Goal: Task Accomplishment & Management: Complete application form

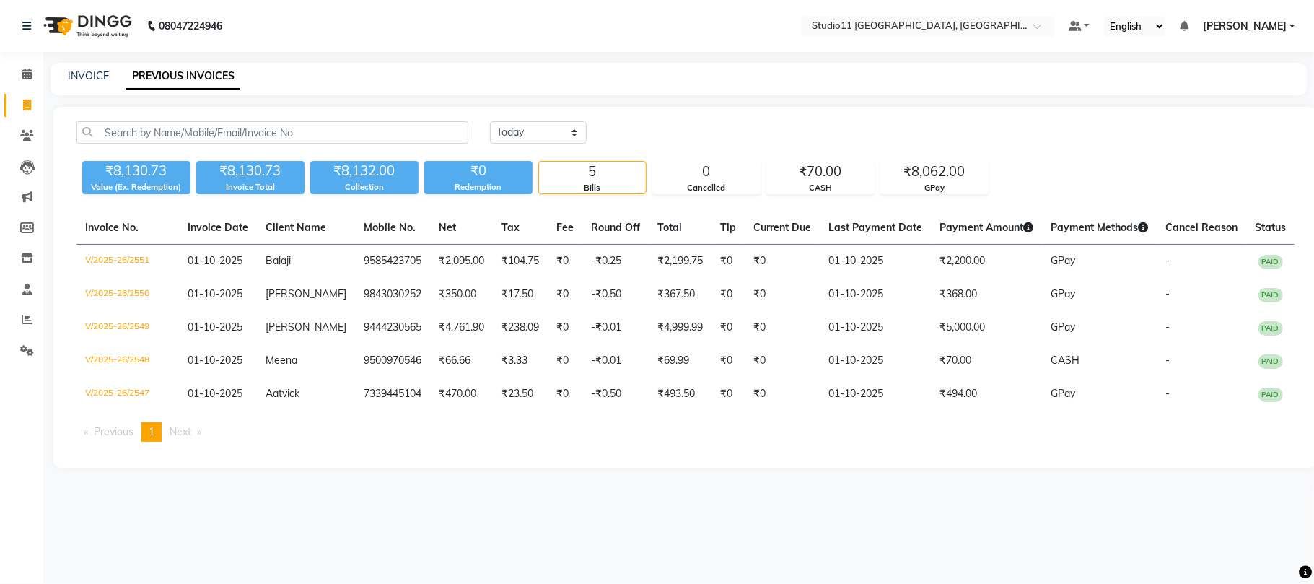
click at [84, 84] on div "INVOICE PREVIOUS INVOICES" at bounding box center [678, 79] width 1256 height 32
click at [85, 76] on link "INVOICE" at bounding box center [88, 75] width 41 height 13
select select "service"
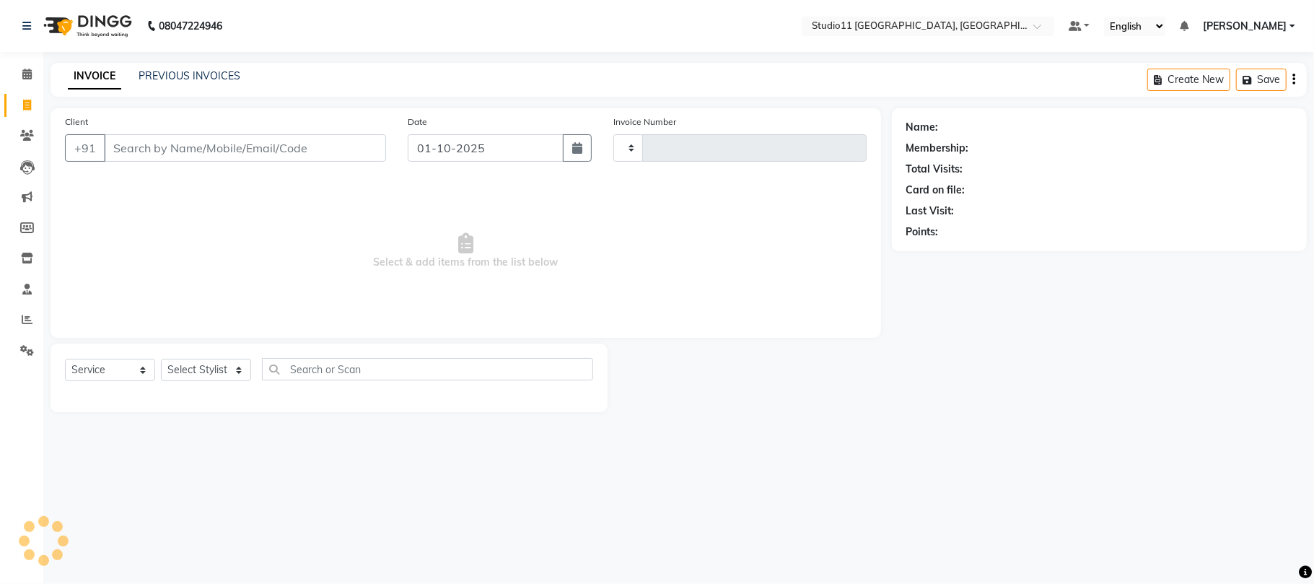
type input "2552"
select select "7717"
click at [107, 144] on input "Client" at bounding box center [245, 147] width 282 height 27
click at [153, 74] on link "PREVIOUS INVOICES" at bounding box center [190, 75] width 102 height 13
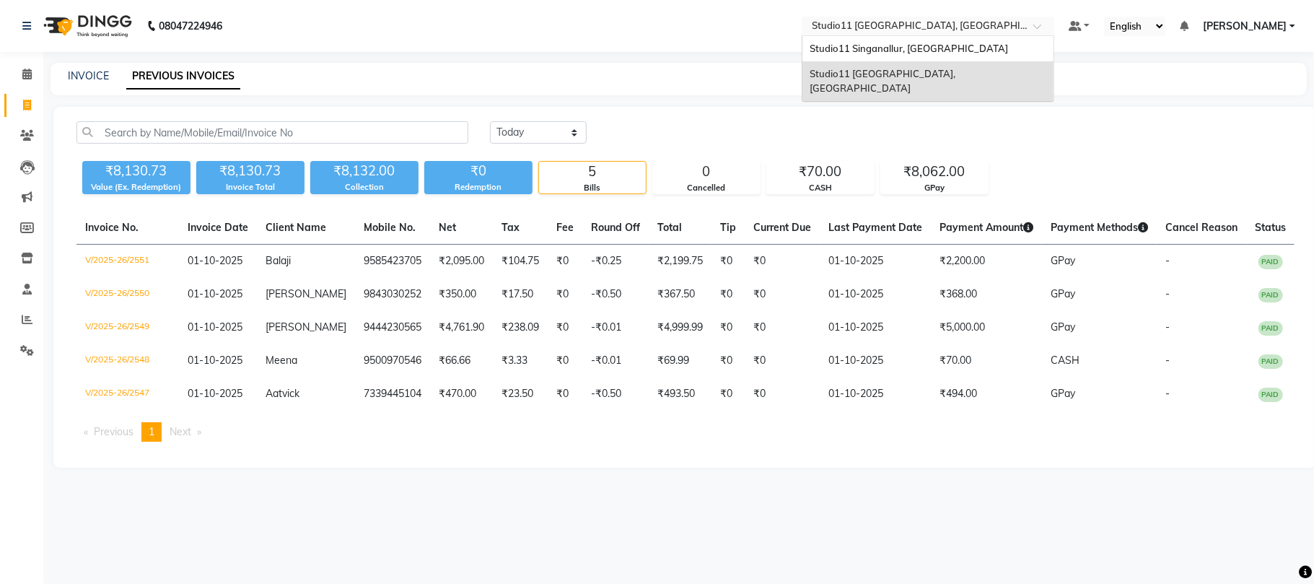
click at [962, 25] on input "text" at bounding box center [913, 27] width 209 height 14
click at [900, 44] on span "Studio11 Singanallur, [GEOGRAPHIC_DATA]" at bounding box center [908, 49] width 198 height 12
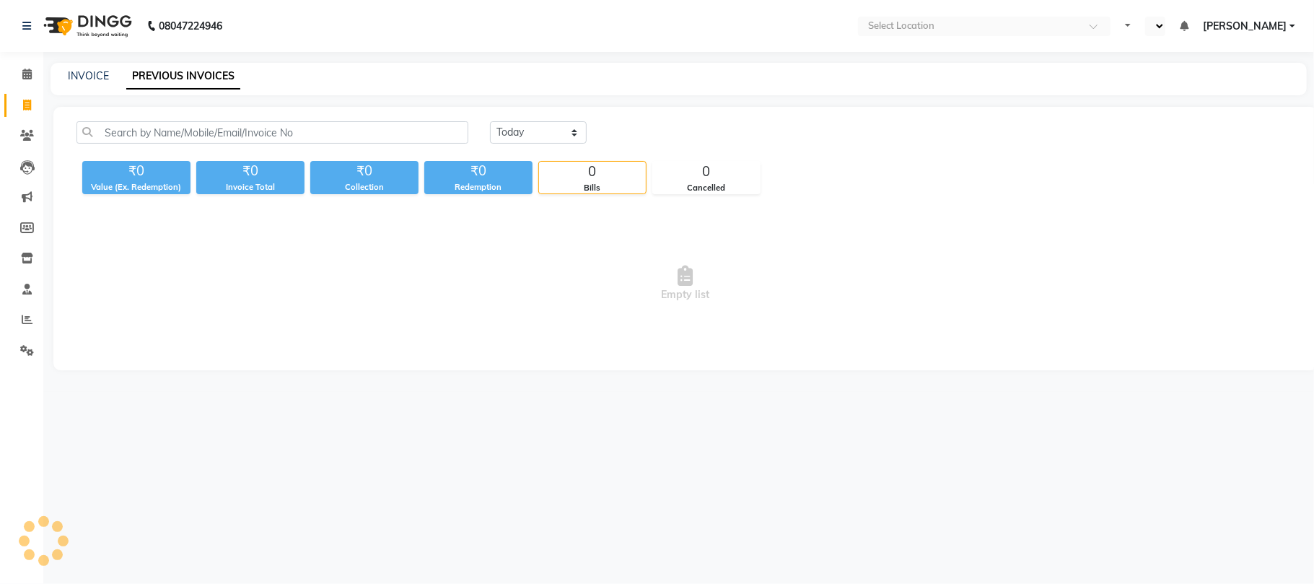
select select "en"
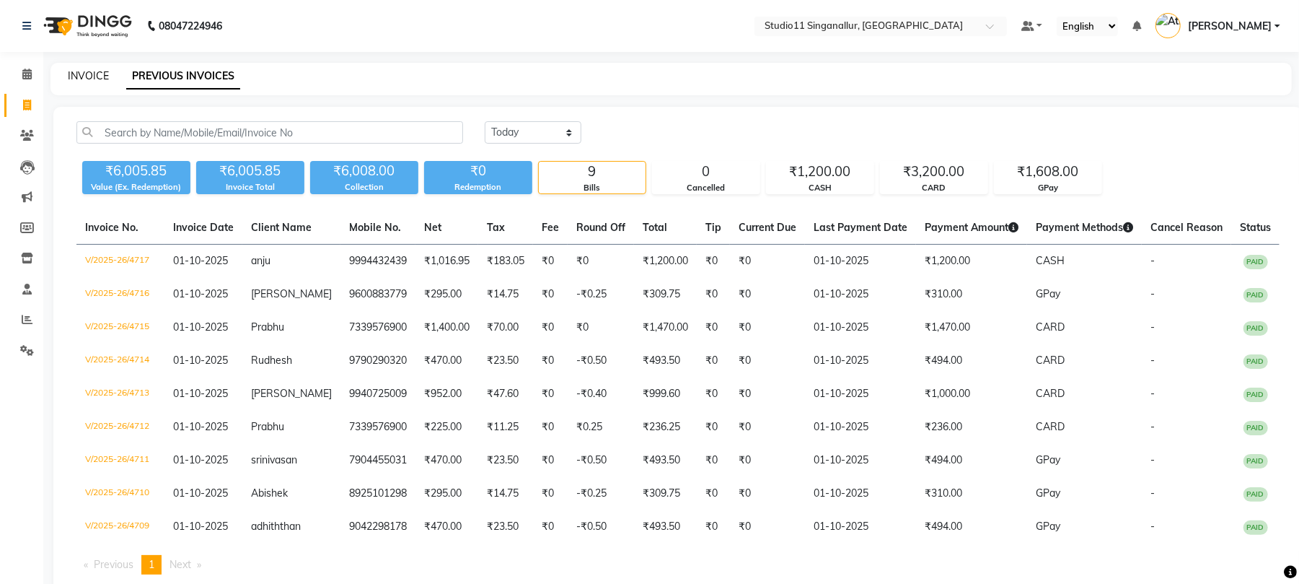
click at [84, 70] on link "INVOICE" at bounding box center [88, 75] width 41 height 13
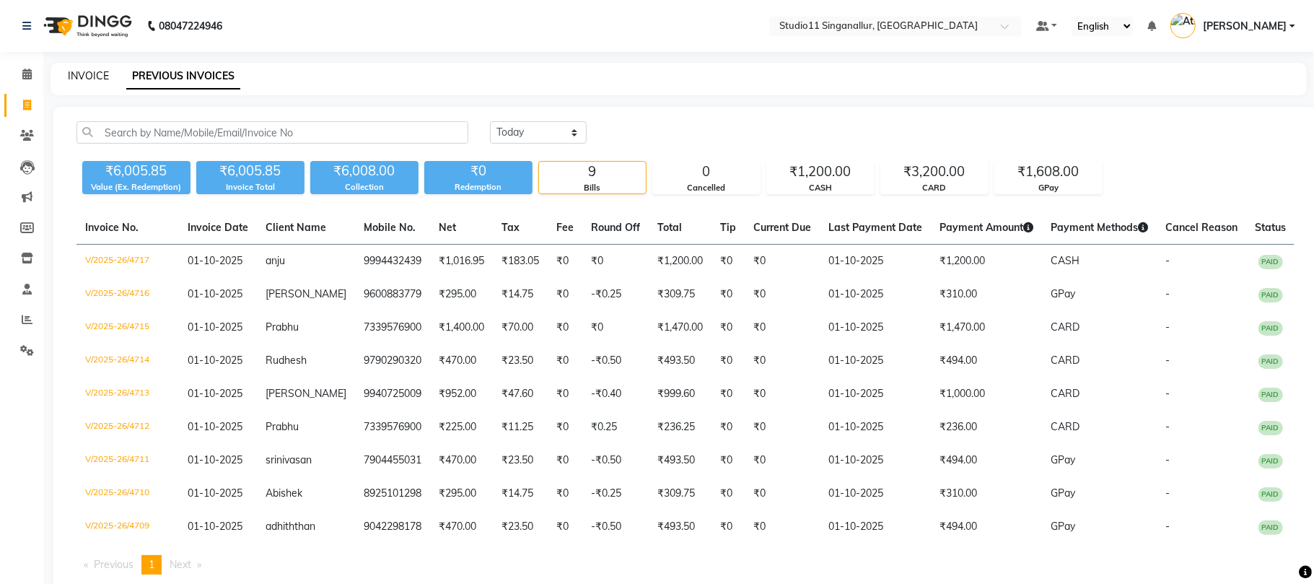
select select "6616"
select select "service"
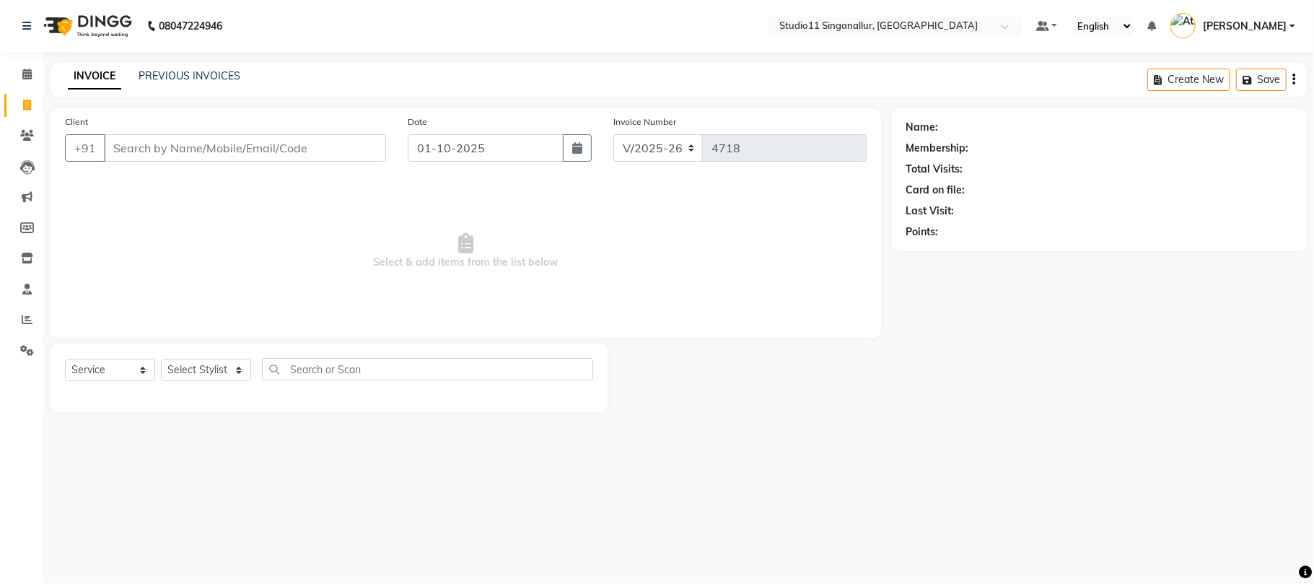
click at [309, 159] on input "Client" at bounding box center [245, 147] width 282 height 27
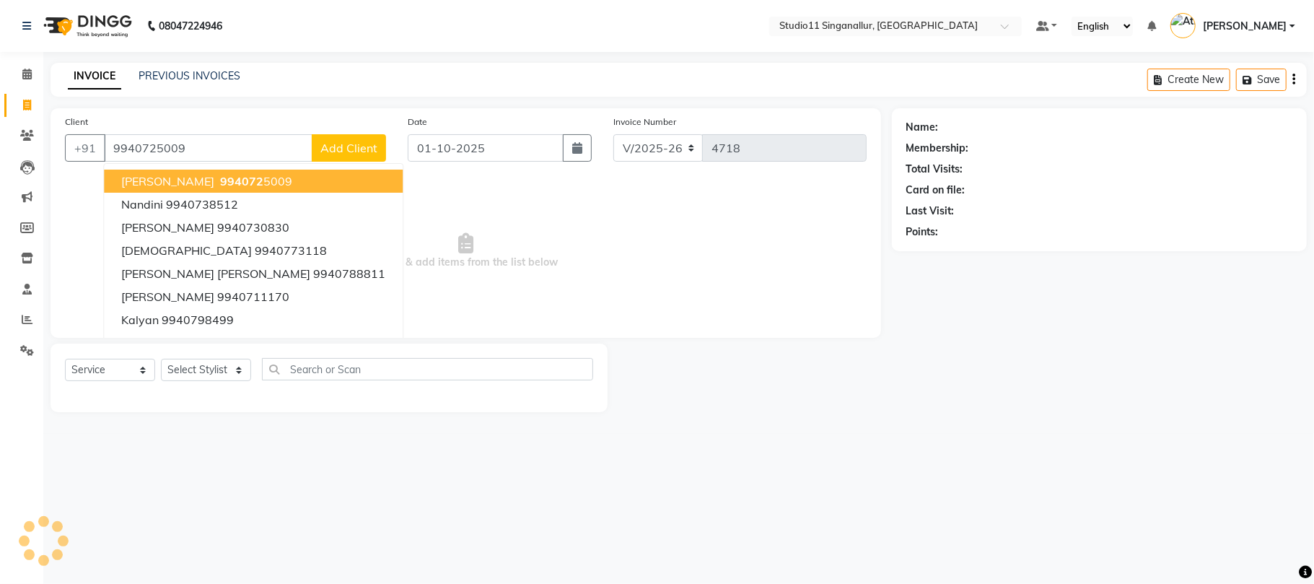
type input "9940725009"
select select "1: Object"
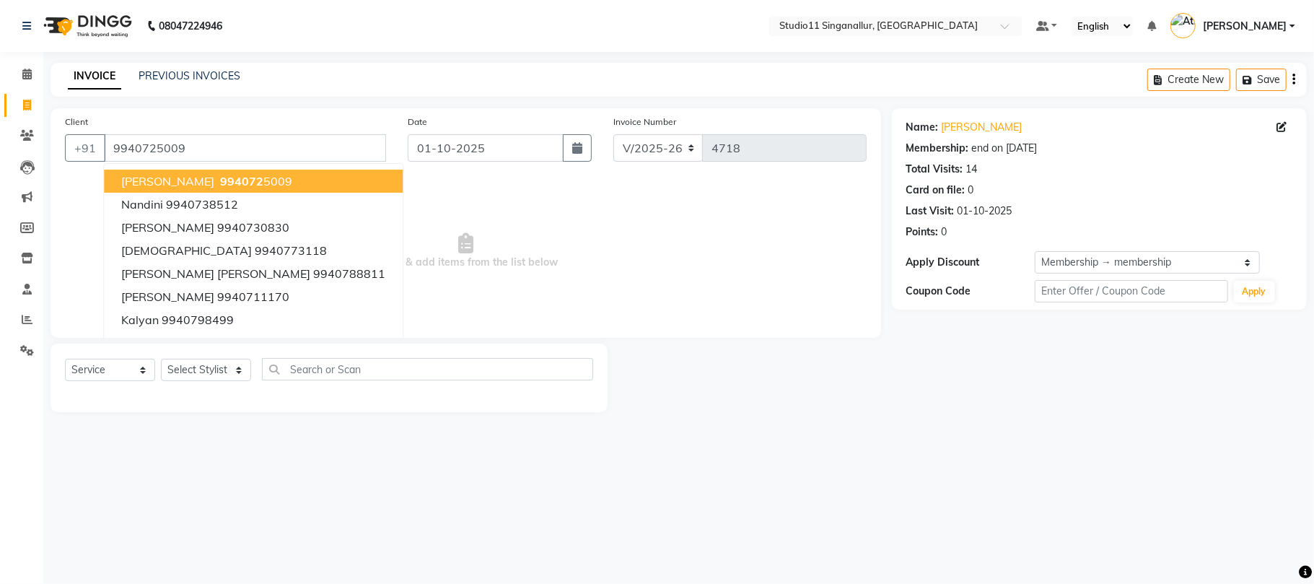
click at [252, 171] on button "vinoth 994072 5009" at bounding box center [253, 181] width 299 height 23
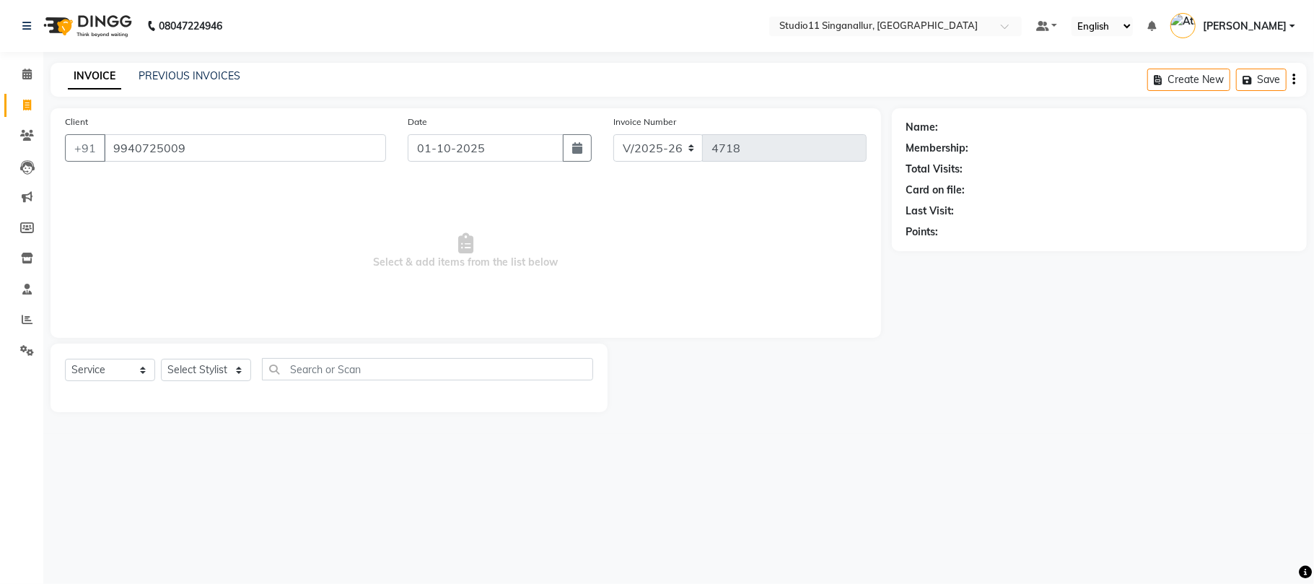
select select "1: Object"
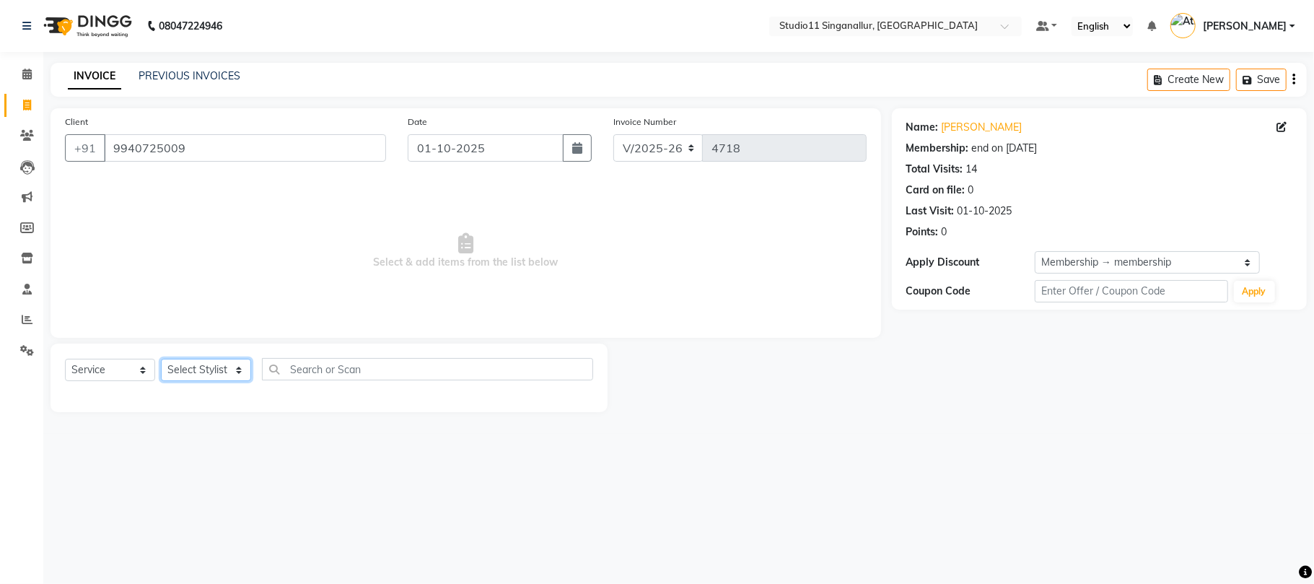
click at [212, 379] on select "Select Stylist akbar Athira daniel Divya Haritha kowsalya krithika narmatha pan…" at bounding box center [206, 370] width 90 height 22
select select "51156"
click at [161, 359] on select "Select Stylist akbar Athira daniel Divya Haritha kowsalya krithika narmatha pan…" at bounding box center [206, 370] width 90 height 22
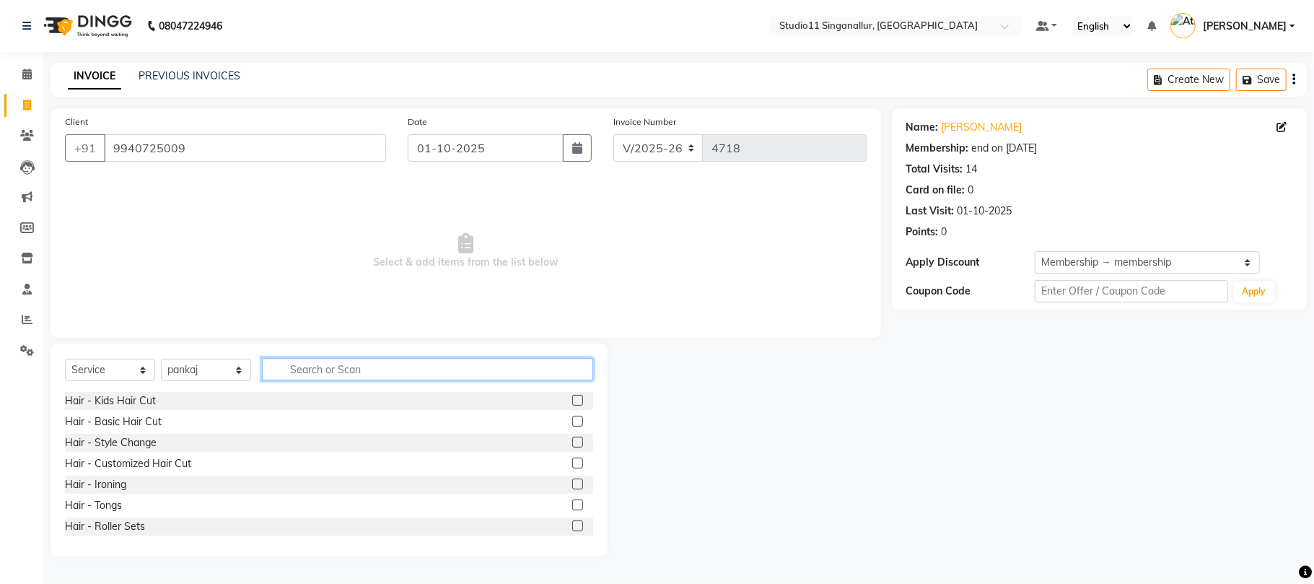
click at [301, 371] on input "text" at bounding box center [427, 369] width 331 height 22
type input "hair cut"
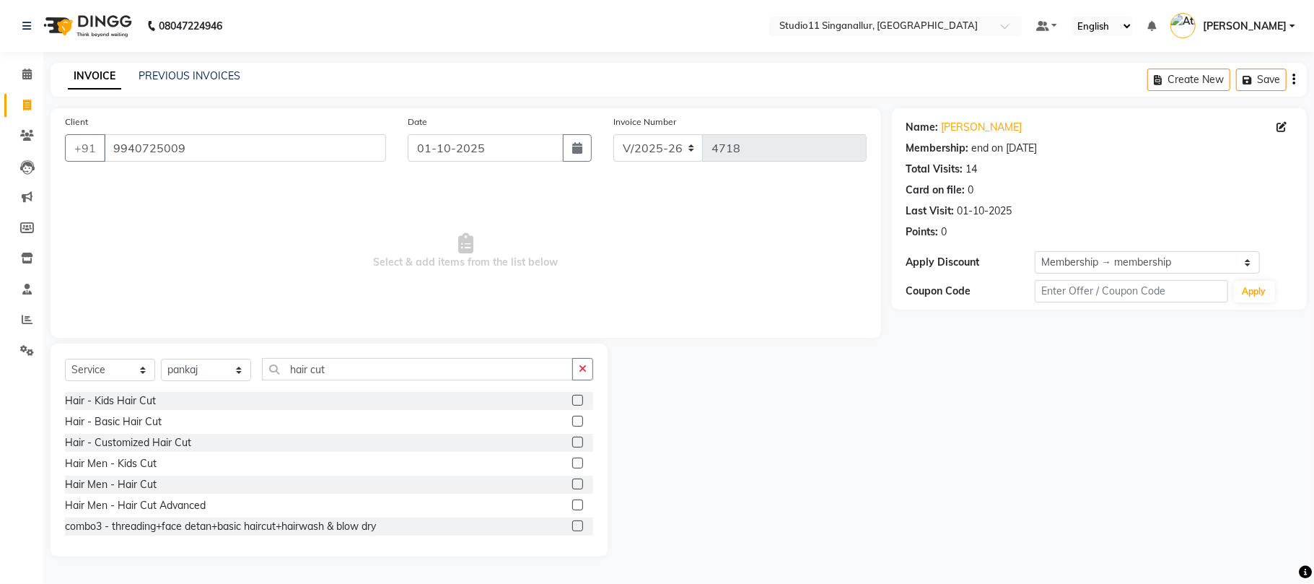
click at [572, 419] on label at bounding box center [577, 421] width 11 height 11
click at [572, 419] on input "checkbox" at bounding box center [576, 421] width 9 height 9
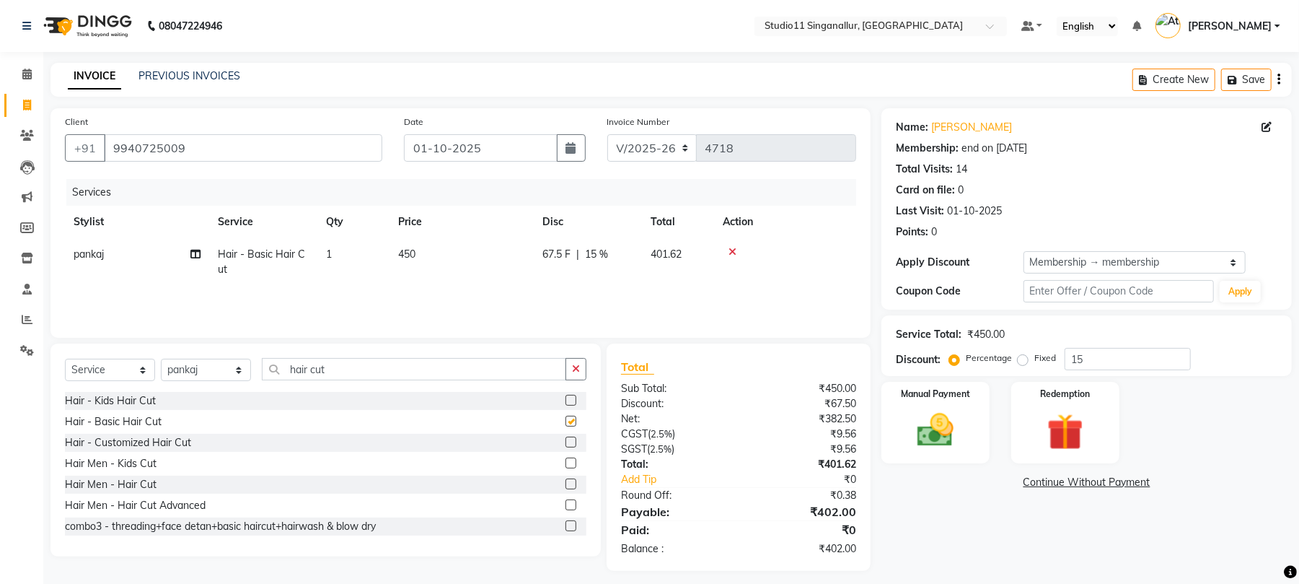
checkbox input "false"
click at [577, 365] on icon "button" at bounding box center [576, 369] width 8 height 10
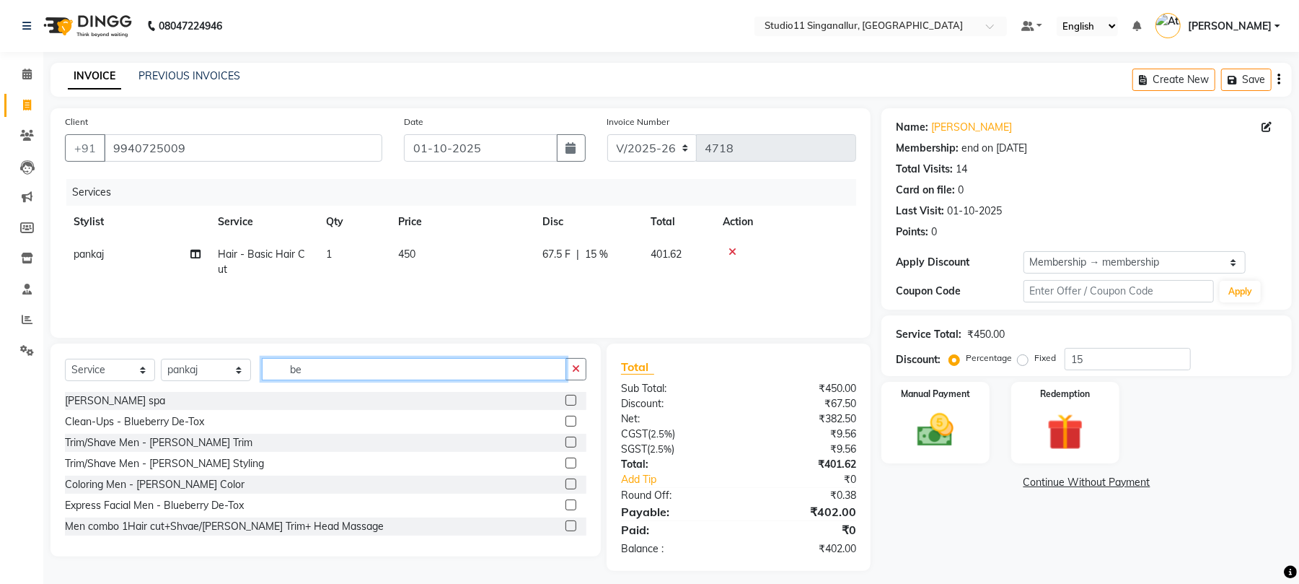
type input "be"
click at [566, 442] on label at bounding box center [571, 441] width 11 height 11
click at [566, 442] on input "checkbox" at bounding box center [570, 442] width 9 height 9
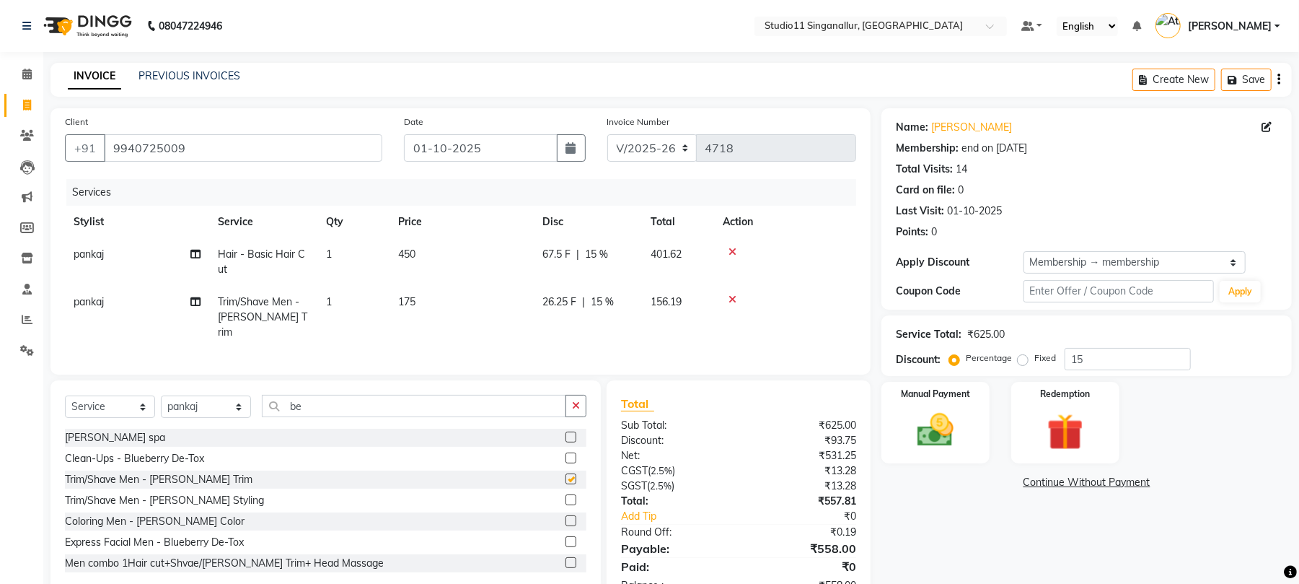
checkbox input "false"
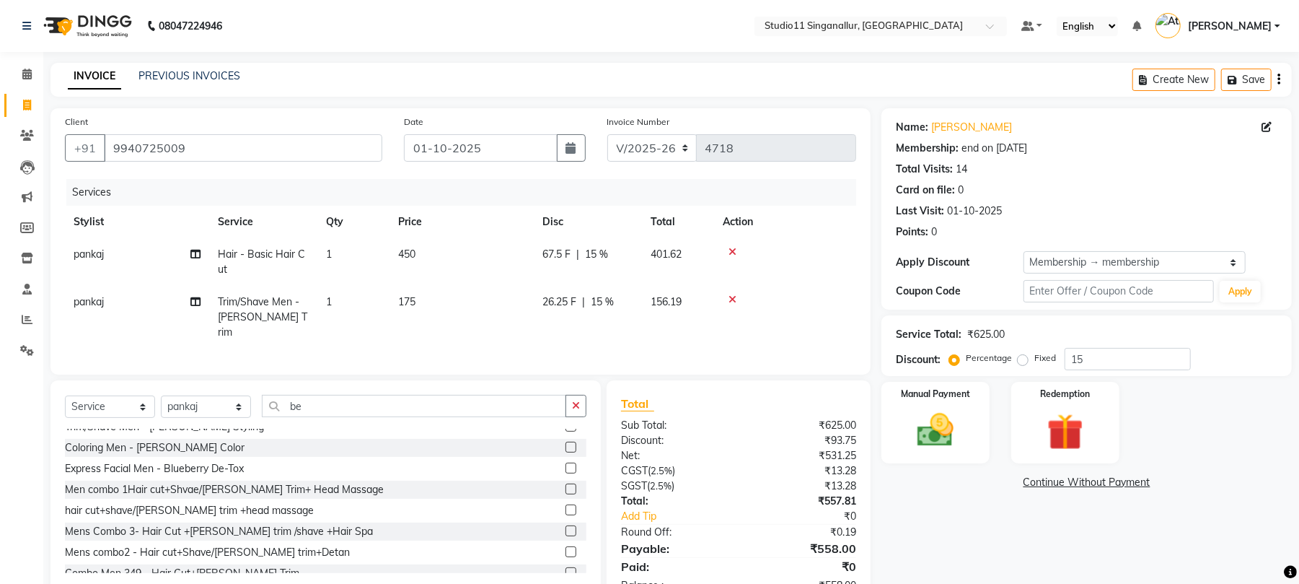
scroll to position [85, 0]
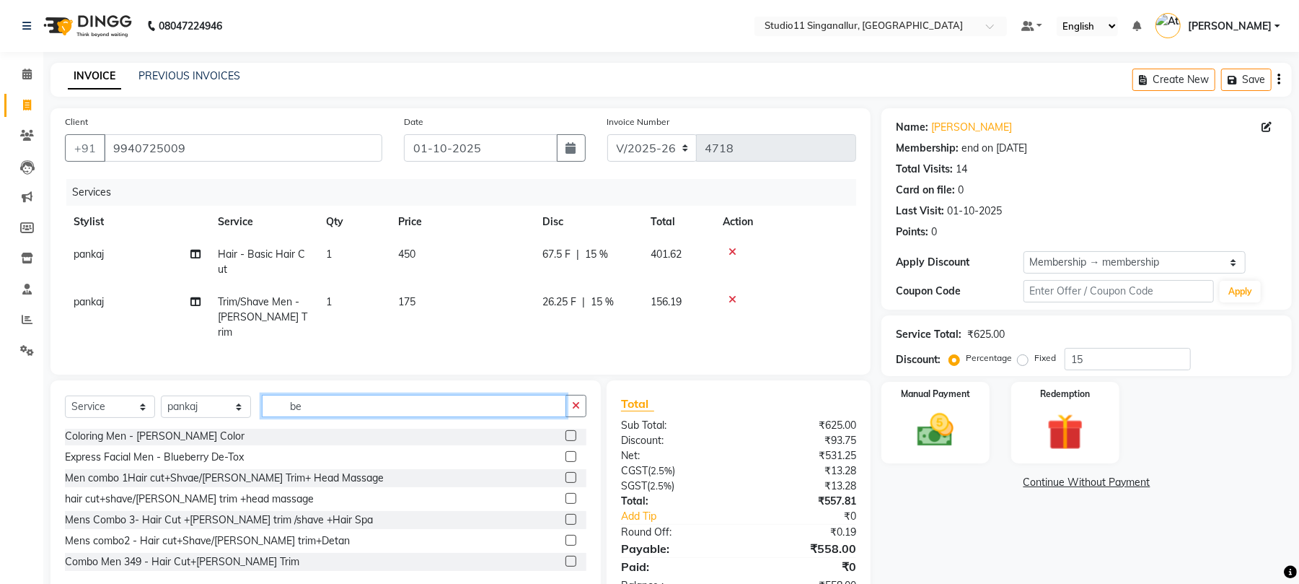
click at [446, 403] on input "be" at bounding box center [414, 406] width 304 height 22
type input "b"
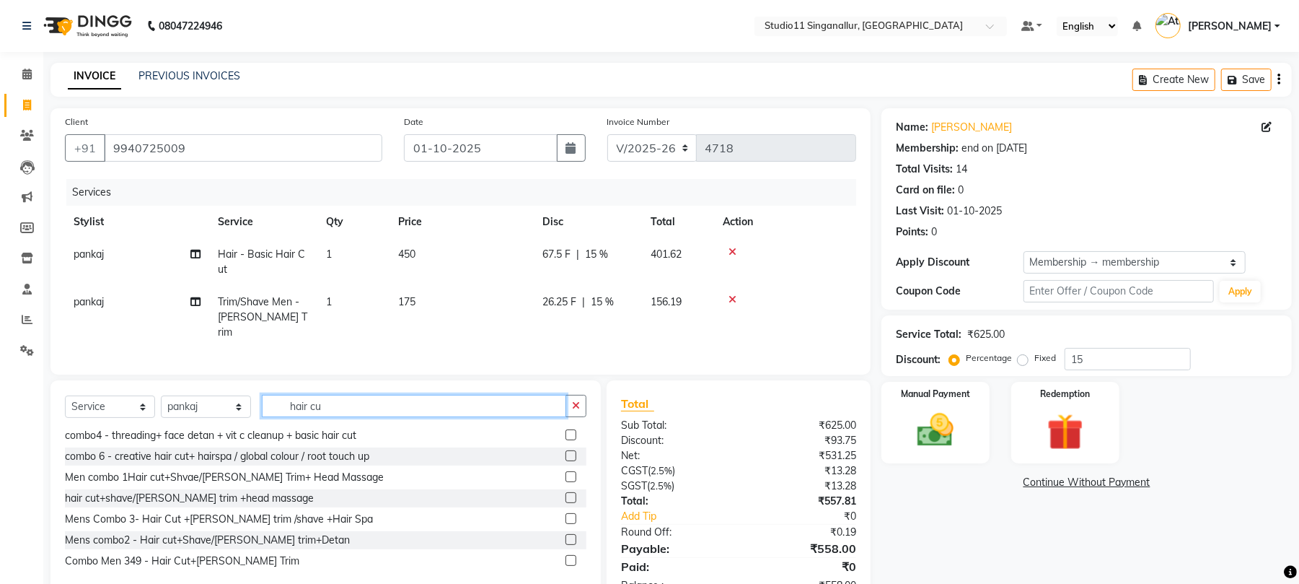
scroll to position [44, 0]
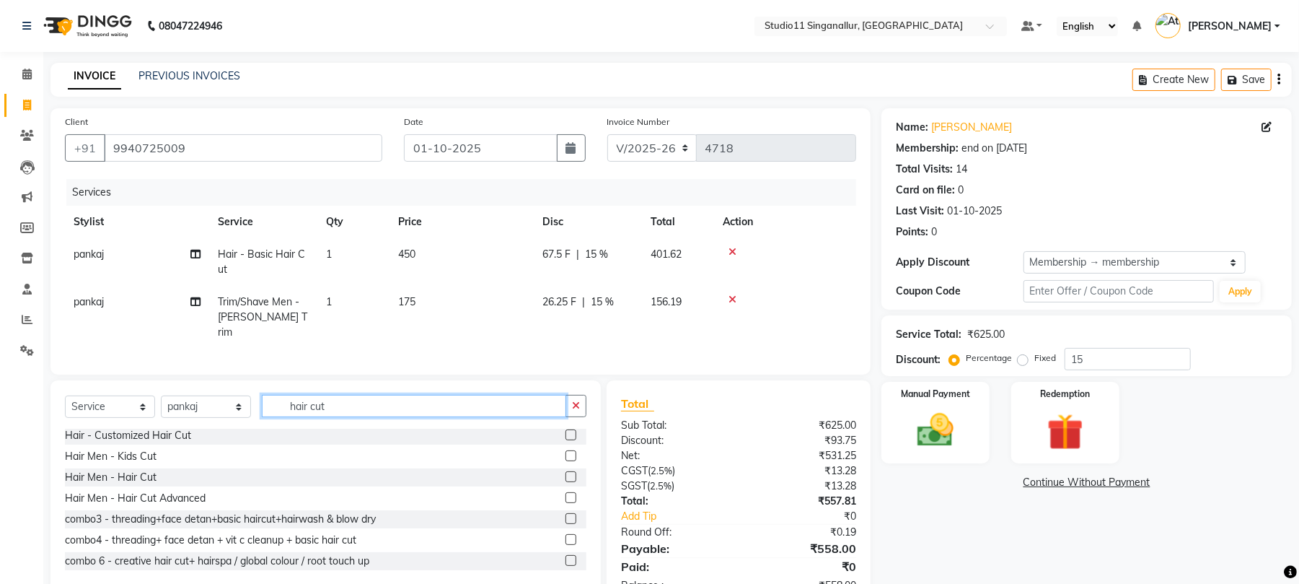
type input "hair cut"
click at [566, 436] on label at bounding box center [571, 434] width 11 height 11
click at [566, 436] on input "checkbox" at bounding box center [570, 435] width 9 height 9
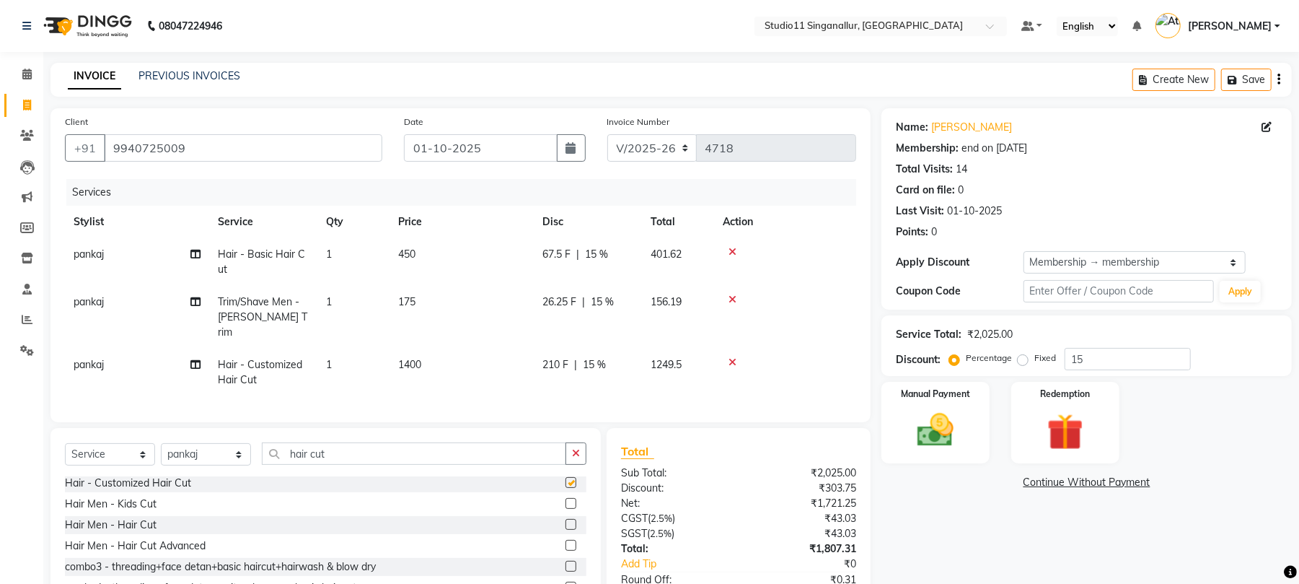
checkbox input "false"
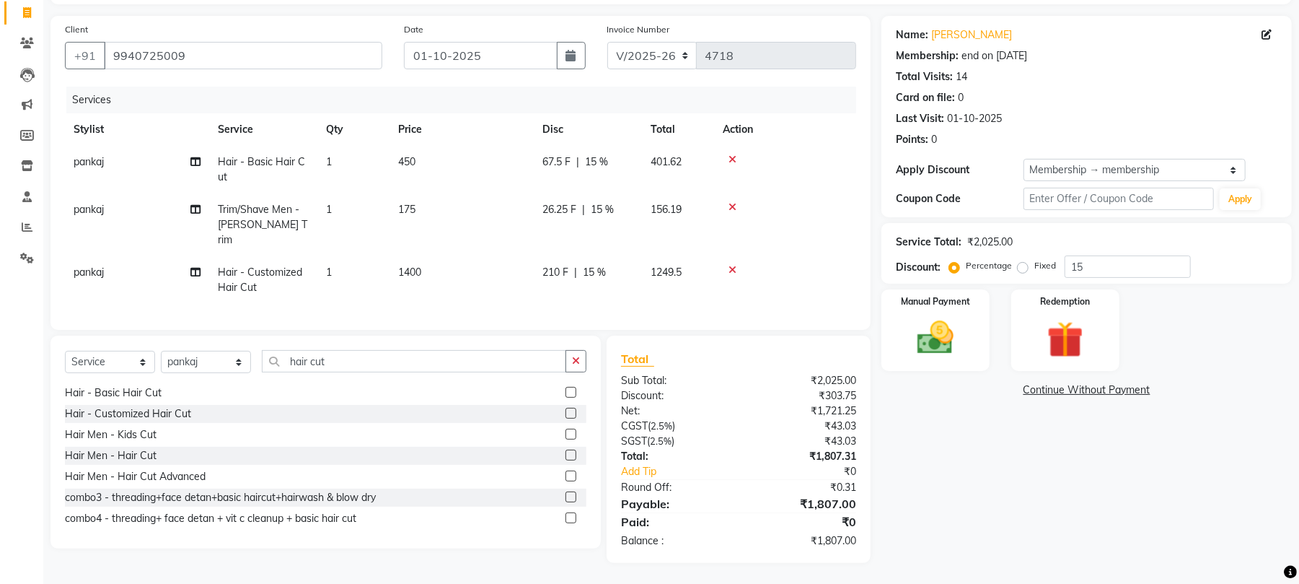
scroll to position [0, 0]
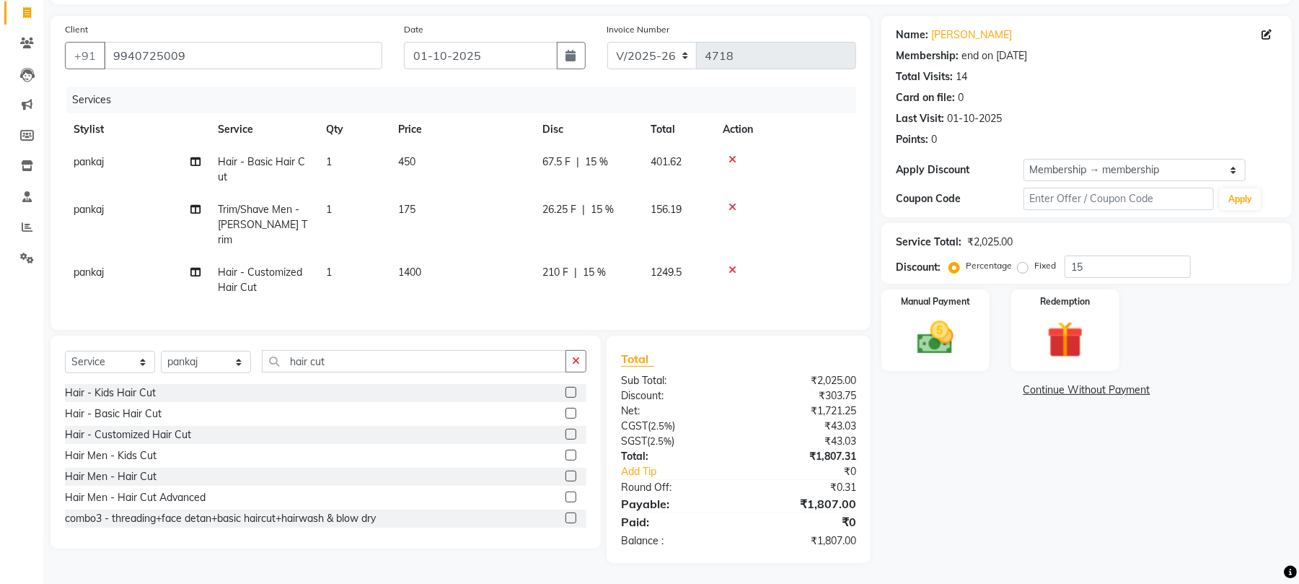
click at [729, 160] on icon at bounding box center [733, 159] width 8 height 10
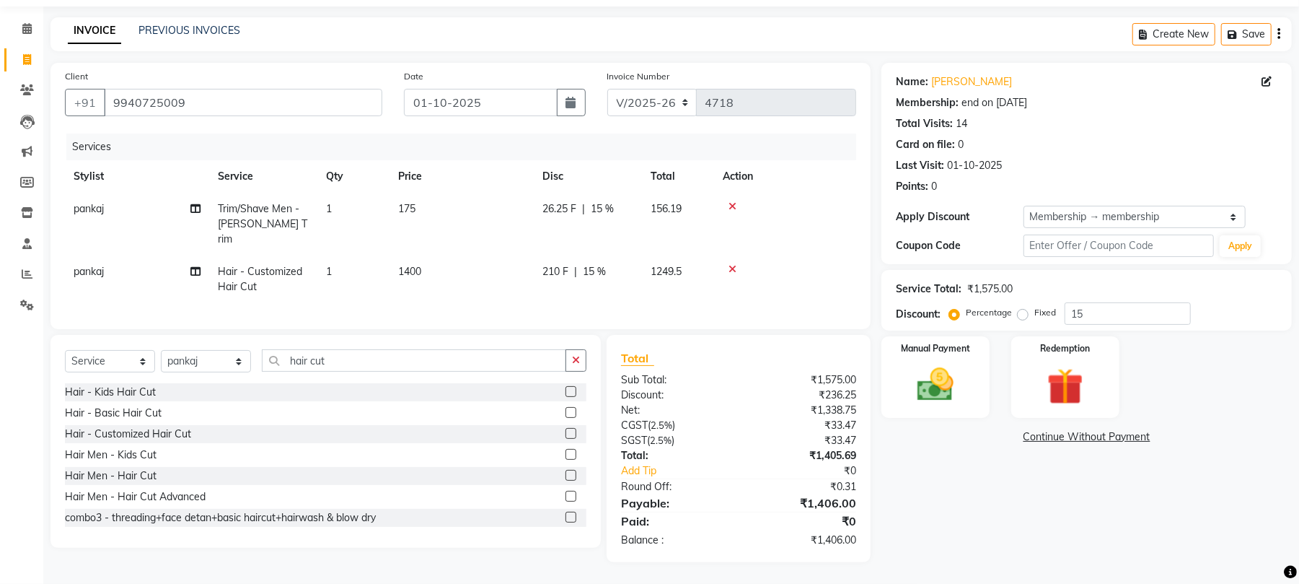
scroll to position [45, 0]
click at [566, 474] on label at bounding box center [571, 475] width 11 height 11
click at [566, 474] on input "checkbox" at bounding box center [570, 476] width 9 height 9
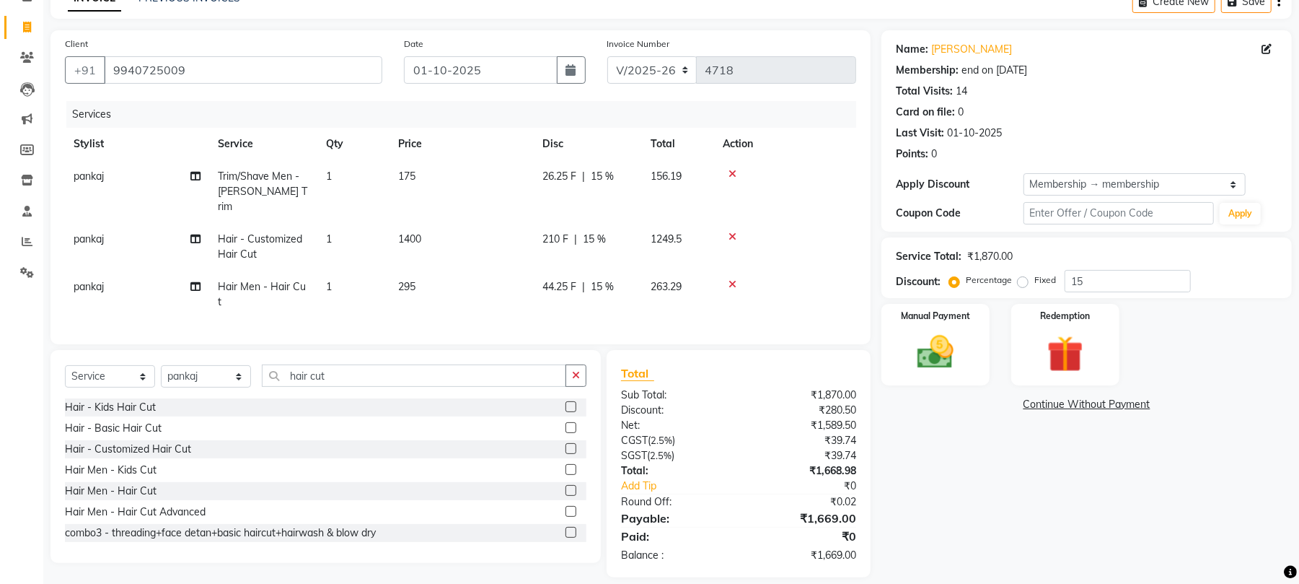
checkbox input "false"
click at [408, 232] on span "1400" at bounding box center [409, 238] width 23 height 13
select select "51156"
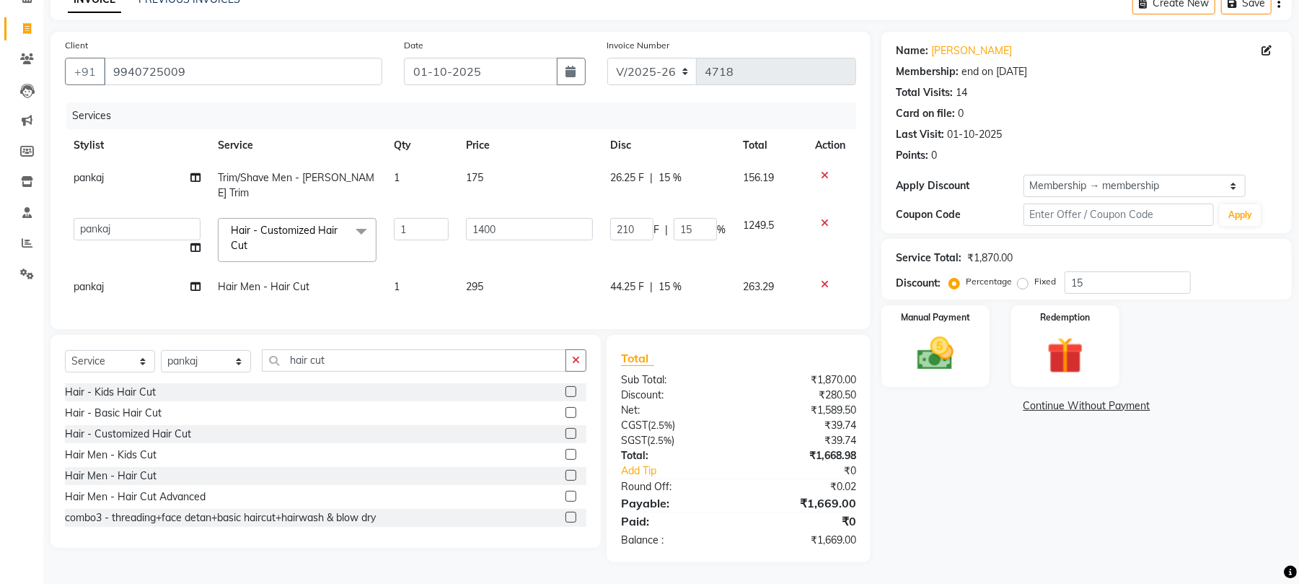
scroll to position [76, 0]
click at [506, 219] on input "1400" at bounding box center [529, 230] width 127 height 22
type input "1"
type input "450"
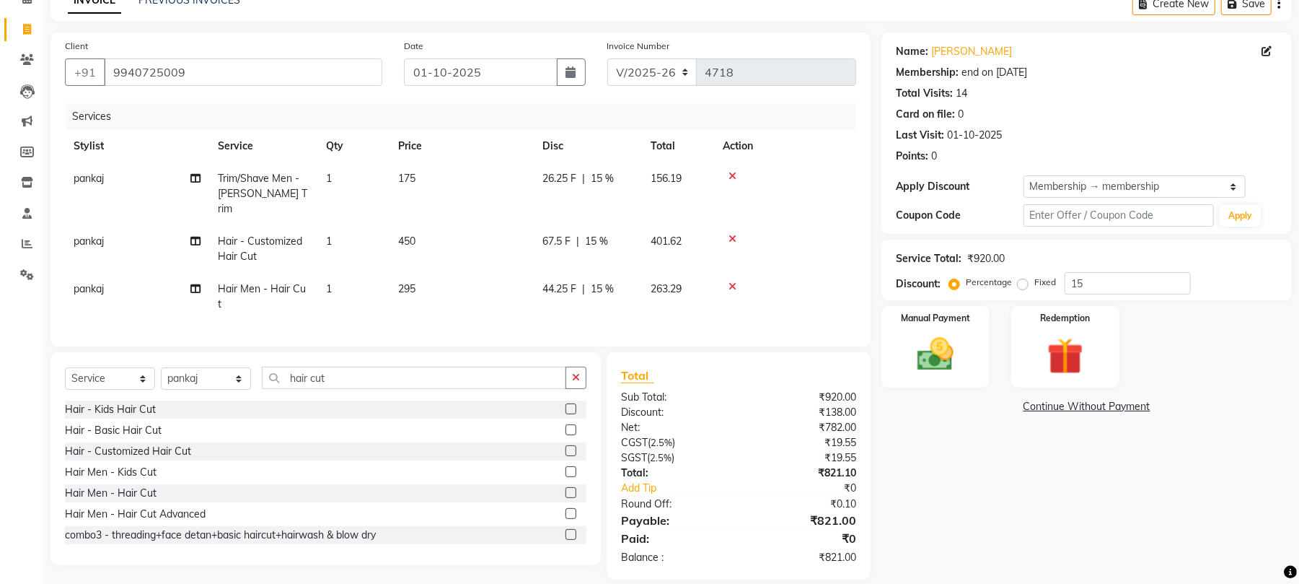
click at [496, 251] on td "450" at bounding box center [462, 249] width 144 height 48
select select "51156"
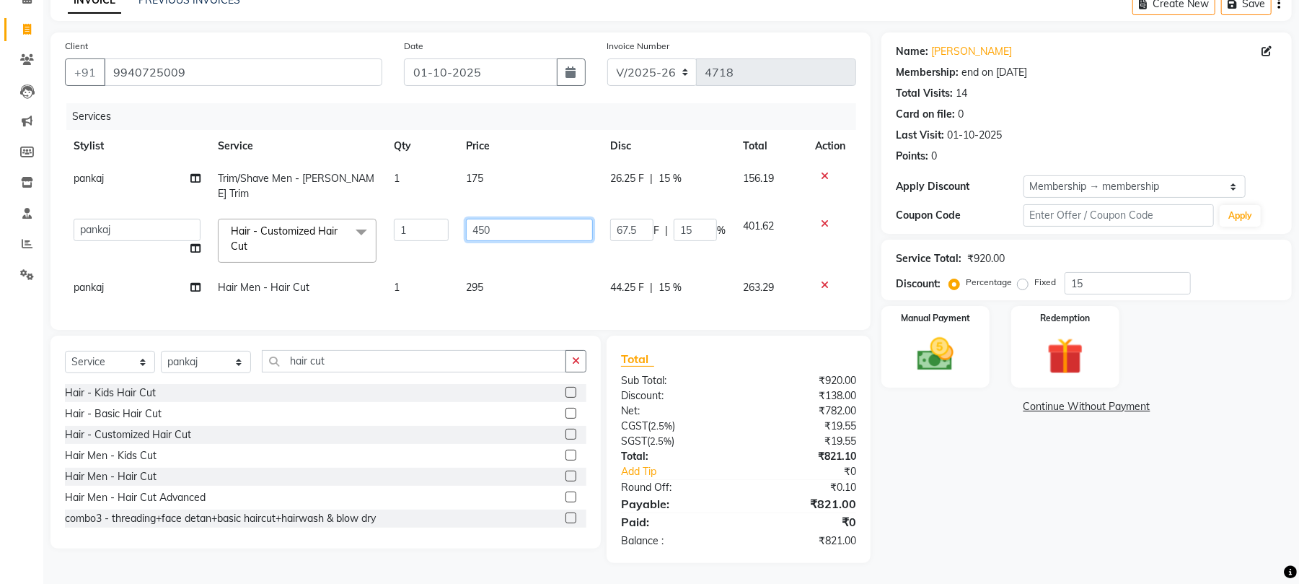
click at [506, 219] on input "450" at bounding box center [529, 230] width 127 height 22
type input "4"
type input "350"
click at [518, 272] on td "295" at bounding box center [529, 287] width 144 height 32
select select "51156"
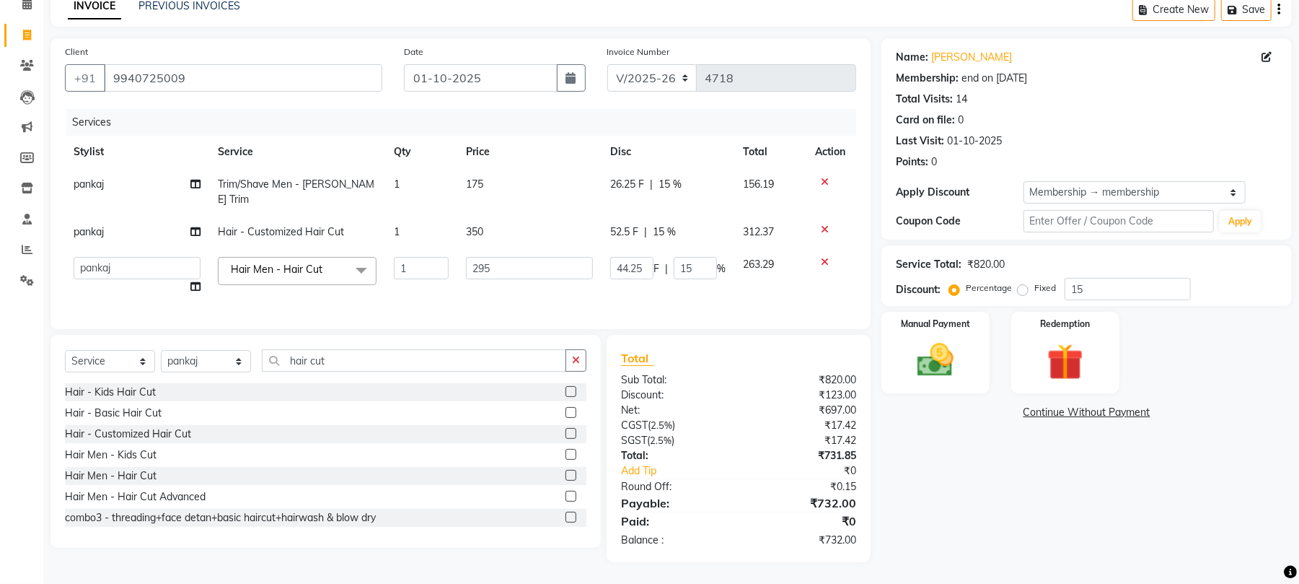
scroll to position [69, 0]
click at [491, 221] on td "350" at bounding box center [529, 232] width 144 height 32
select select "51156"
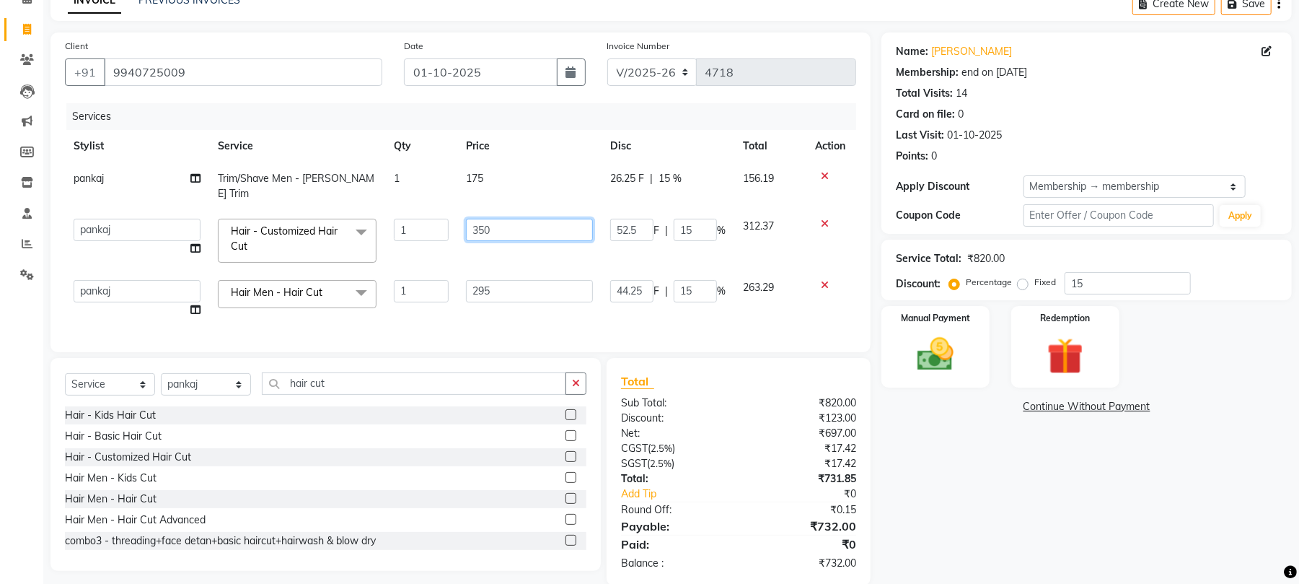
click at [491, 221] on input "350" at bounding box center [529, 230] width 127 height 22
type input "3"
type input "550"
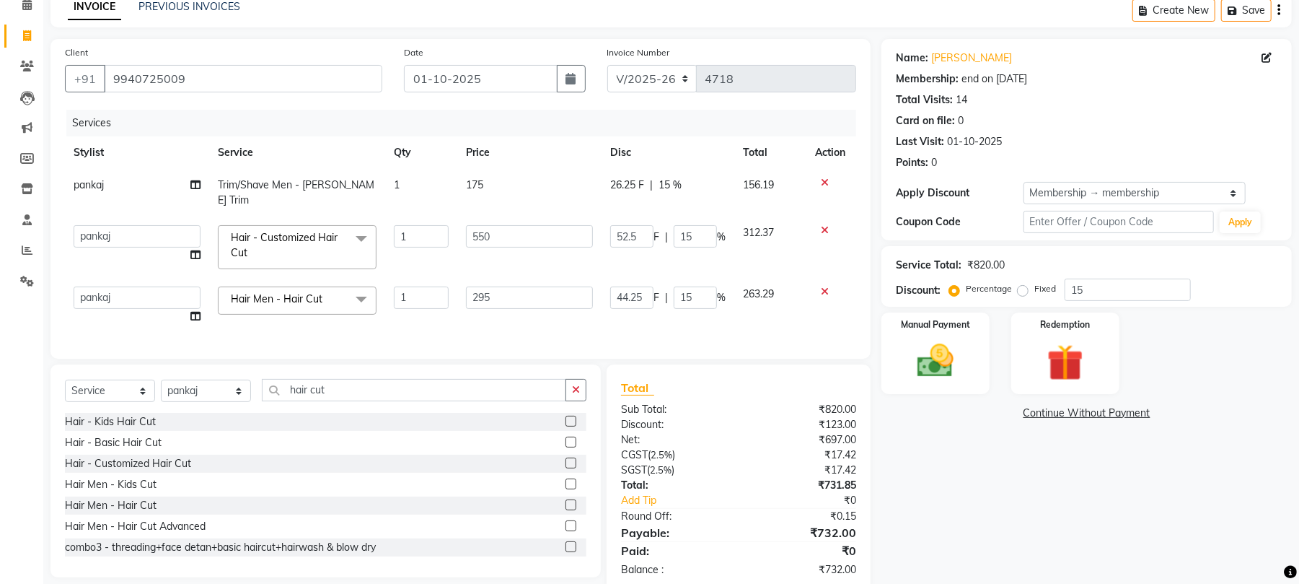
click at [492, 234] on tbody "pankaj Trim/Shave Men - Beard Trim 1 175 26.25 F | 15 % 156.19 akbar Athira dan…" at bounding box center [460, 251] width 791 height 164
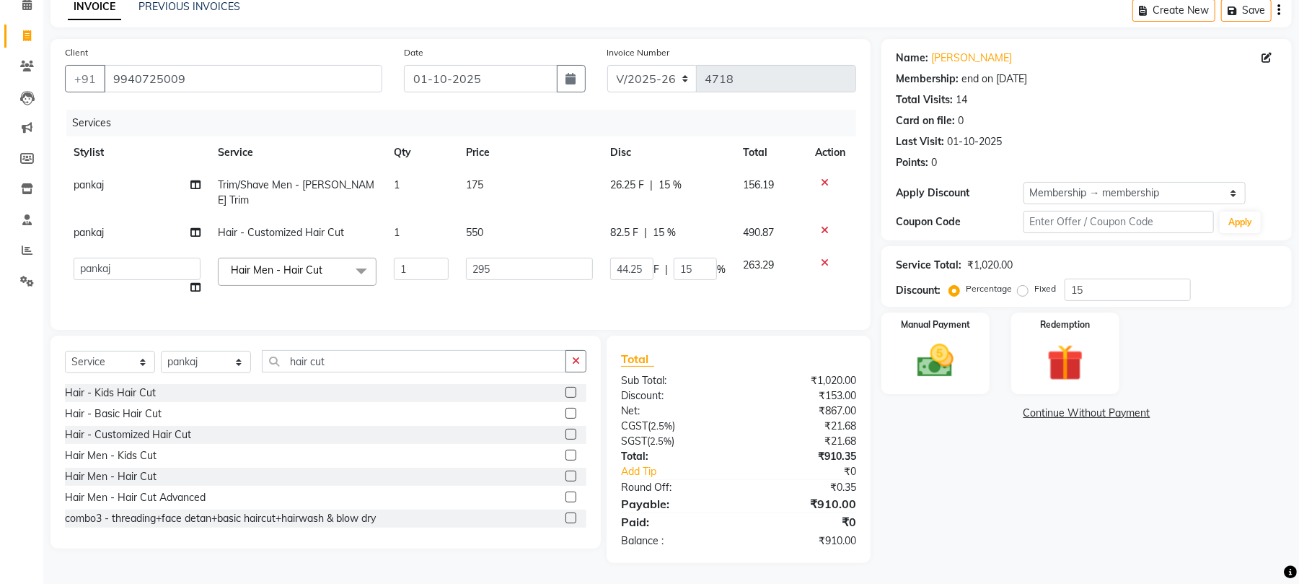
click at [488, 216] on td "550" at bounding box center [529, 232] width 144 height 32
select select "51156"
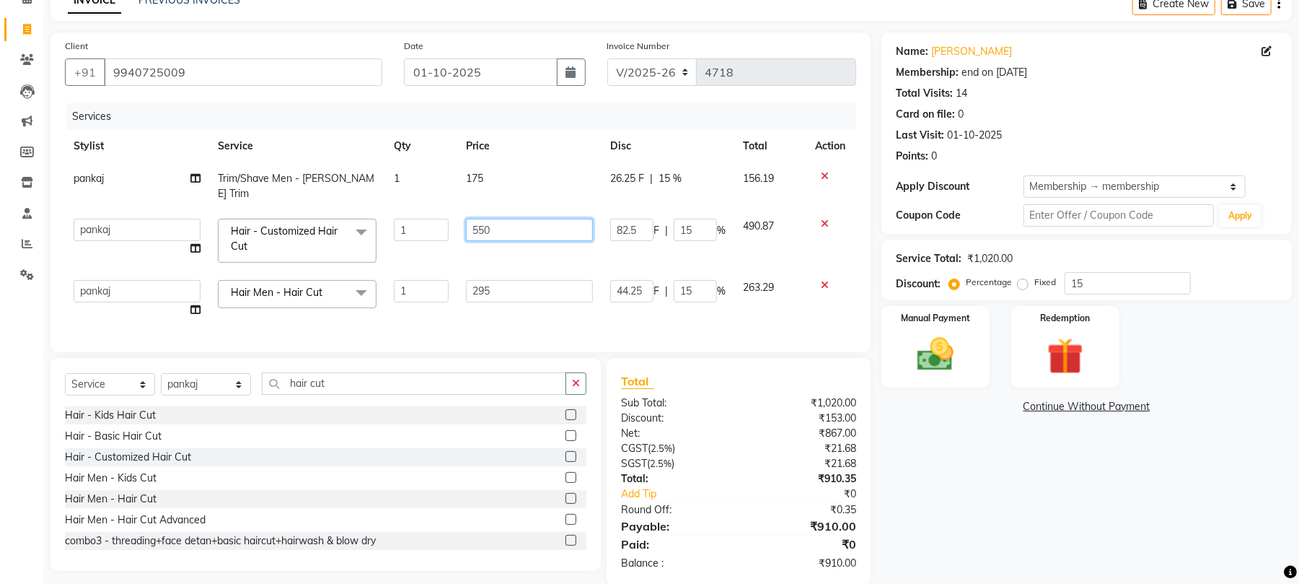
click at [488, 219] on input "550" at bounding box center [529, 230] width 127 height 22
type input "5"
type input "600"
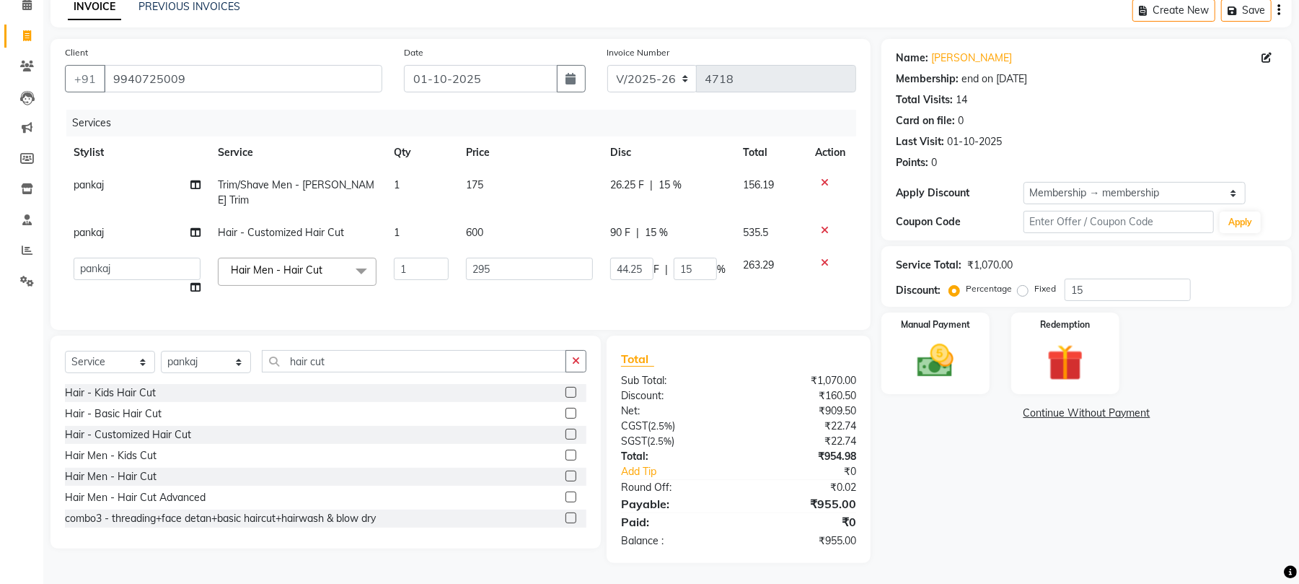
click at [491, 245] on tbody "pankaj Trim/Shave Men - Beard Trim 1 175 26.25 F | 15 % 156.19 pankaj Hair - Cu…" at bounding box center [460, 236] width 791 height 135
click at [163, 6] on link "PREVIOUS INVOICES" at bounding box center [190, 6] width 102 height 13
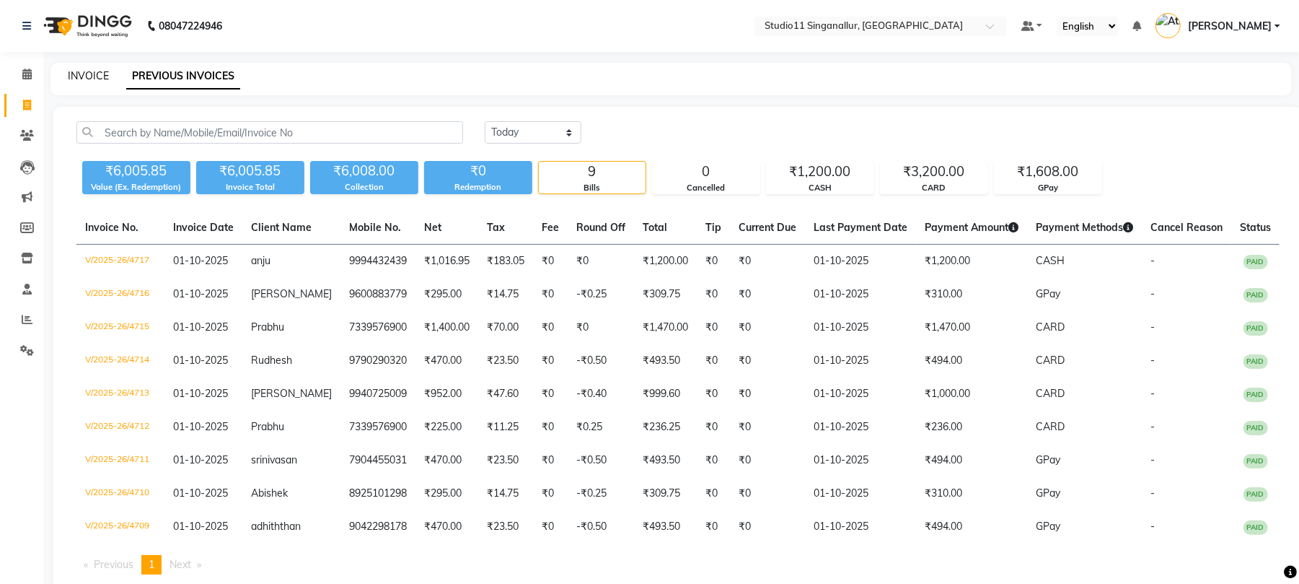
click at [91, 71] on link "INVOICE" at bounding box center [88, 75] width 41 height 13
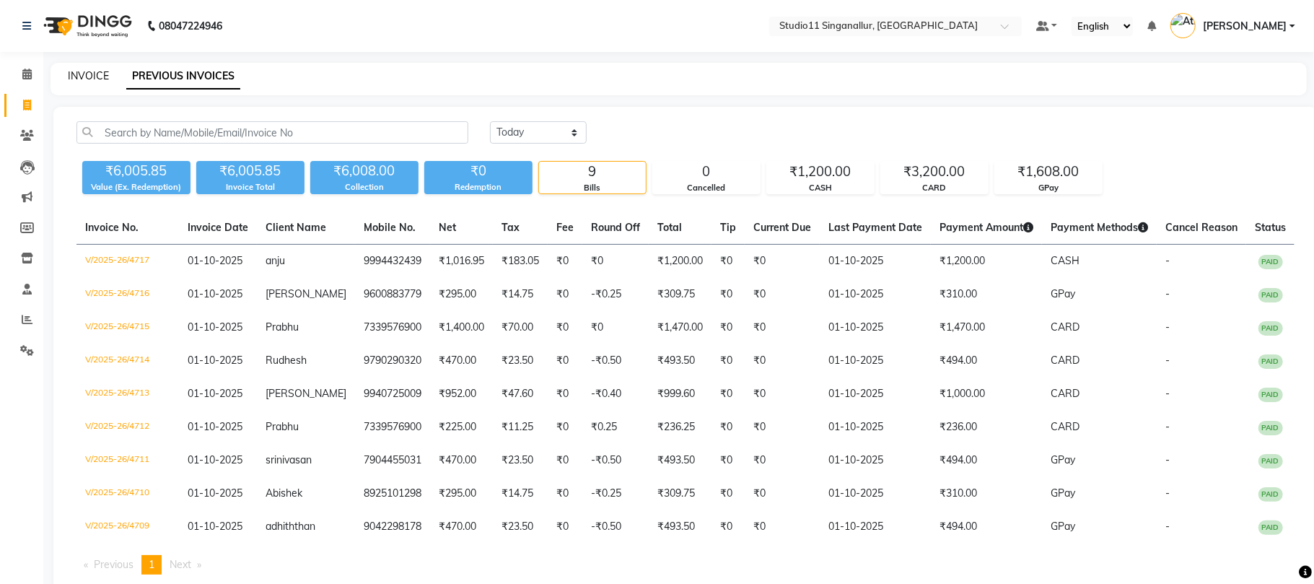
select select "6616"
select select "service"
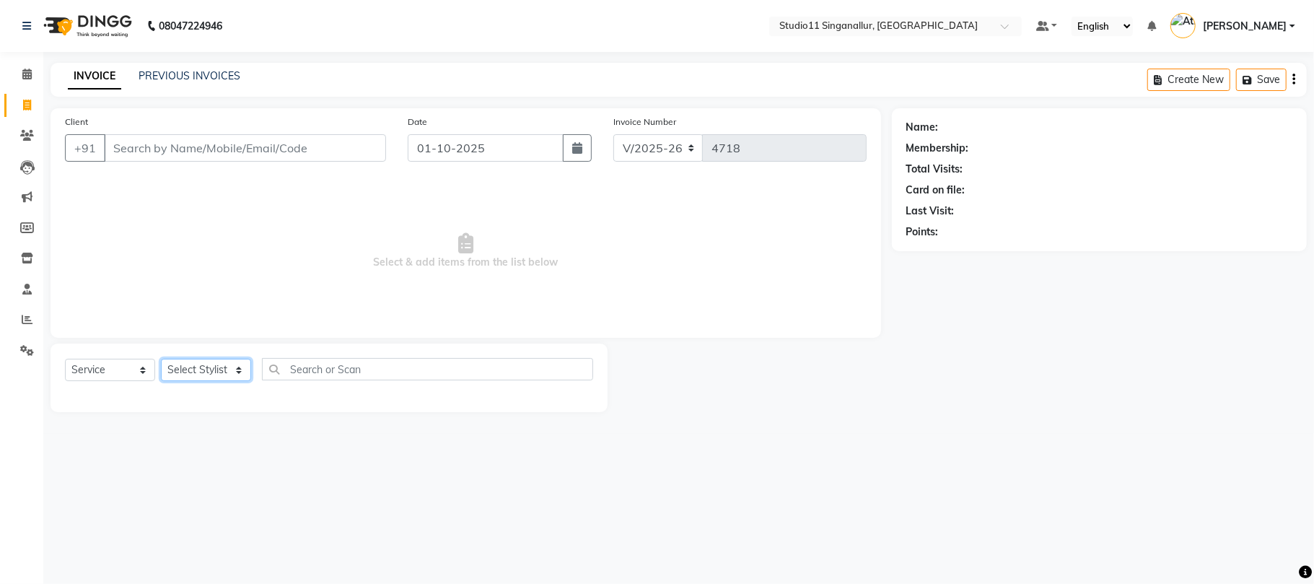
click at [208, 367] on select "Select Stylist akbar Athira daniel Divya Haritha kowsalya krithika narmatha pan…" at bounding box center [206, 370] width 90 height 22
select select "84255"
click at [161, 359] on select "Select Stylist akbar Athira daniel Divya Haritha kowsalya krithika narmatha pan…" at bounding box center [206, 370] width 90 height 22
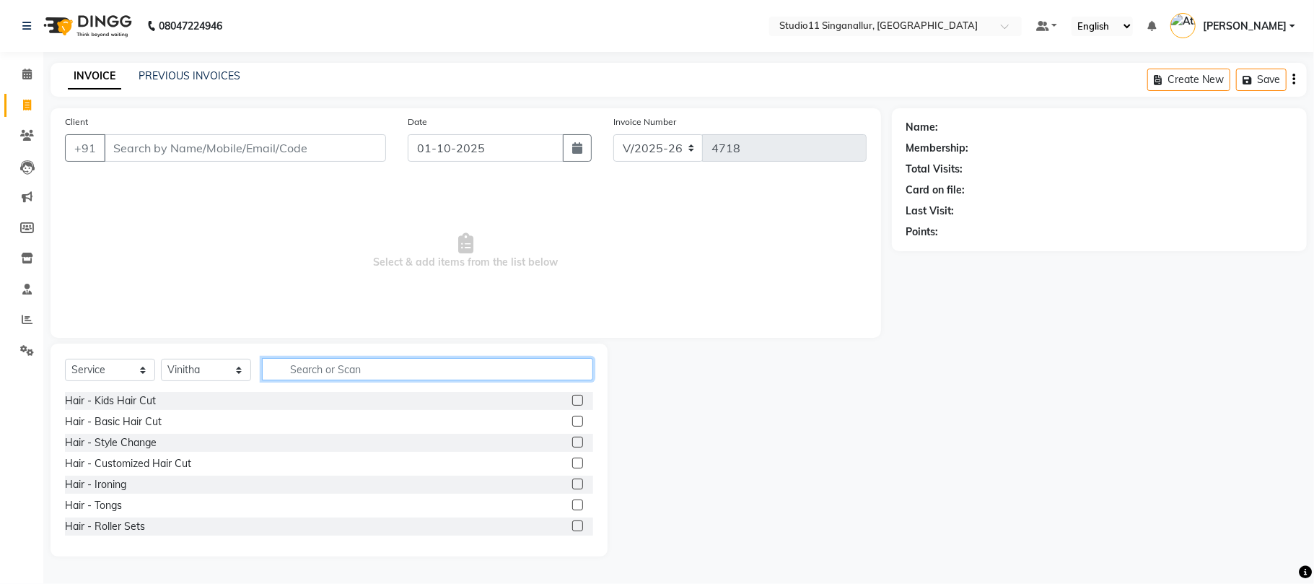
click at [341, 368] on input "text" at bounding box center [427, 369] width 331 height 22
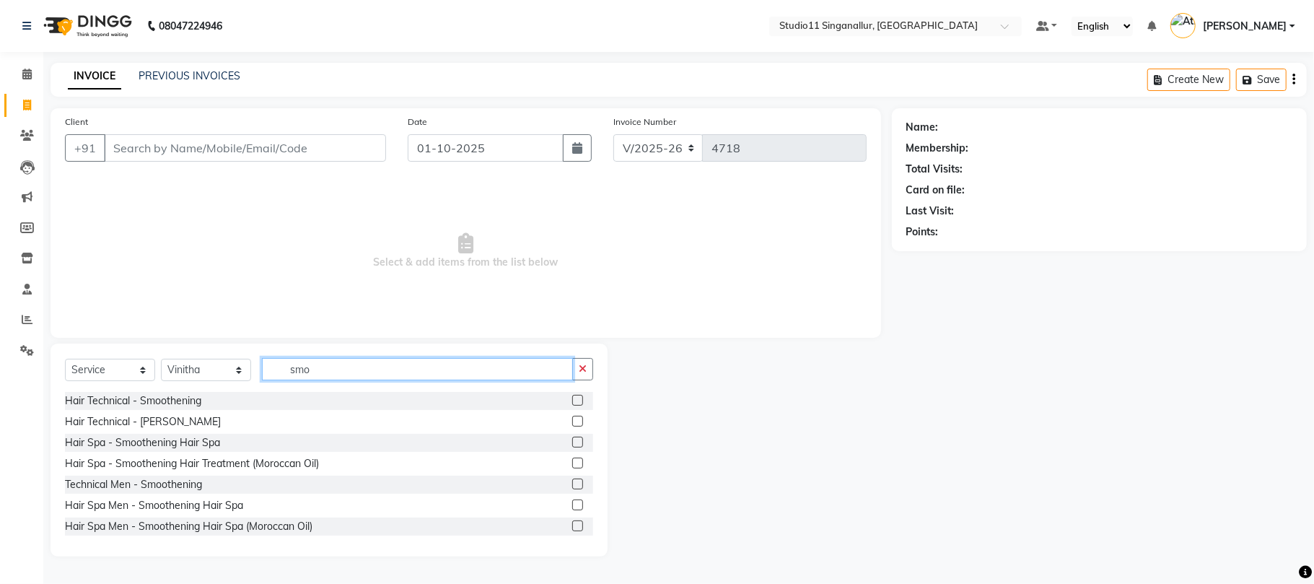
type input "smo"
click at [572, 439] on label at bounding box center [577, 441] width 11 height 11
click at [572, 439] on input "checkbox" at bounding box center [576, 442] width 9 height 9
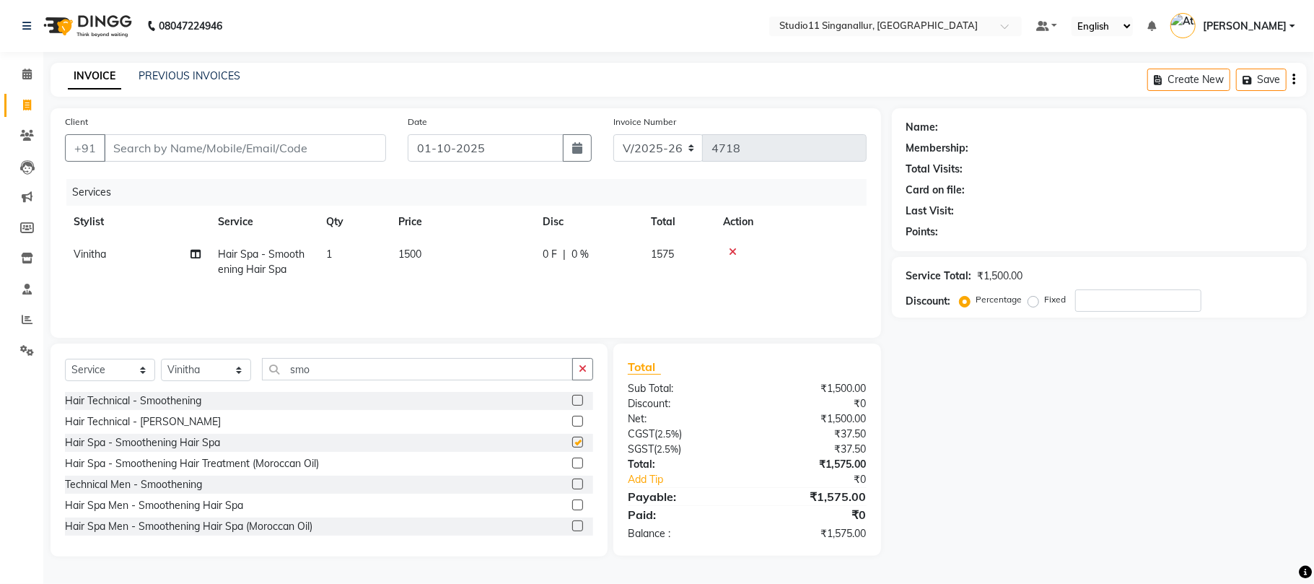
checkbox input "false"
click at [577, 368] on button "button" at bounding box center [582, 369] width 21 height 22
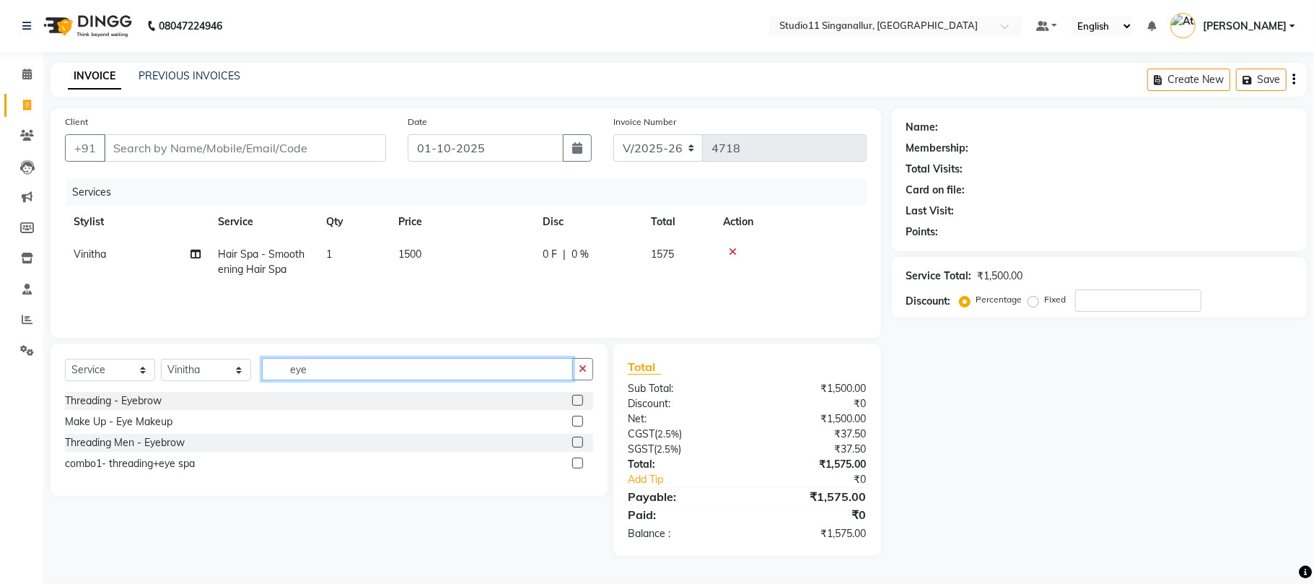
type input "eye"
click at [577, 398] on label at bounding box center [577, 400] width 11 height 11
click at [577, 398] on input "checkbox" at bounding box center [576, 400] width 9 height 9
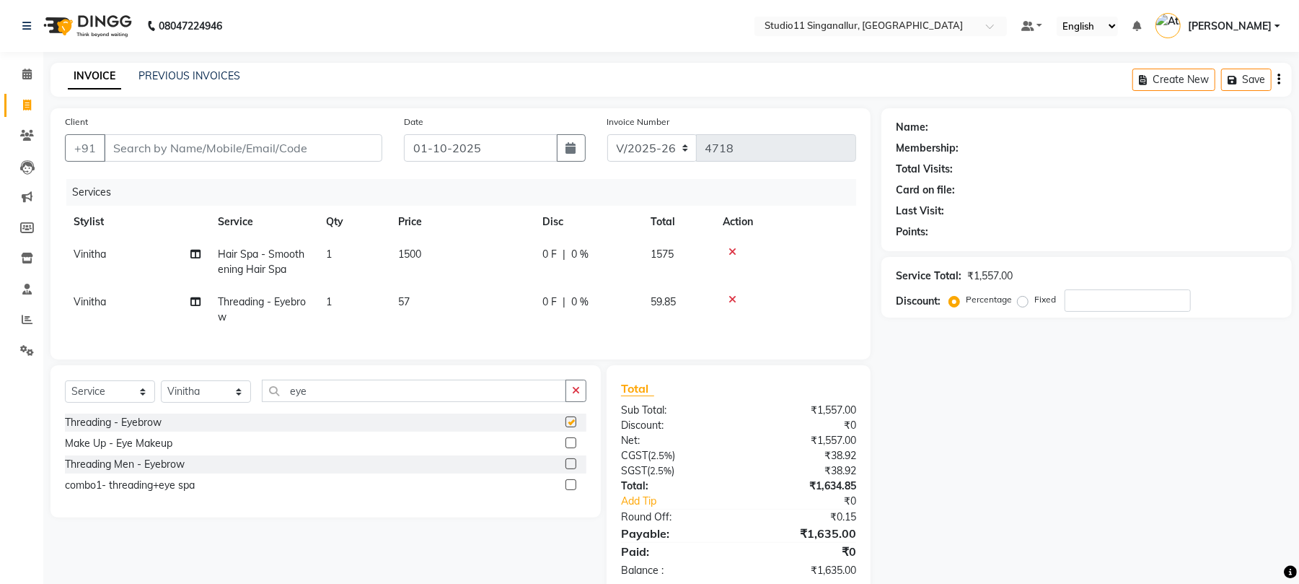
checkbox input "false"
click at [217, 149] on input "Client" at bounding box center [243, 147] width 278 height 27
type input "8"
type input "0"
drag, startPoint x: 270, startPoint y: 142, endPoint x: 263, endPoint y: 144, distance: 7.5
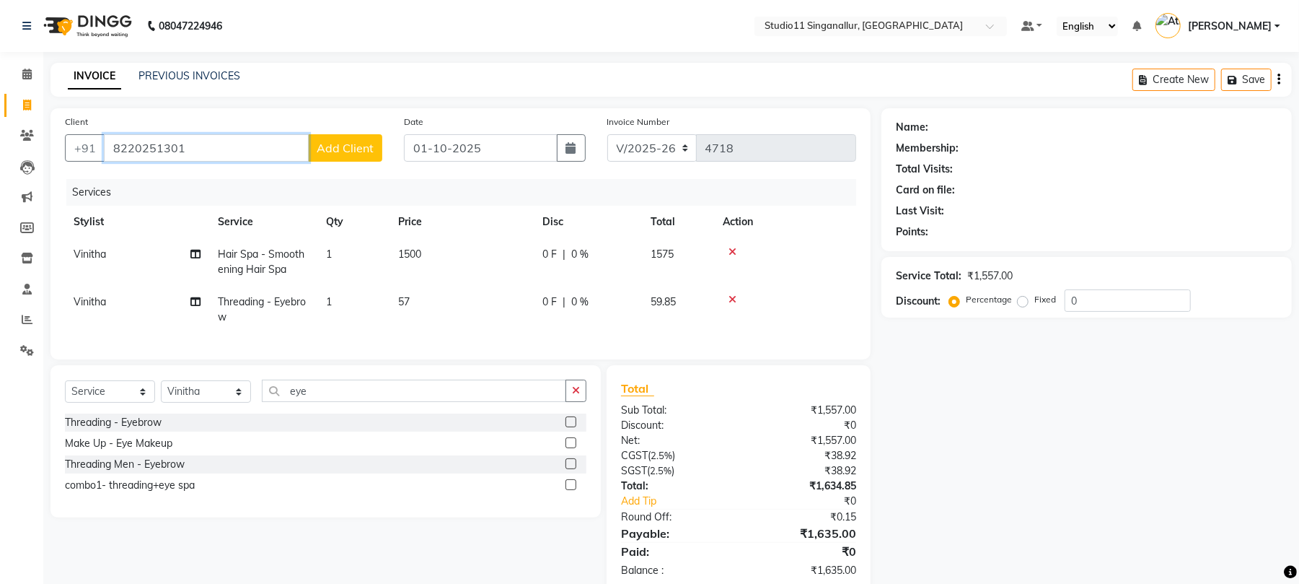
click at [263, 144] on input "8220251301" at bounding box center [206, 147] width 205 height 27
type input "8220251301"
drag, startPoint x: 224, startPoint y: 162, endPoint x: 102, endPoint y: 146, distance: 122.9
click at [102, 146] on div "+91 8220251301 Add Client" at bounding box center [223, 147] width 317 height 27
copy button "+91"
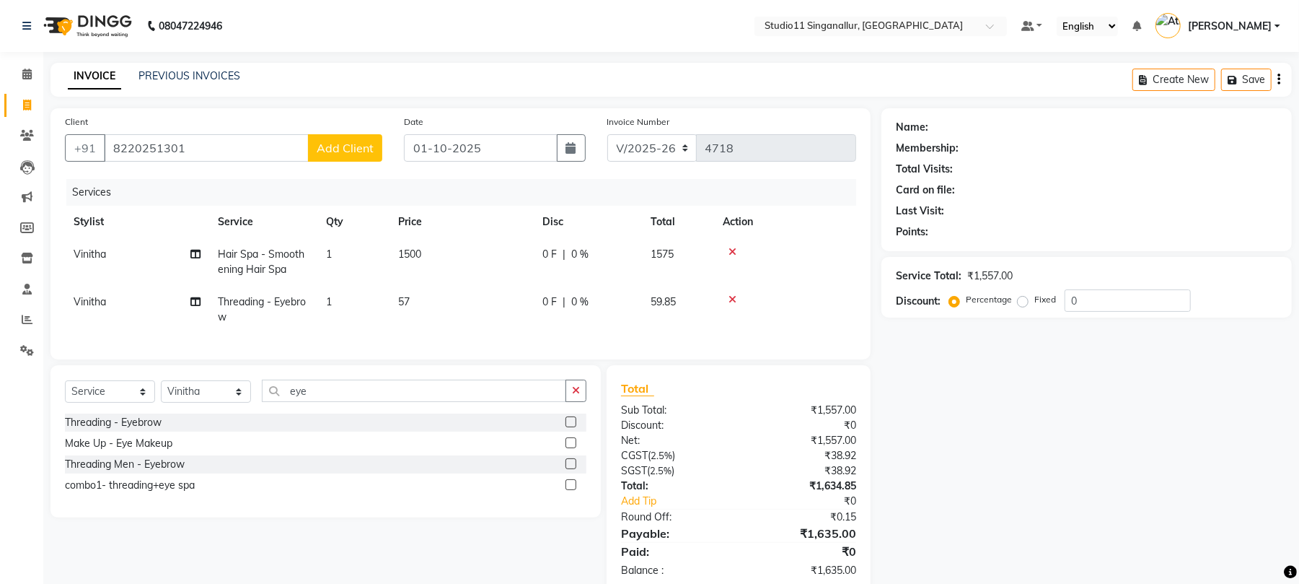
click at [227, 162] on div "+91 8220251301 Add Client" at bounding box center [223, 147] width 317 height 27
click at [216, 148] on input "8220251301" at bounding box center [206, 147] width 205 height 27
drag, startPoint x: 216, startPoint y: 148, endPoint x: 0, endPoint y: 134, distance: 216.9
click at [0, 134] on app-home "08047224946 Select Location × Studio11 Singanallur, Singanallur Default Panel M…" at bounding box center [649, 307] width 1299 height 614
click at [358, 150] on span "Add Client" at bounding box center [345, 148] width 57 height 14
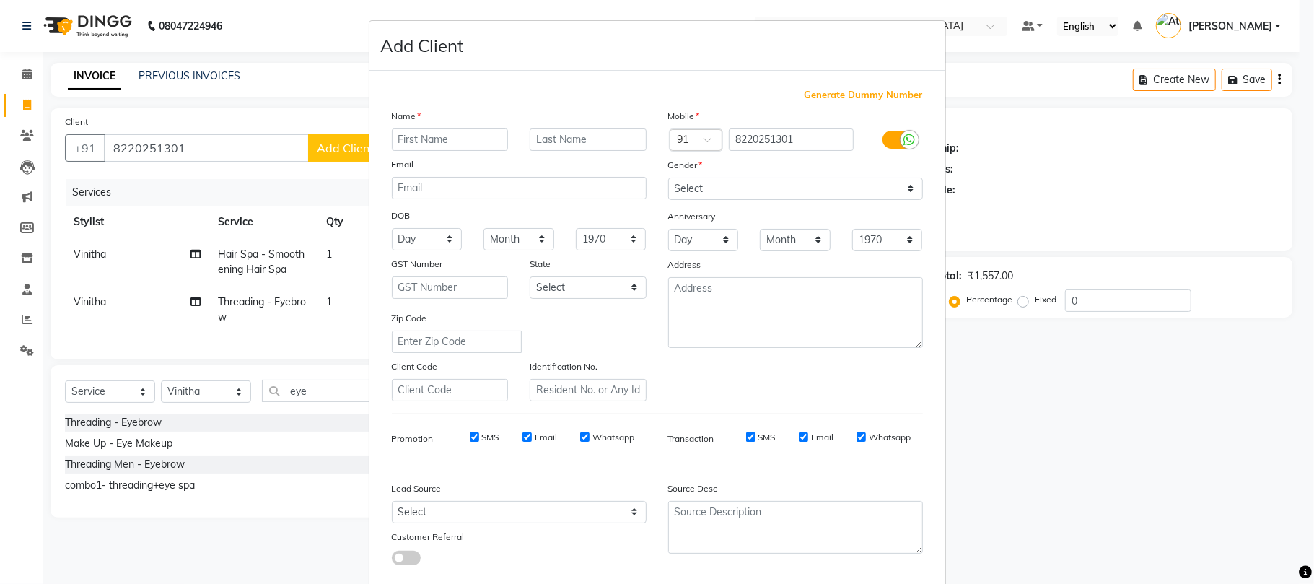
click at [418, 144] on input "text" at bounding box center [450, 139] width 117 height 22
type input "divya"
click at [696, 183] on select "Select Male Female Other Prefer Not To Say" at bounding box center [795, 188] width 255 height 22
select select "male"
click at [668, 177] on select "Select Male Female Other Prefer Not To Say" at bounding box center [795, 188] width 255 height 22
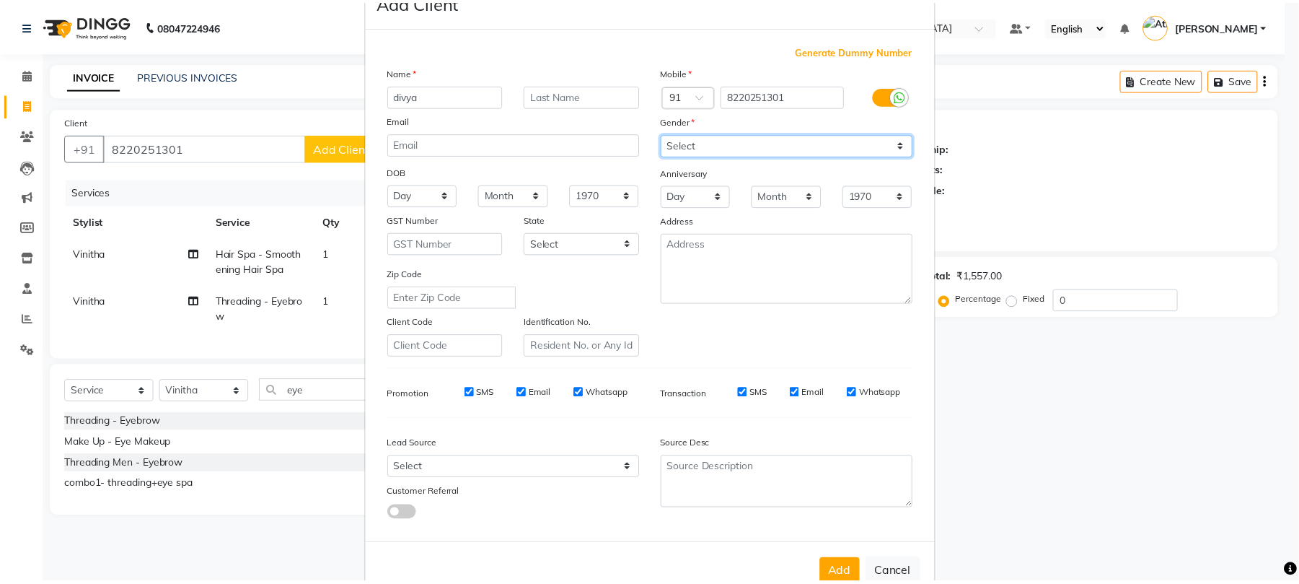
scroll to position [79, 0]
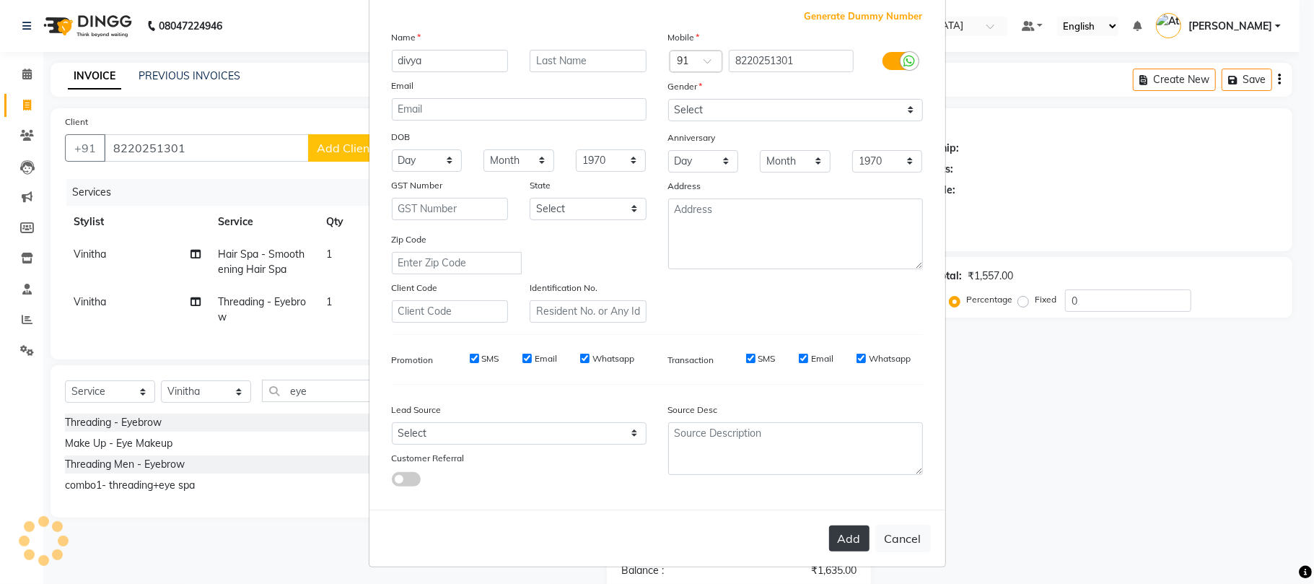
click at [834, 535] on button "Add" at bounding box center [849, 538] width 40 height 26
select select
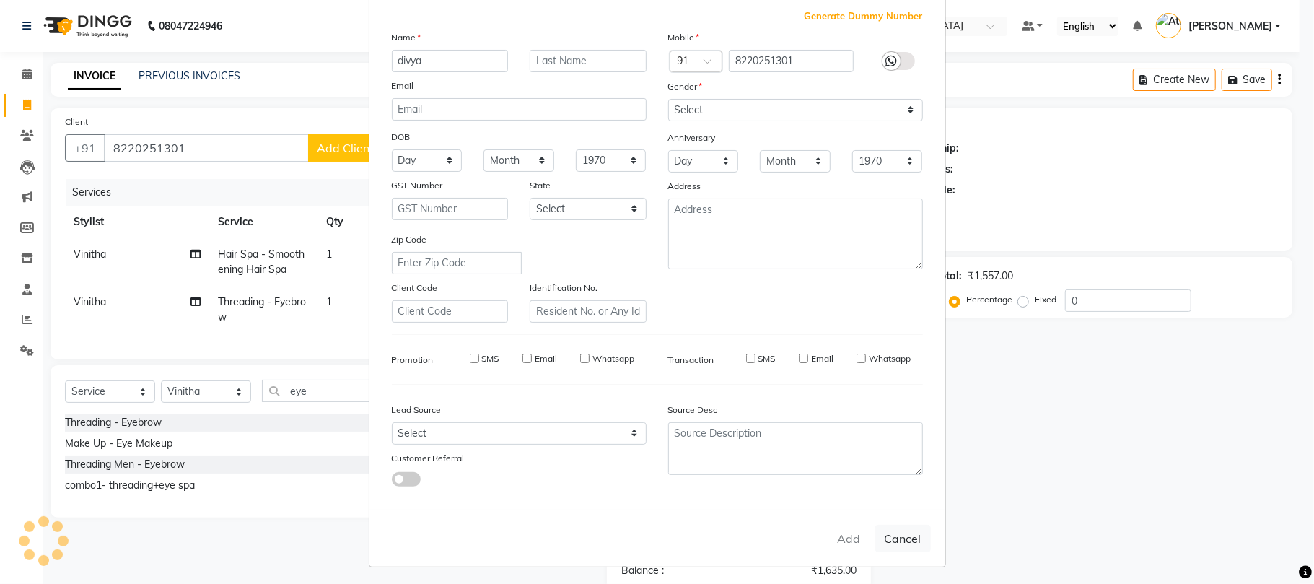
select select
checkbox input "false"
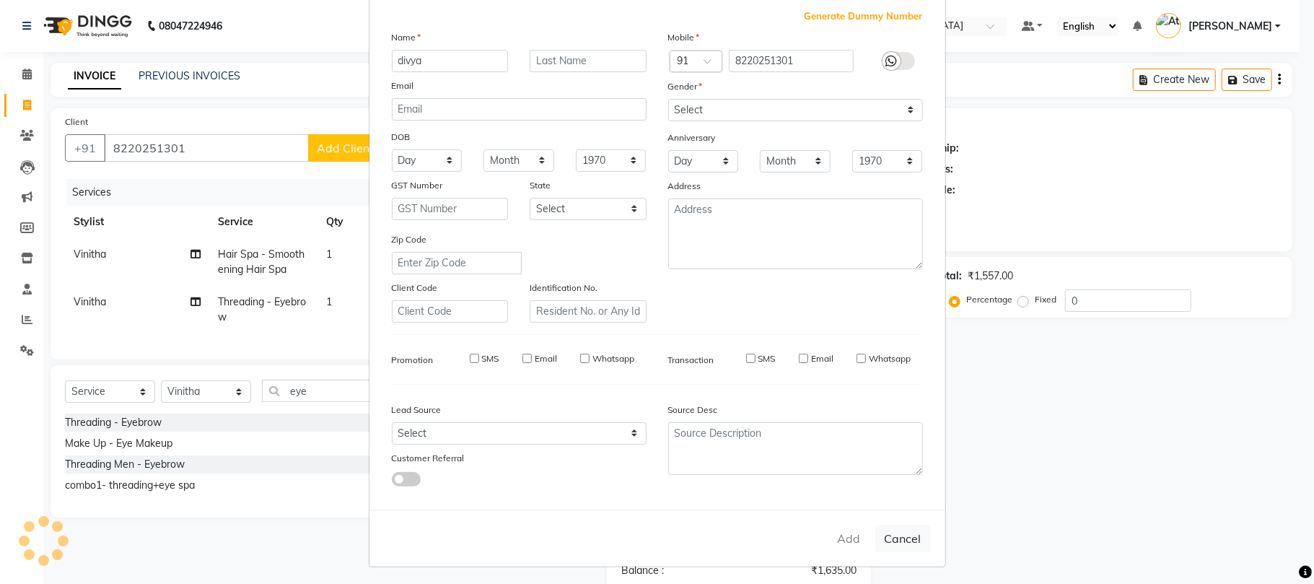
checkbox input "false"
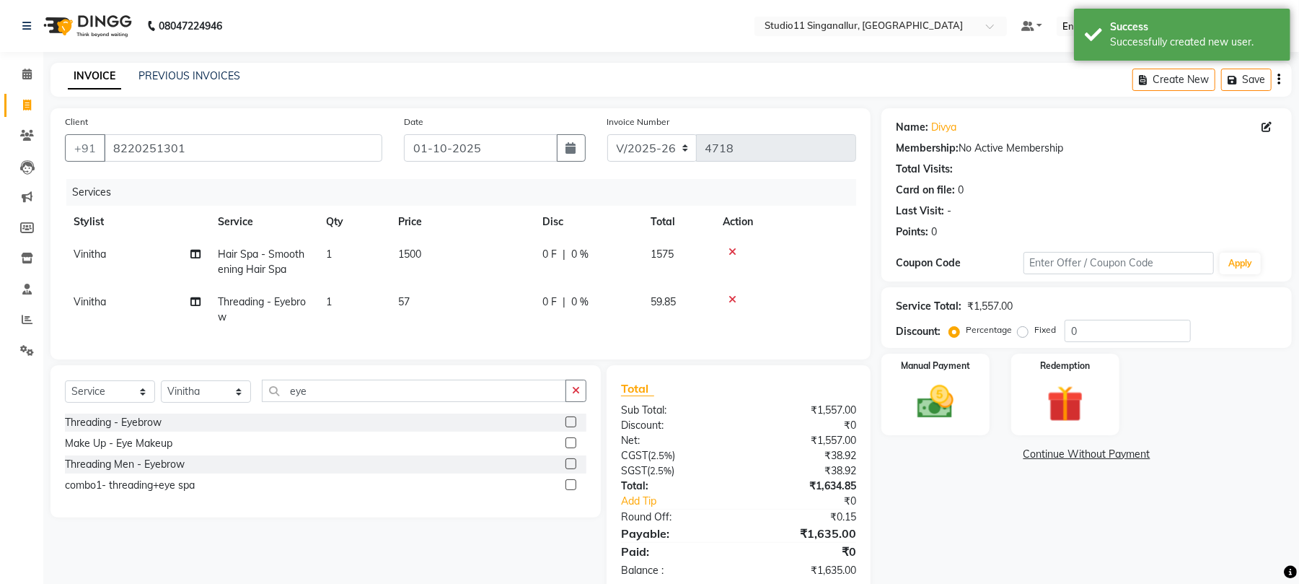
click at [601, 263] on td "0 F | 0 %" at bounding box center [588, 262] width 108 height 48
select select "84255"
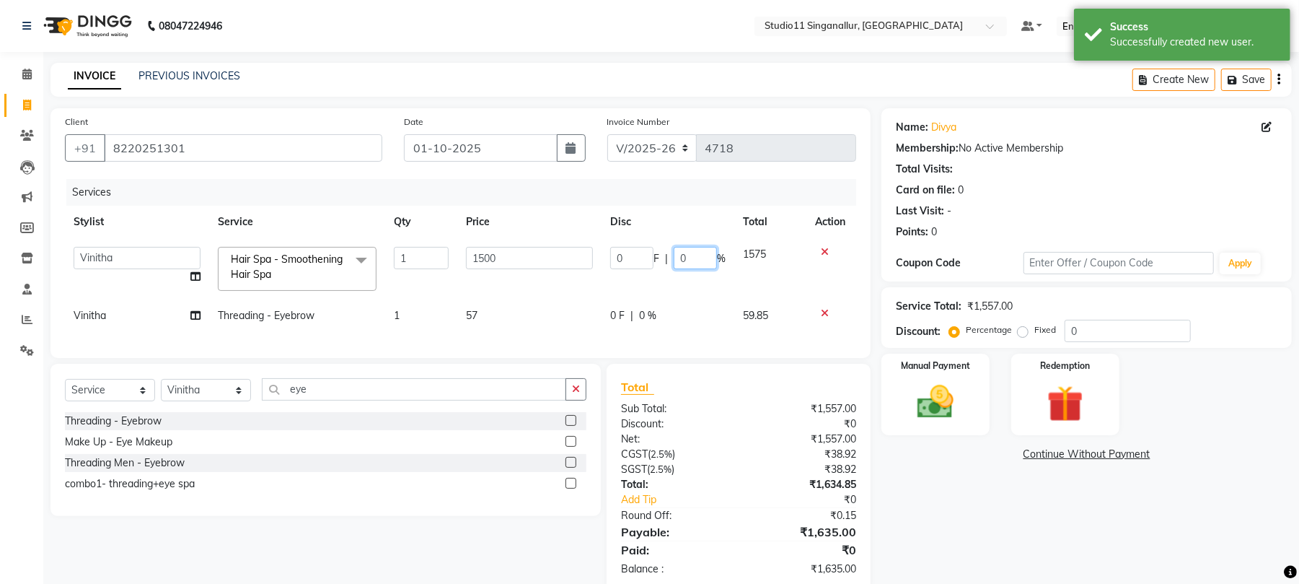
click at [708, 258] on input "0" at bounding box center [695, 258] width 43 height 22
type input "10"
click at [929, 480] on div "Name: Divya Membership: No Active Membership Total Visits: Card on file: 0 Last…" at bounding box center [1092, 349] width 421 height 483
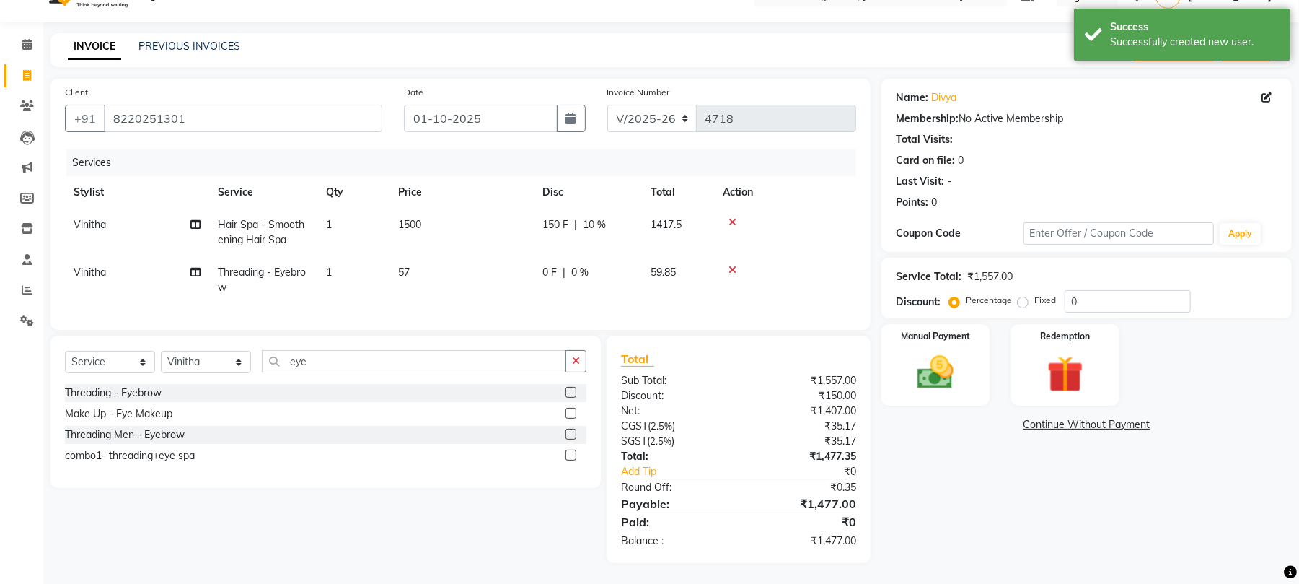
scroll to position [45, 0]
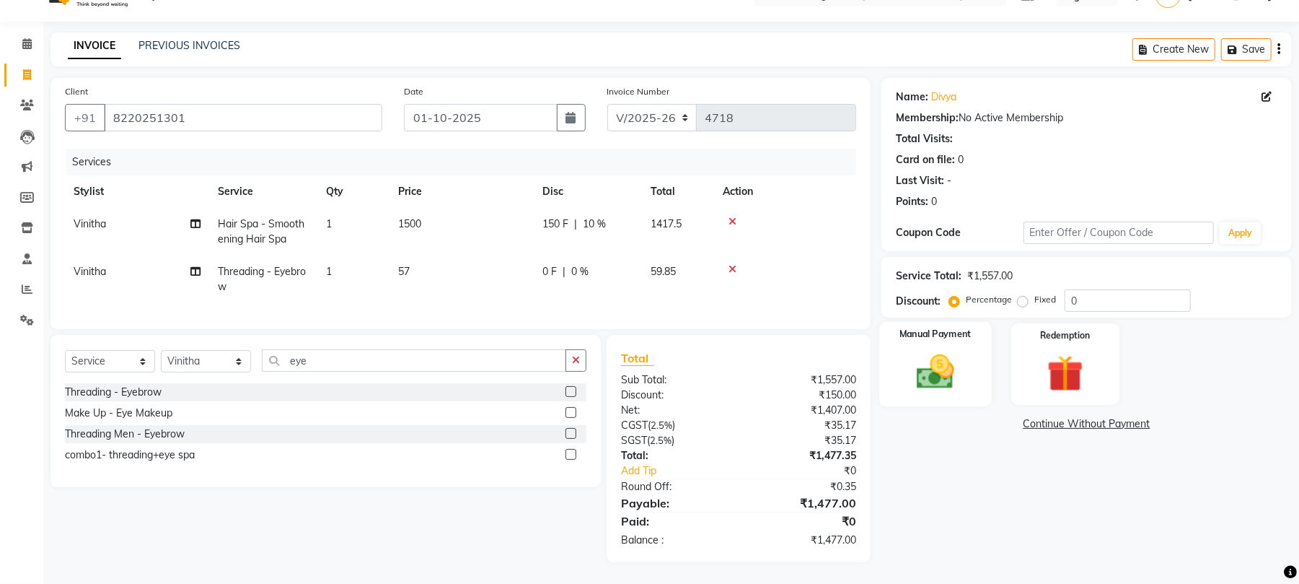
click at [946, 364] on img at bounding box center [936, 372] width 62 height 44
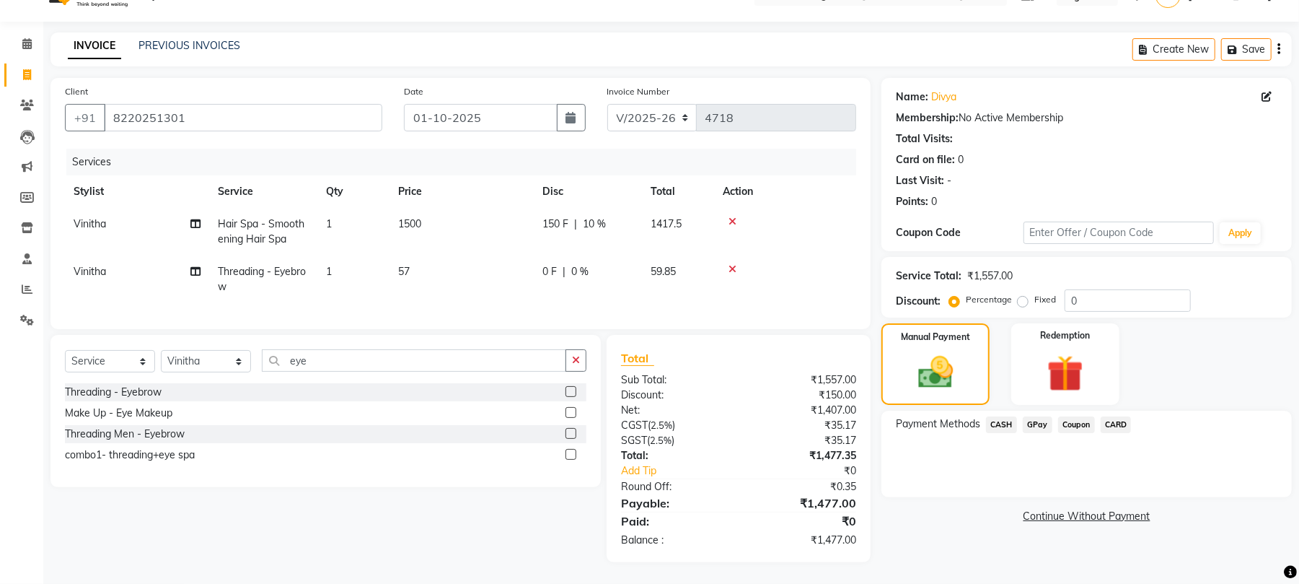
click at [1033, 416] on span "GPay" at bounding box center [1038, 424] width 30 height 17
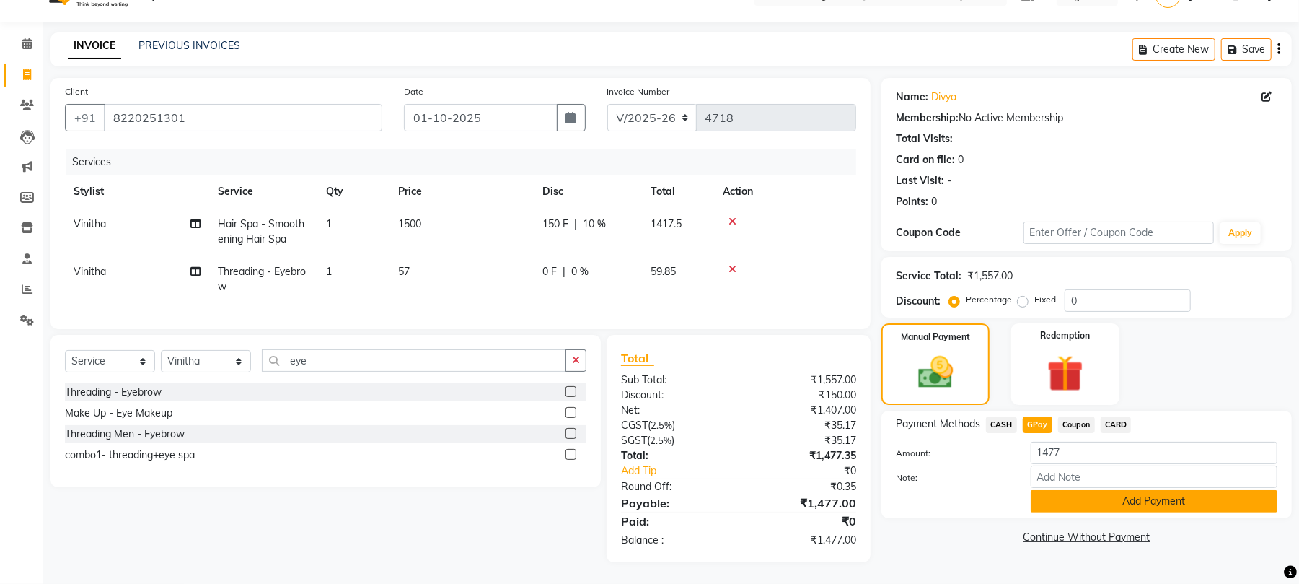
click at [1069, 496] on button "Add Payment" at bounding box center [1154, 501] width 247 height 22
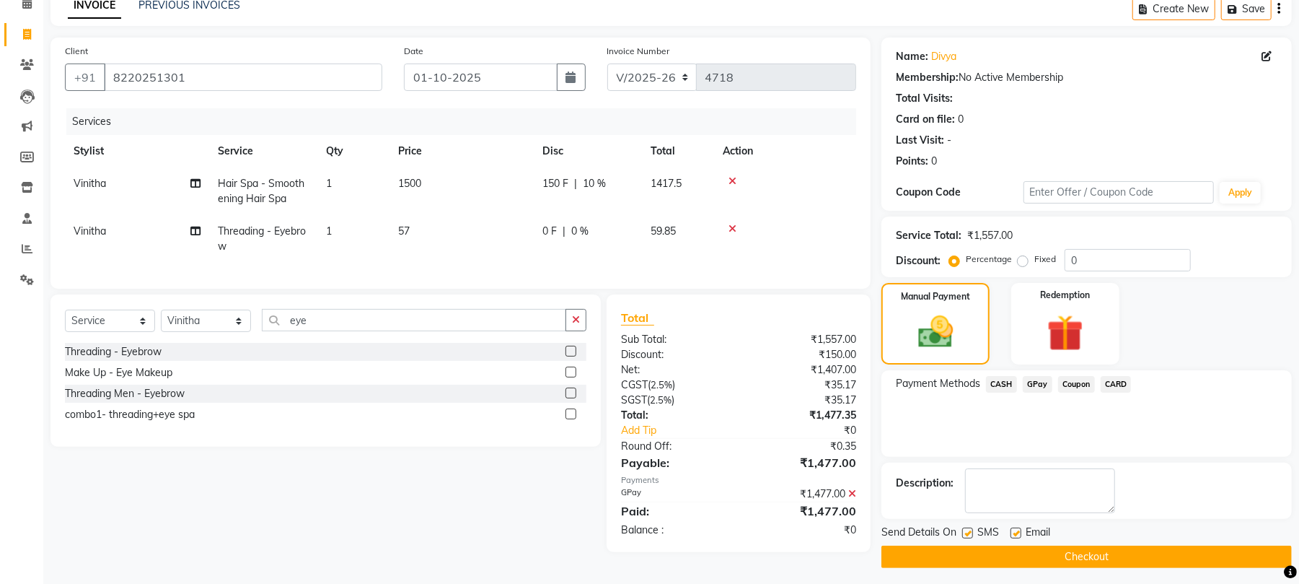
scroll to position [78, 0]
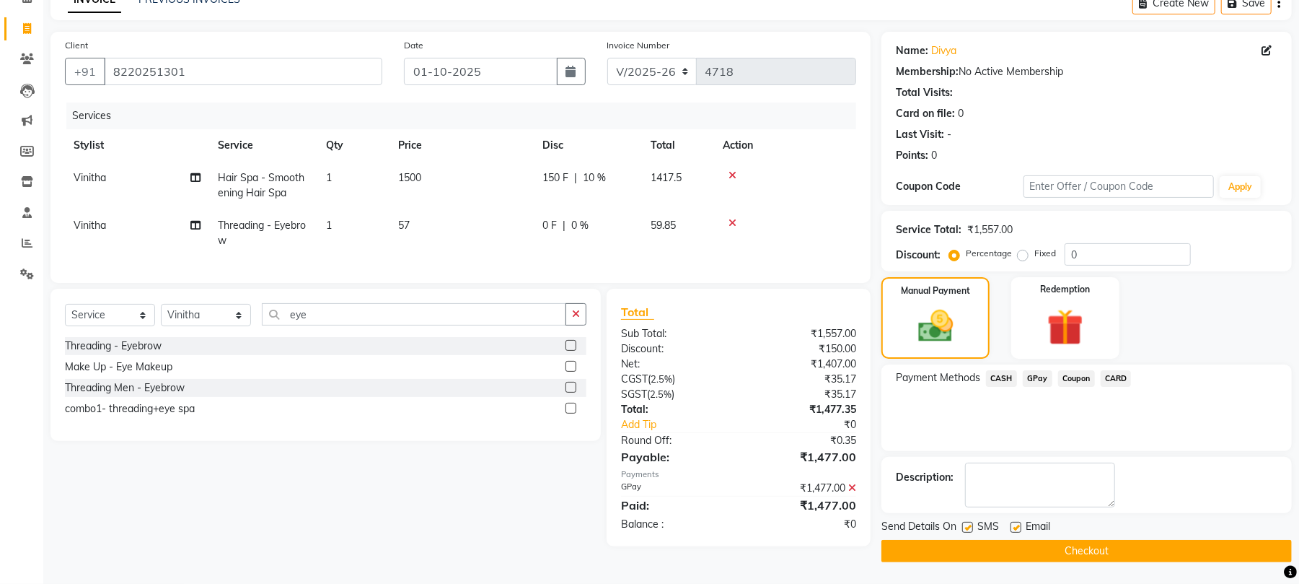
click at [970, 529] on label at bounding box center [967, 527] width 11 height 11
click at [970, 529] on input "checkbox" at bounding box center [966, 527] width 9 height 9
checkbox input "false"
click at [1016, 525] on label at bounding box center [1016, 527] width 11 height 11
click at [1016, 525] on input "checkbox" at bounding box center [1015, 527] width 9 height 9
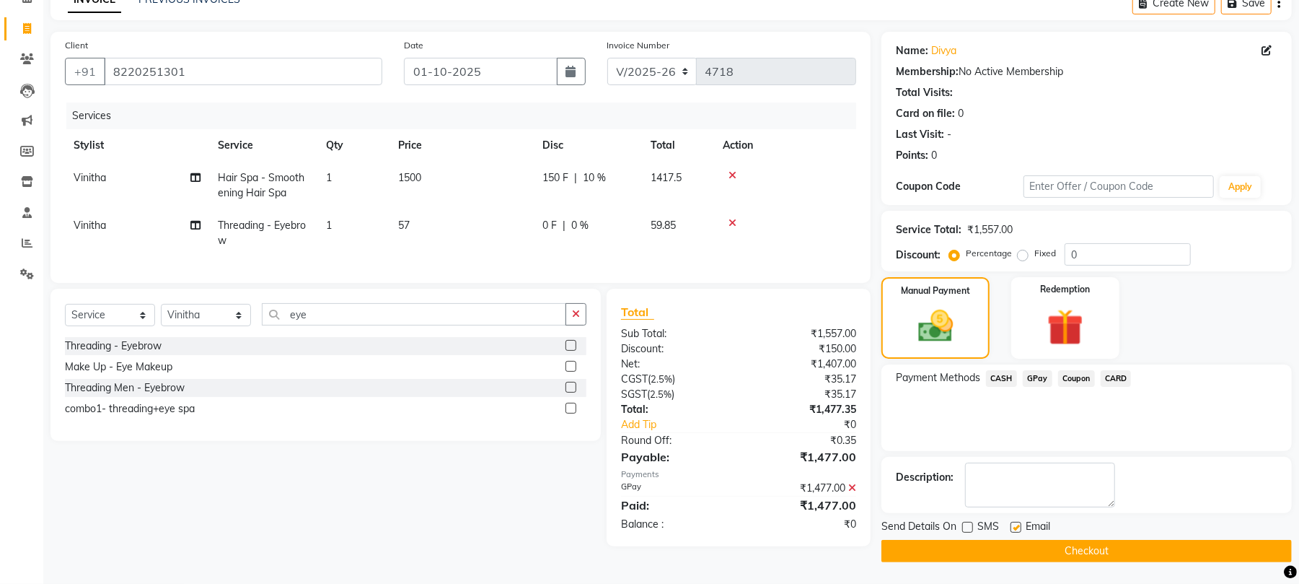
checkbox input "false"
click at [1008, 548] on button "Checkout" at bounding box center [1087, 551] width 410 height 22
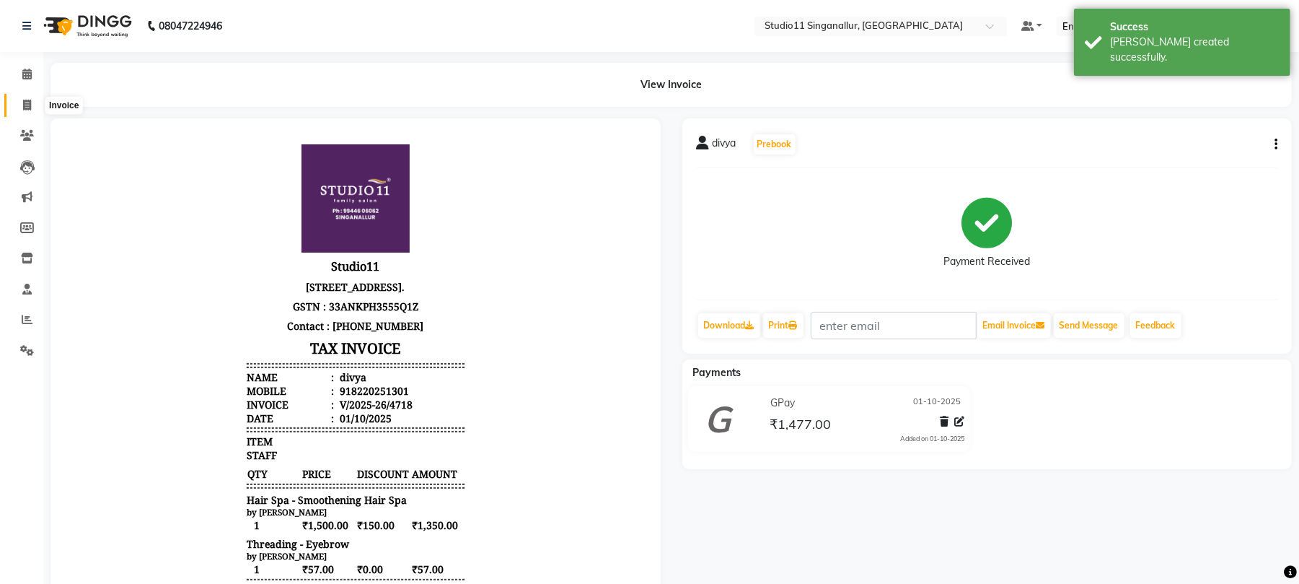
click at [27, 100] on icon at bounding box center [27, 105] width 8 height 11
select select "service"
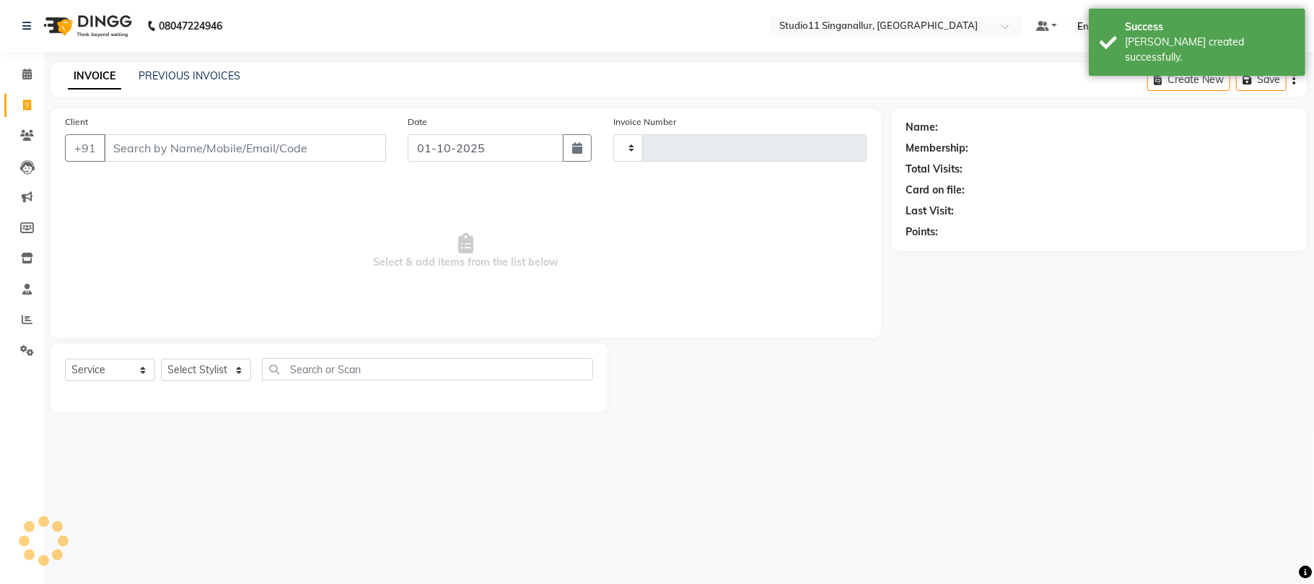
type input "4719"
select select "6616"
click at [159, 69] on link "PREVIOUS INVOICES" at bounding box center [190, 75] width 102 height 13
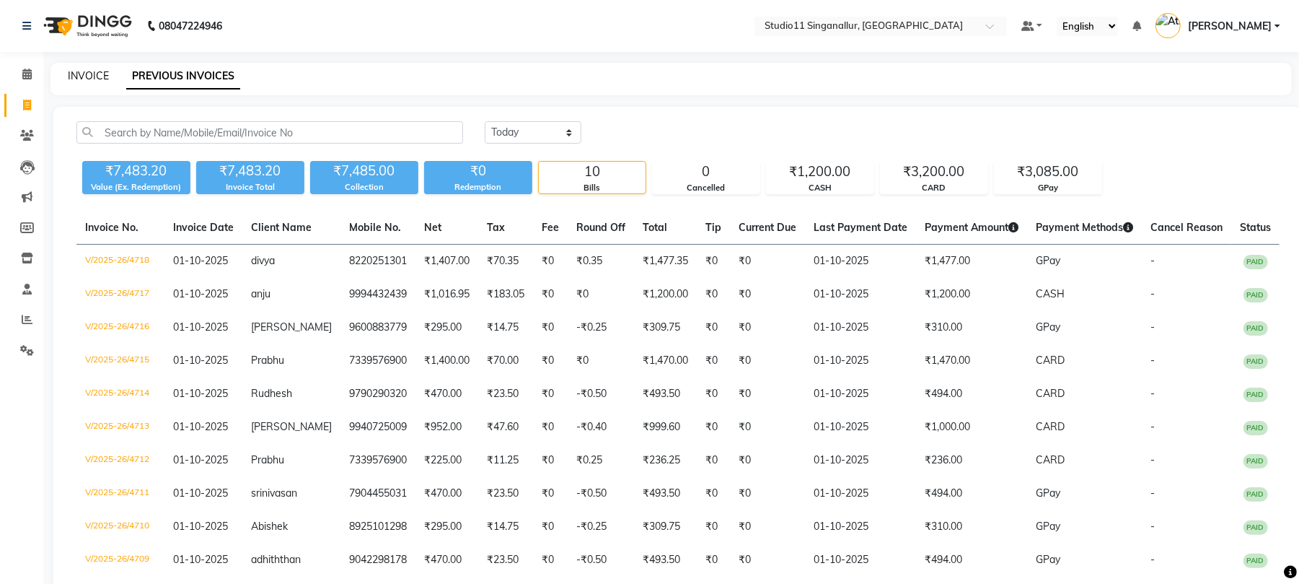
click at [82, 76] on link "INVOICE" at bounding box center [88, 75] width 41 height 13
select select "service"
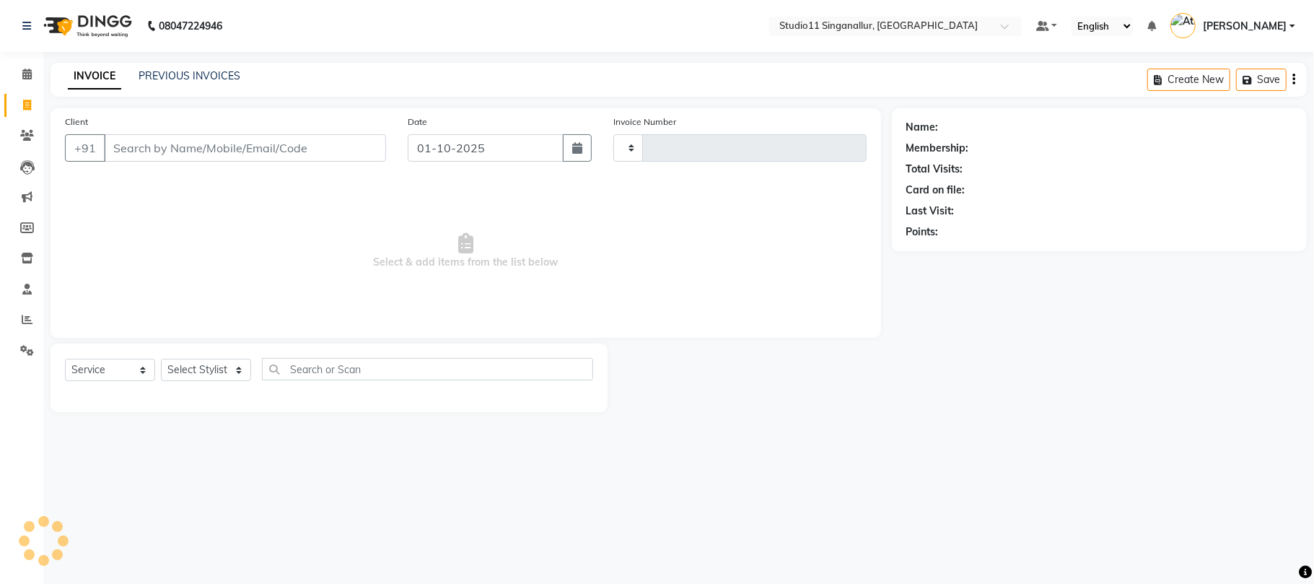
type input "4719"
select select "6616"
click at [197, 53] on div "08047224946 Select Location × Studio11 Singanallur, Singanallur Default Panel M…" at bounding box center [657, 292] width 1314 height 584
click at [197, 78] on link "PREVIOUS INVOICES" at bounding box center [190, 75] width 102 height 13
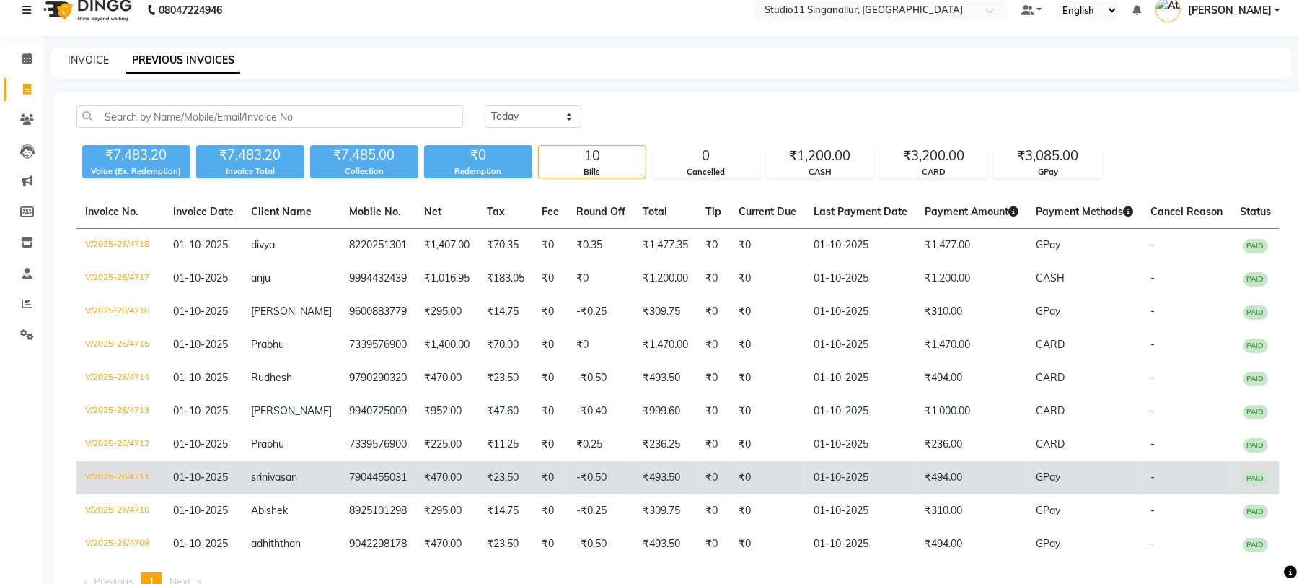
scroll to position [70, 0]
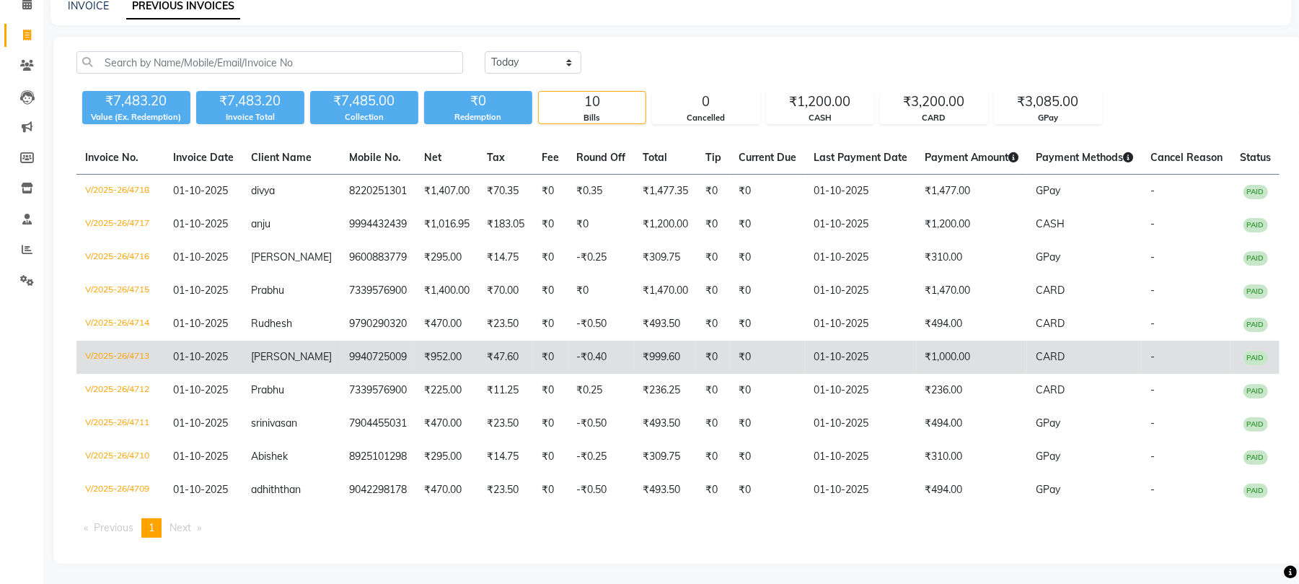
click at [124, 346] on td "V/2025-26/4713" at bounding box center [120, 357] width 88 height 33
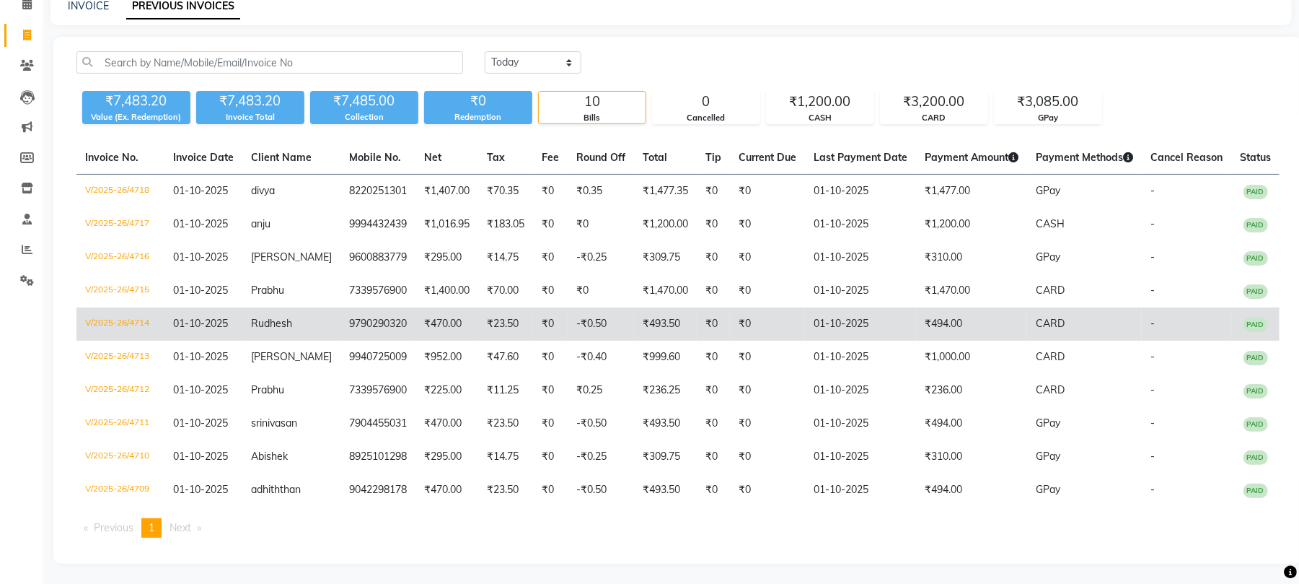
click at [137, 317] on td "V/2025-26/4714" at bounding box center [120, 323] width 88 height 33
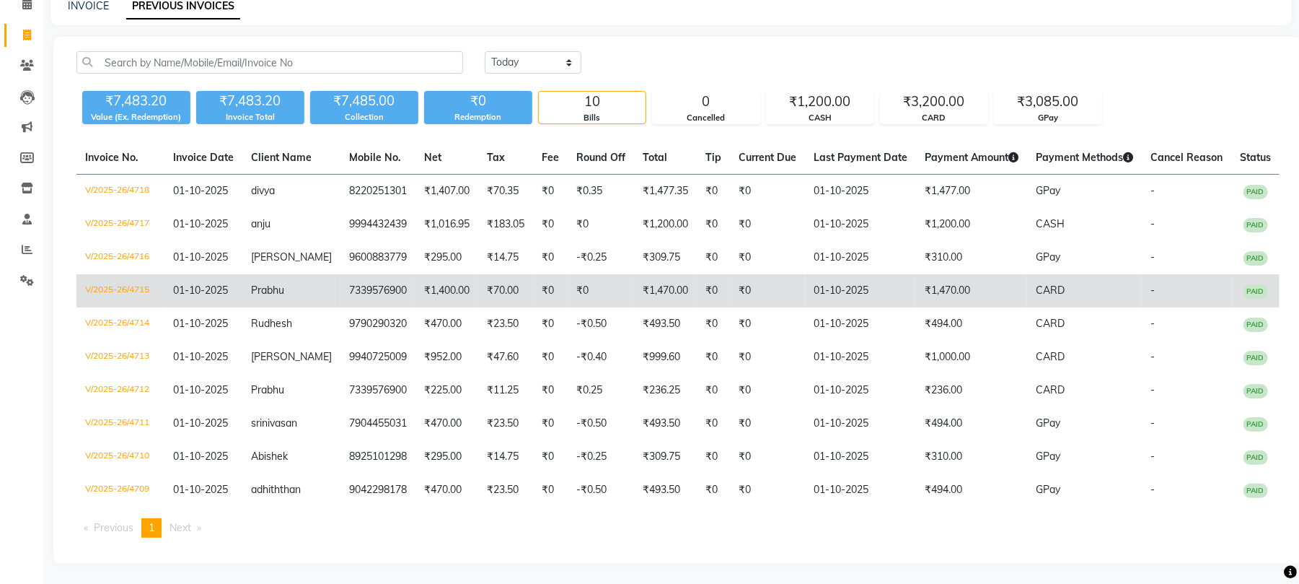
click at [102, 292] on td "V/2025-26/4715" at bounding box center [120, 290] width 88 height 33
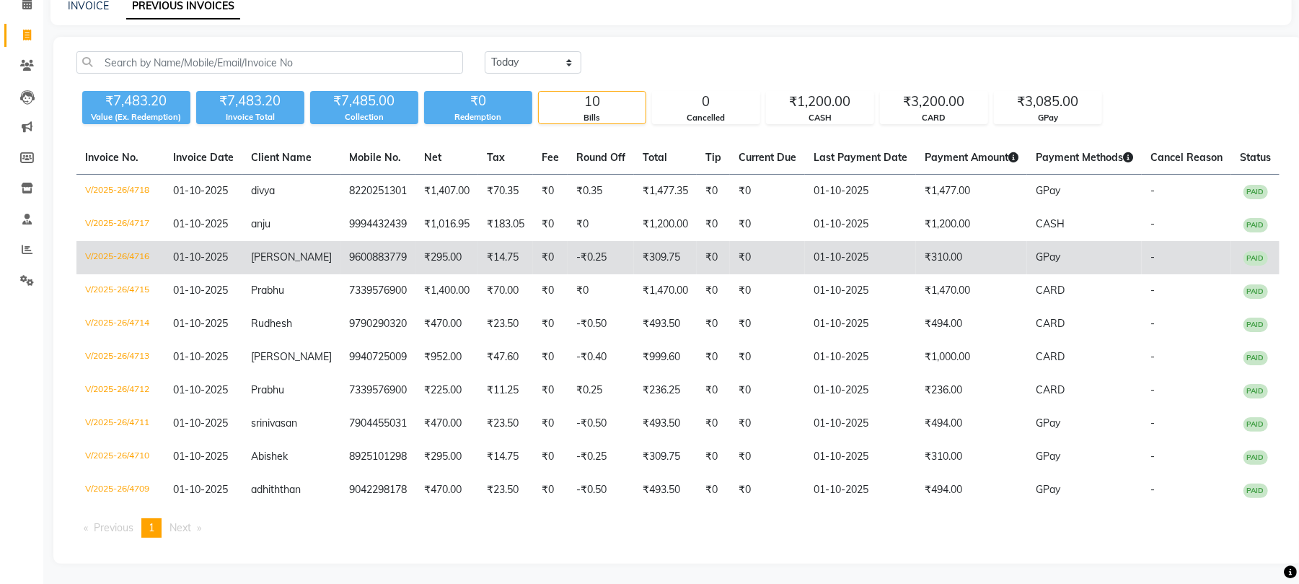
click at [105, 251] on td "V/2025-26/4716" at bounding box center [120, 257] width 88 height 33
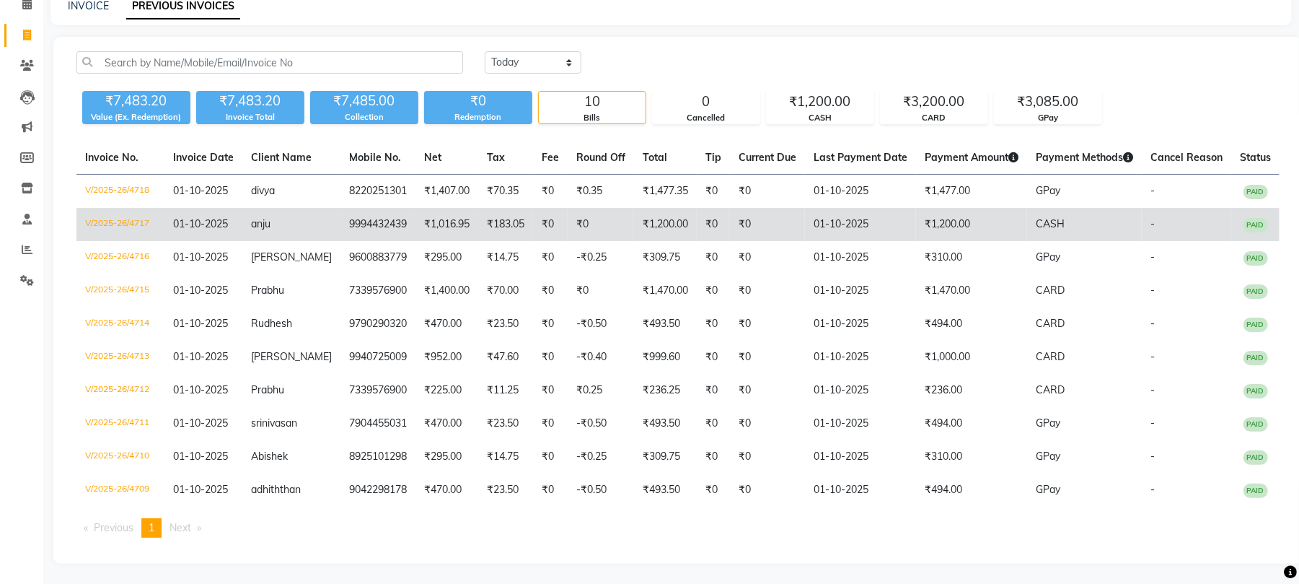
click at [105, 226] on td "V/2025-26/4717" at bounding box center [120, 224] width 88 height 33
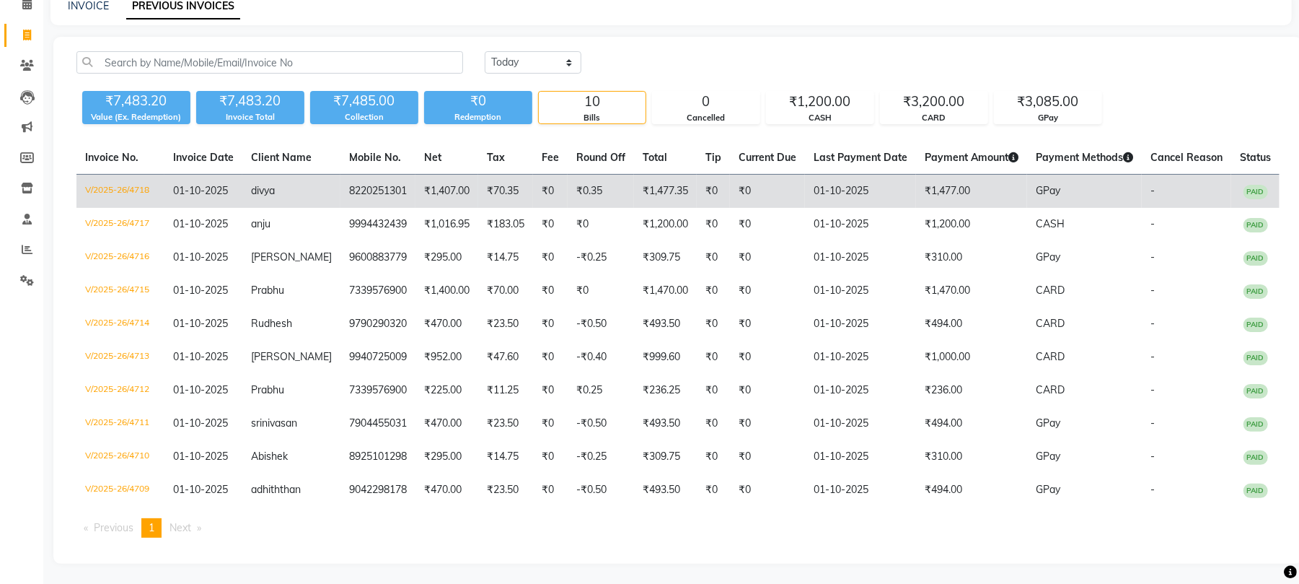
click at [139, 192] on td "V/2025-26/4718" at bounding box center [120, 192] width 88 height 34
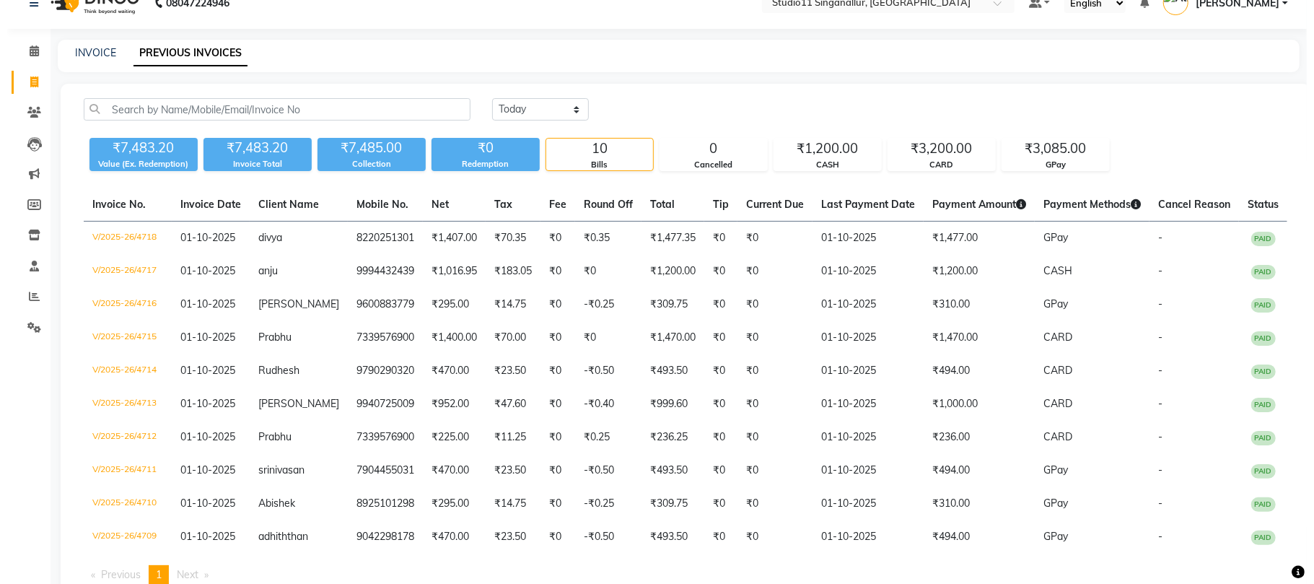
scroll to position [0, 0]
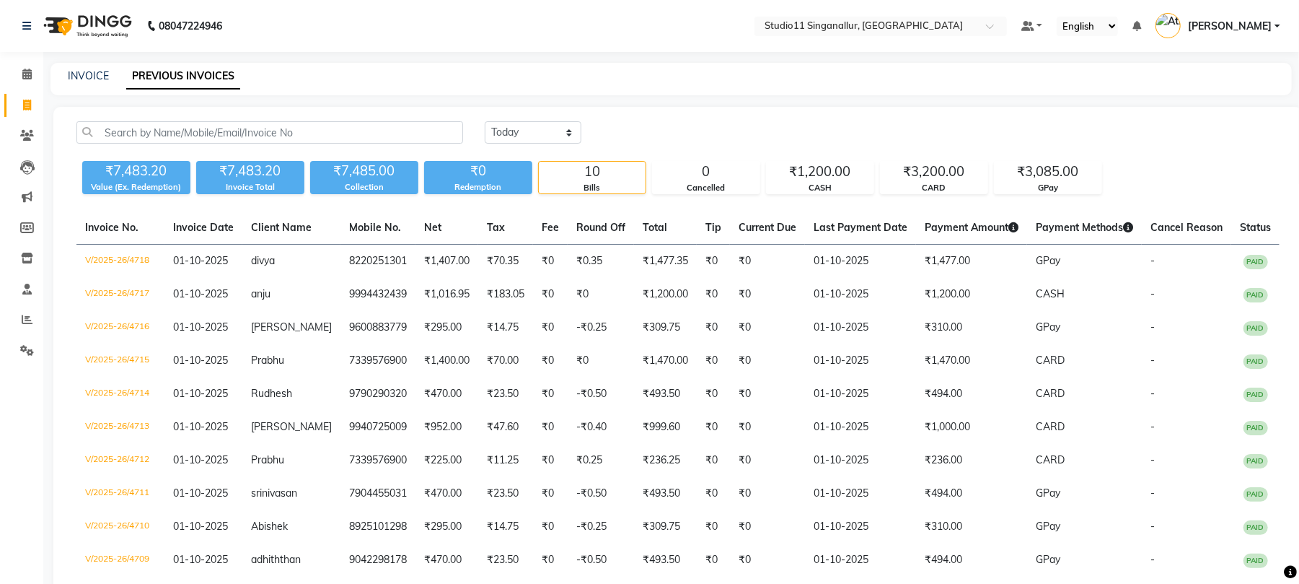
click at [84, 65] on div "INVOICE PREVIOUS INVOICES" at bounding box center [671, 79] width 1242 height 32
click at [95, 69] on link "INVOICE" at bounding box center [88, 75] width 41 height 13
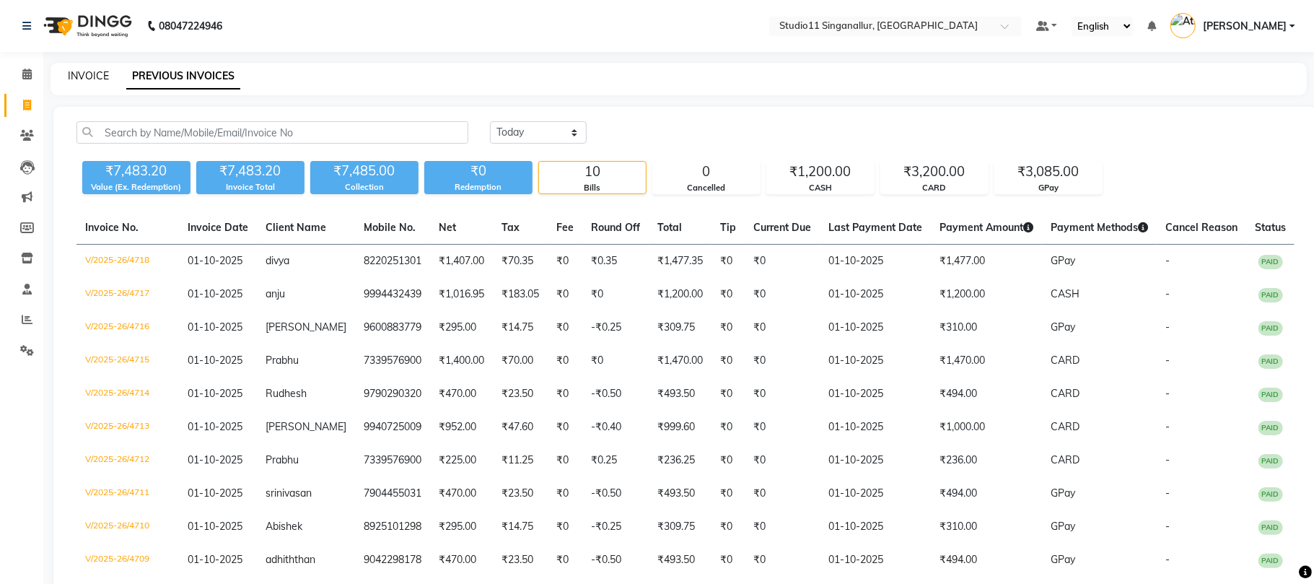
select select "6616"
select select "service"
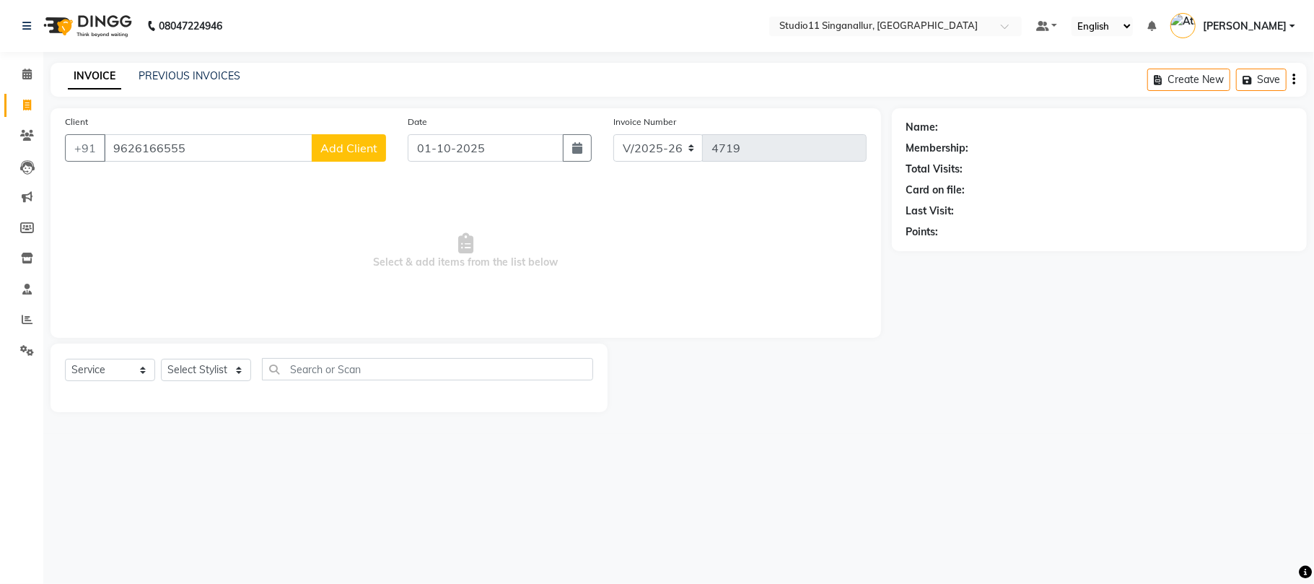
type input "9626166555"
click at [364, 154] on button "Add Client" at bounding box center [349, 147] width 74 height 27
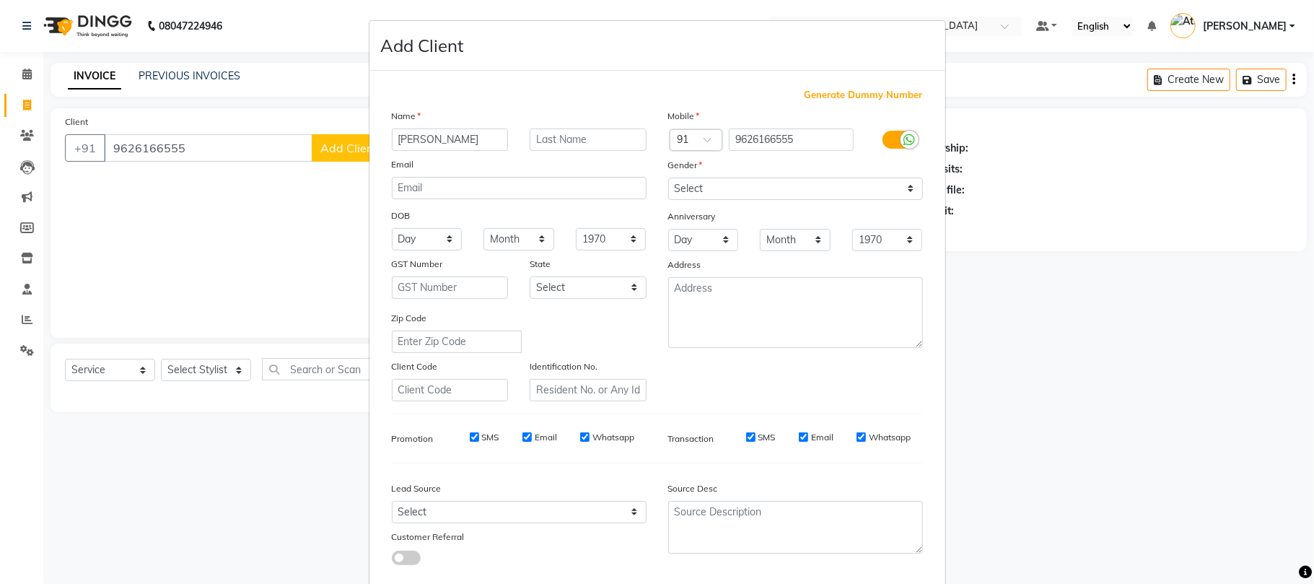
type input "sadhiya"
click at [685, 188] on select "Select Male Female Other Prefer Not To Say" at bounding box center [795, 188] width 255 height 22
select select "female"
click at [668, 177] on select "Select Male Female Other Prefer Not To Say" at bounding box center [795, 188] width 255 height 22
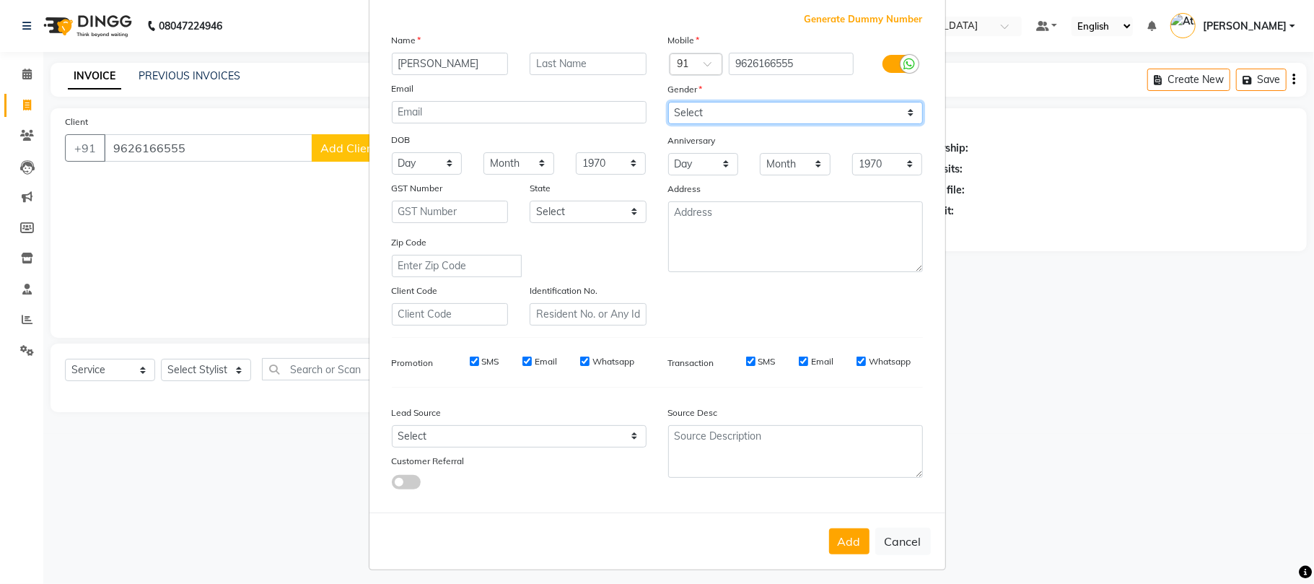
scroll to position [79, 0]
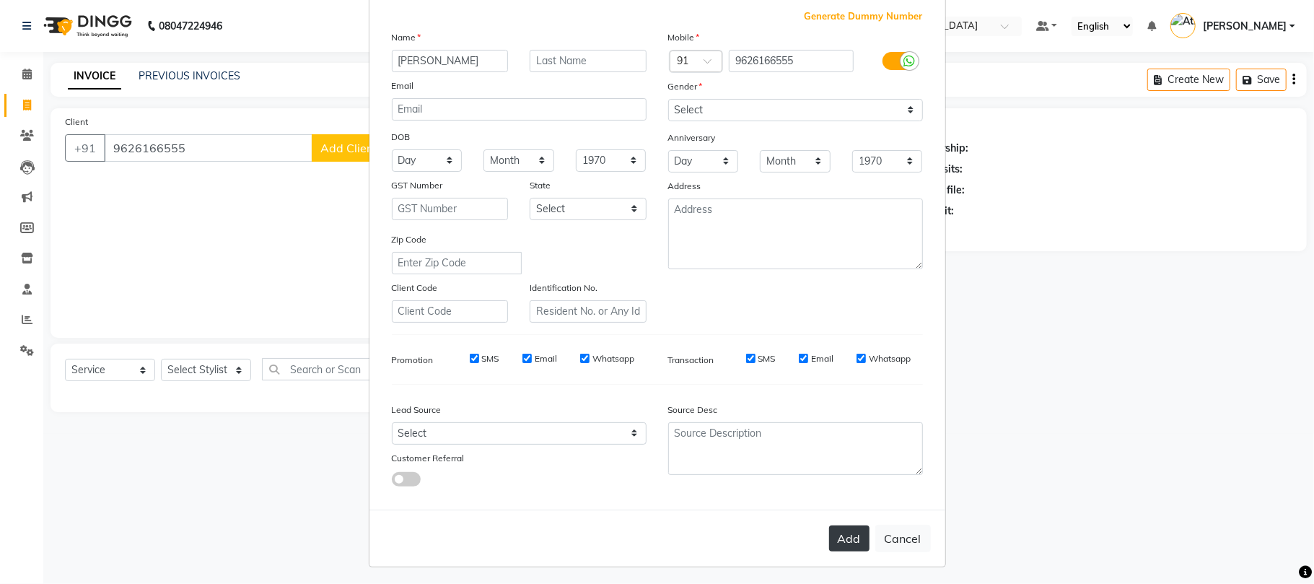
click at [838, 525] on button "Add" at bounding box center [849, 538] width 40 height 26
select select
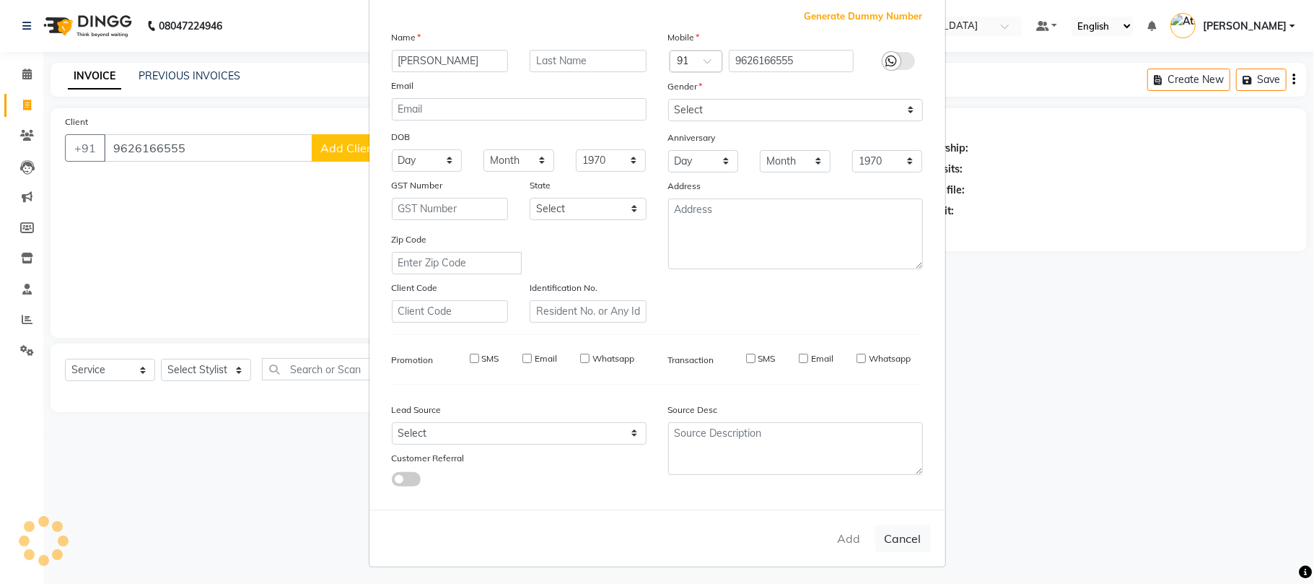
select select
checkbox input "false"
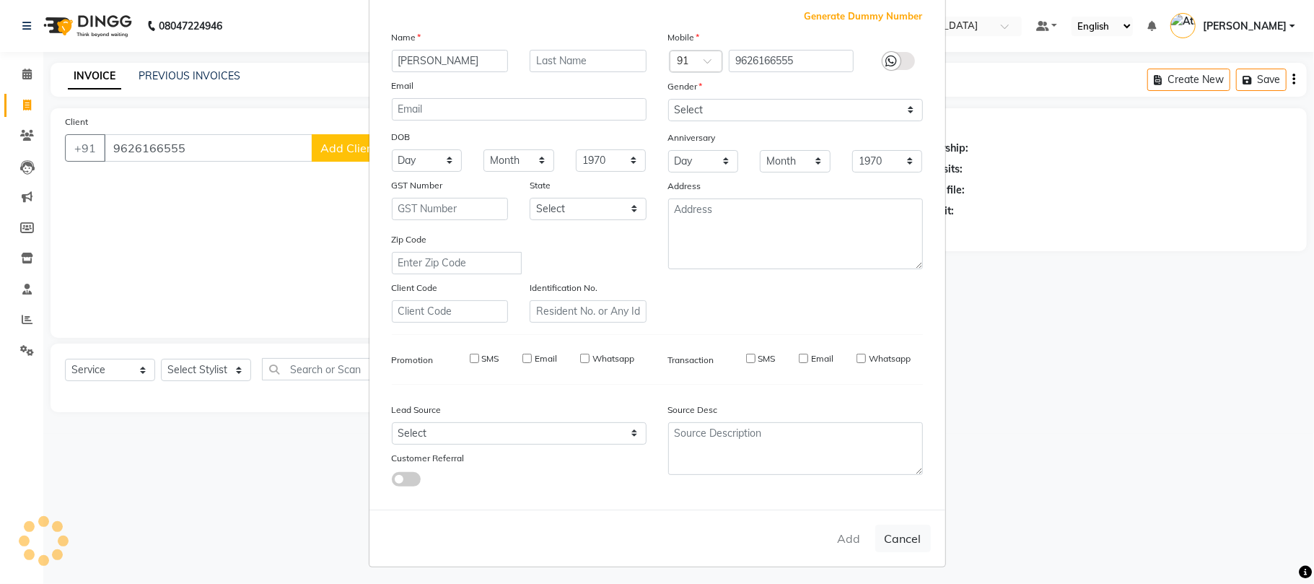
checkbox input "false"
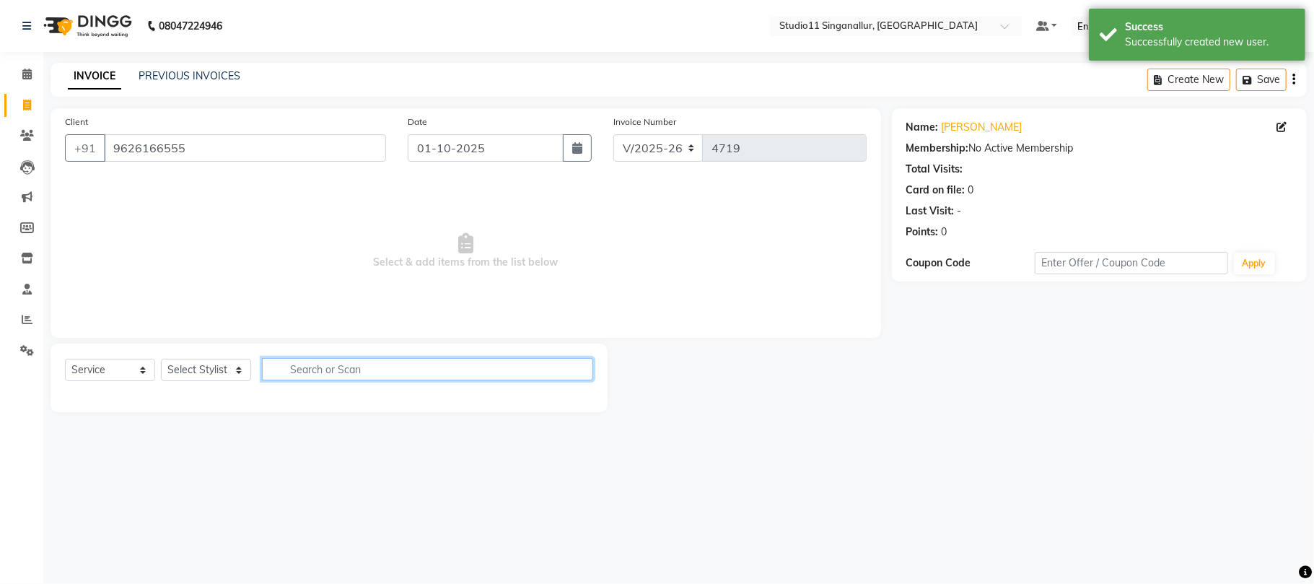
click at [328, 370] on input "text" at bounding box center [427, 369] width 331 height 22
click at [216, 374] on select "Select Stylist akbar Athira daniel Divya Haritha kowsalya krithika narmatha pan…" at bounding box center [206, 370] width 90 height 22
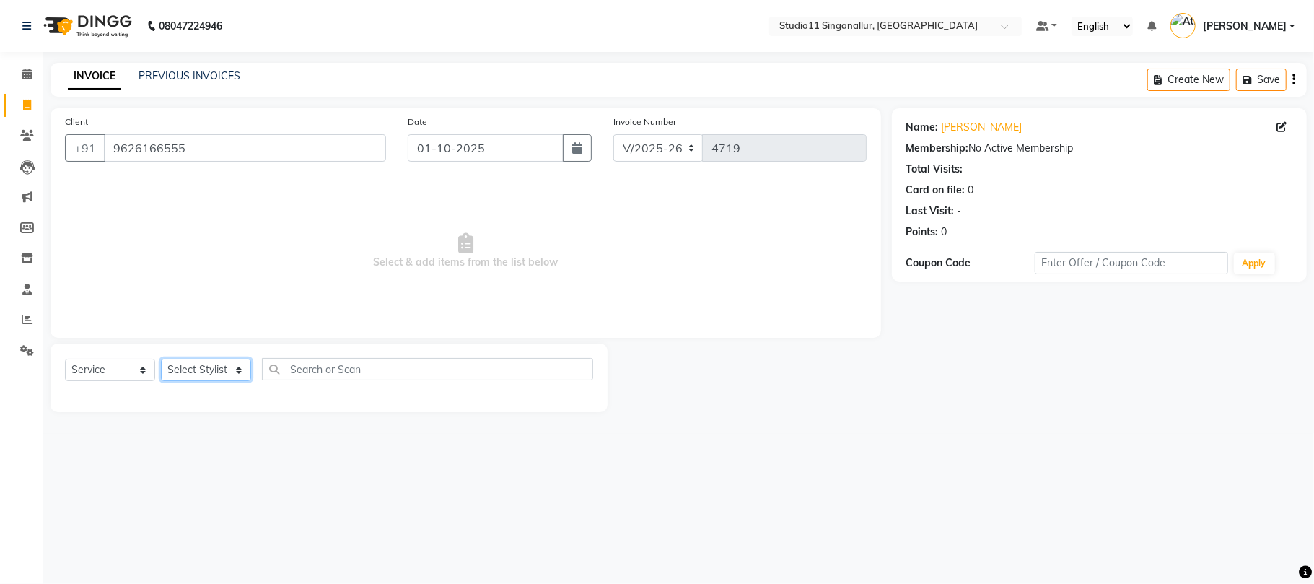
select select "51161"
click at [161, 359] on select "Select Stylist akbar Athira daniel Divya Haritha kowsalya krithika narmatha pan…" at bounding box center [206, 370] width 90 height 22
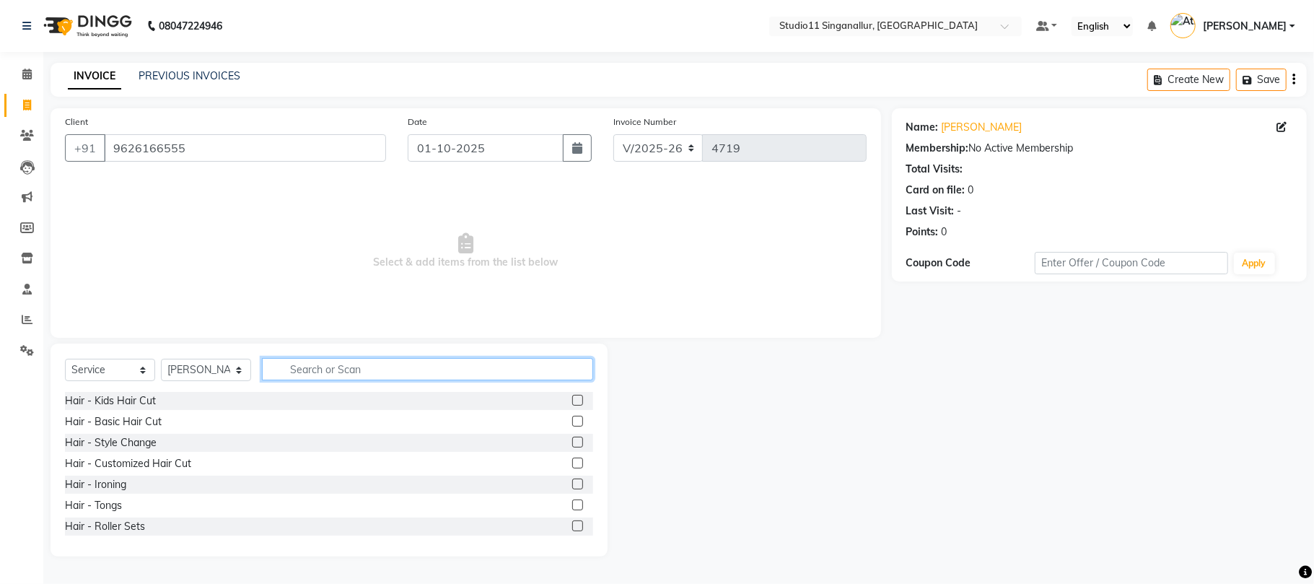
click at [330, 367] on input "text" at bounding box center [427, 369] width 331 height 22
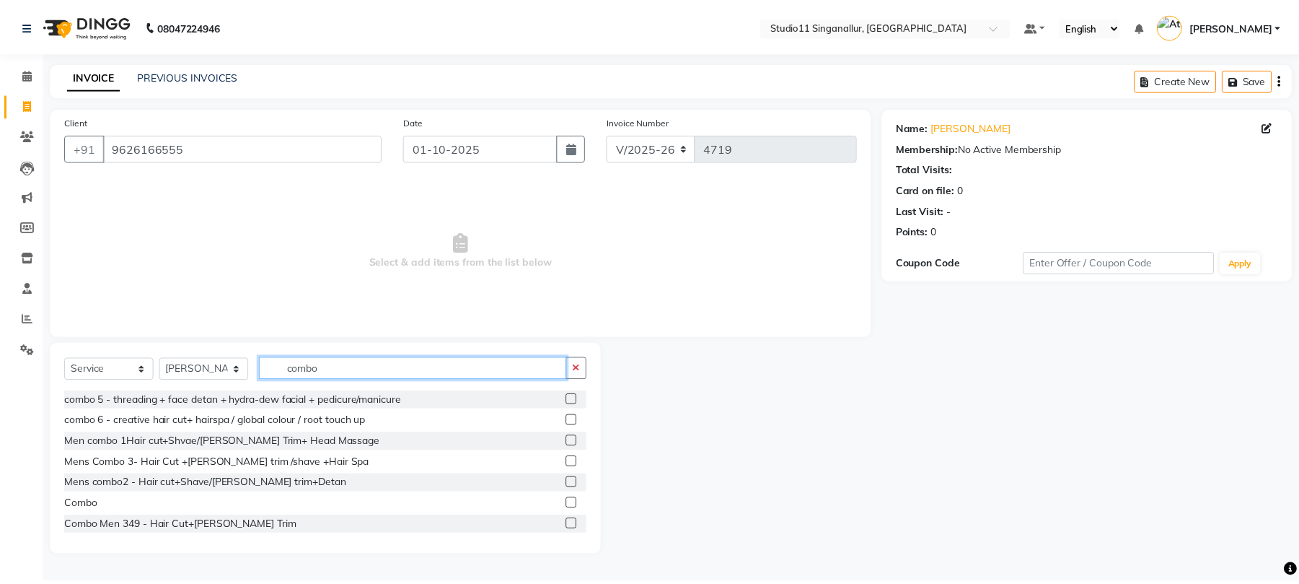
scroll to position [85, 0]
type input "combo"
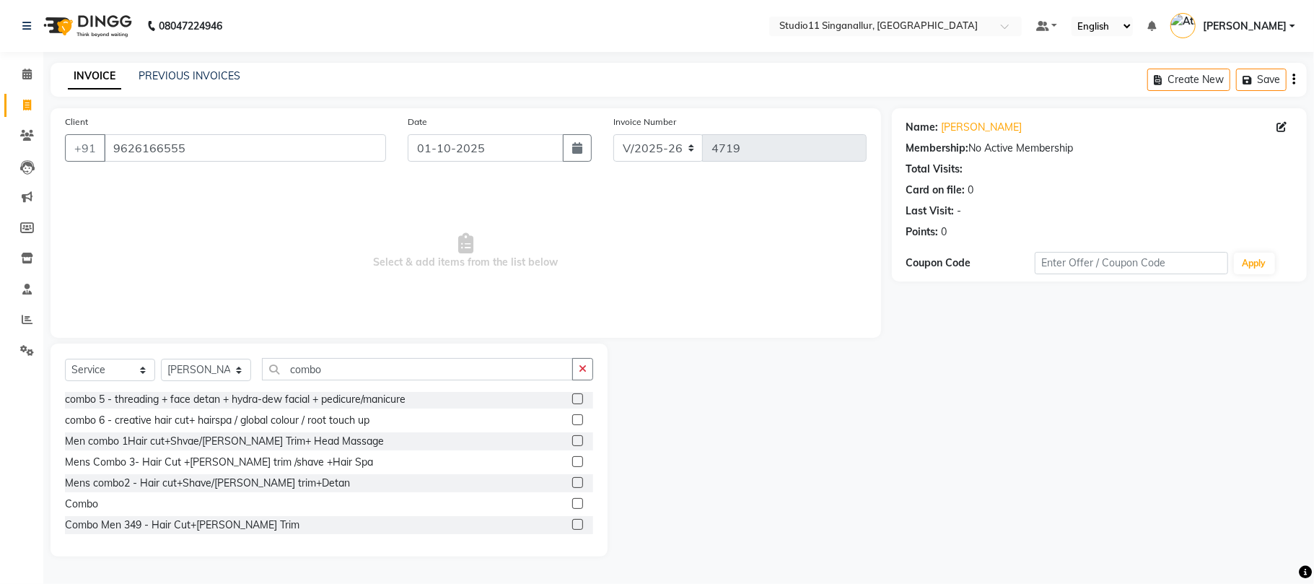
click at [572, 501] on label at bounding box center [577, 503] width 11 height 11
click at [572, 501] on input "checkbox" at bounding box center [576, 503] width 9 height 9
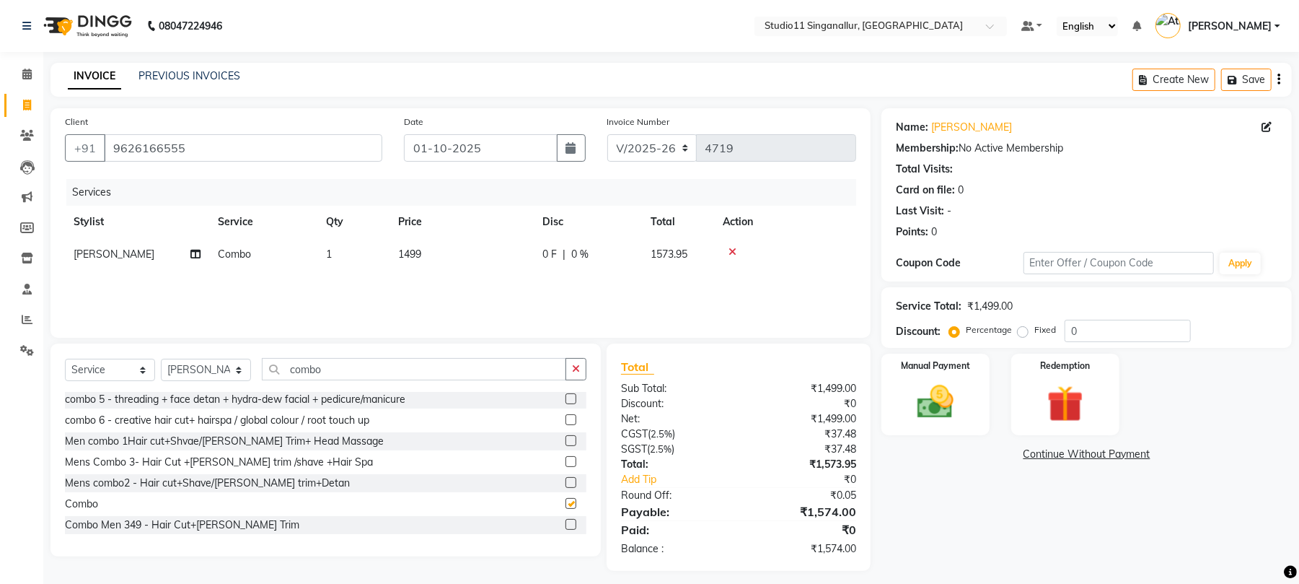
checkbox input "false"
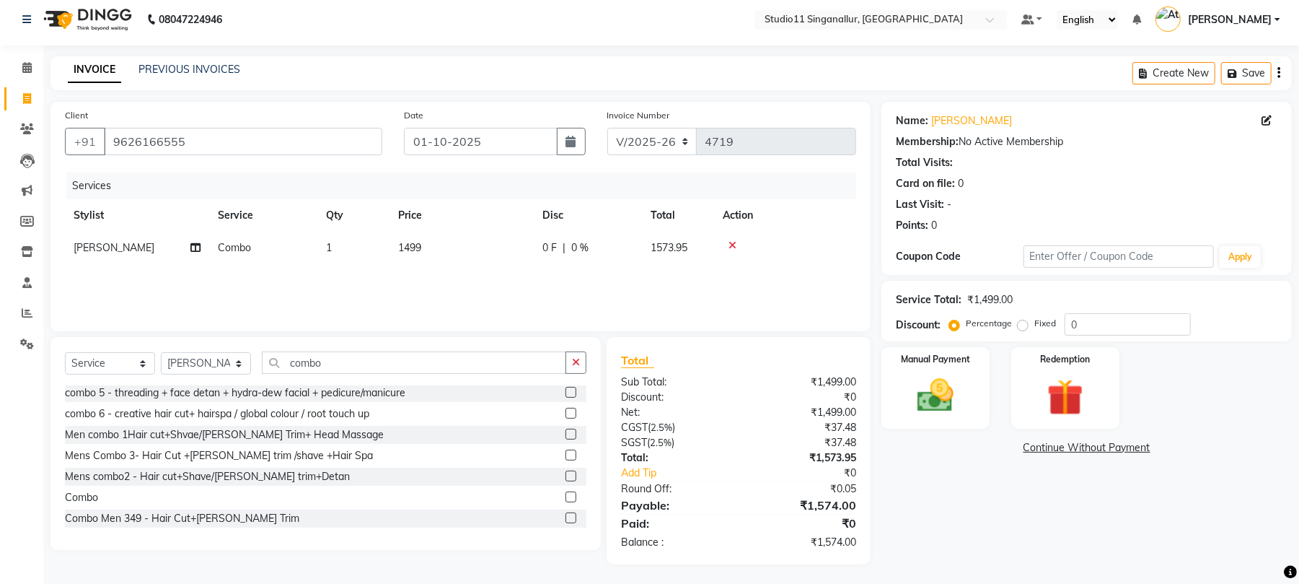
scroll to position [9, 0]
click at [400, 250] on span "1499" at bounding box center [409, 245] width 23 height 13
select select "51161"
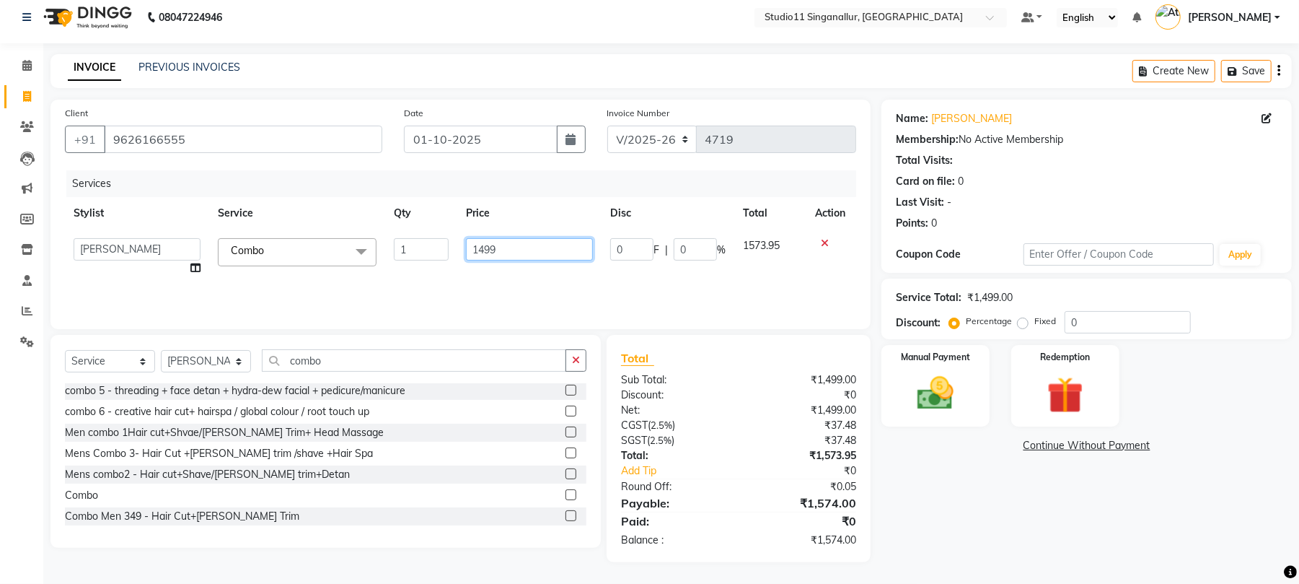
click at [509, 244] on input "1499" at bounding box center [529, 249] width 127 height 22
type input "1"
type input "999"
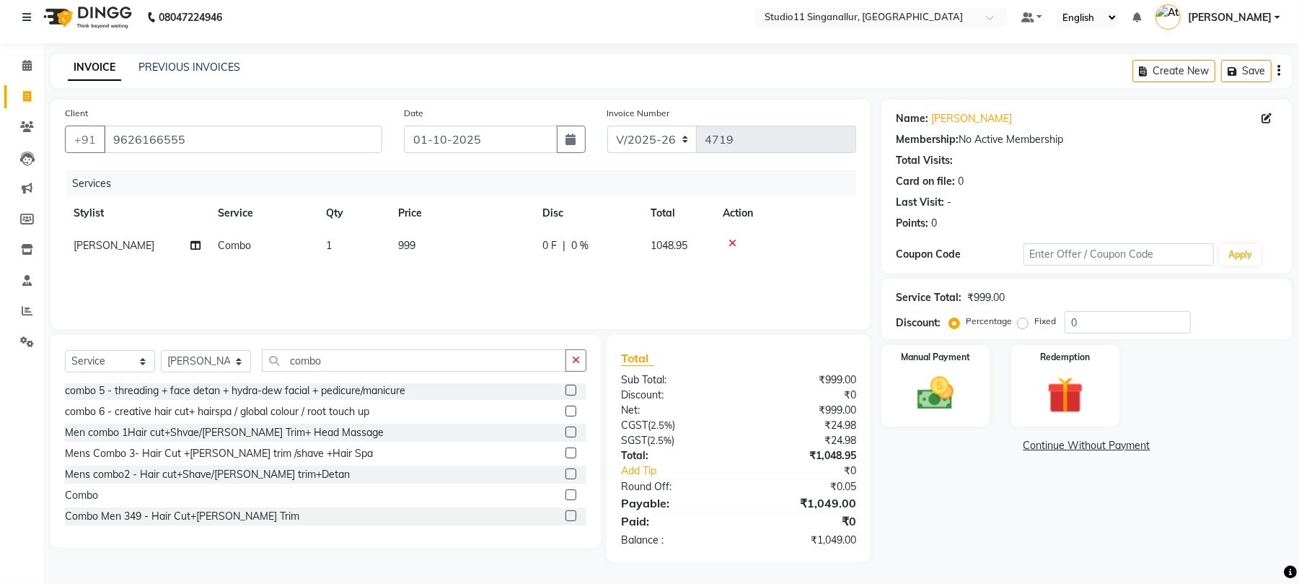
click at [509, 281] on div "Services Stylist Service Qty Price Disc Total Action krithika Combo 1 999 0 F |…" at bounding box center [460, 242] width 791 height 144
click at [934, 410] on img at bounding box center [936, 394] width 62 height 44
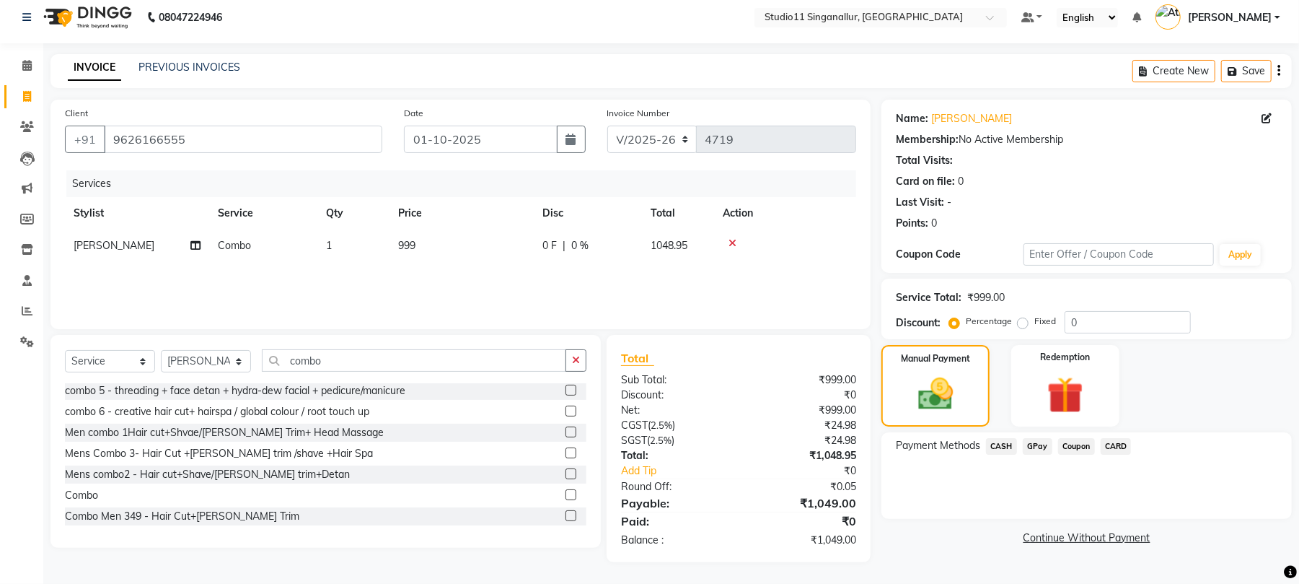
click at [1035, 446] on span "GPay" at bounding box center [1038, 446] width 30 height 17
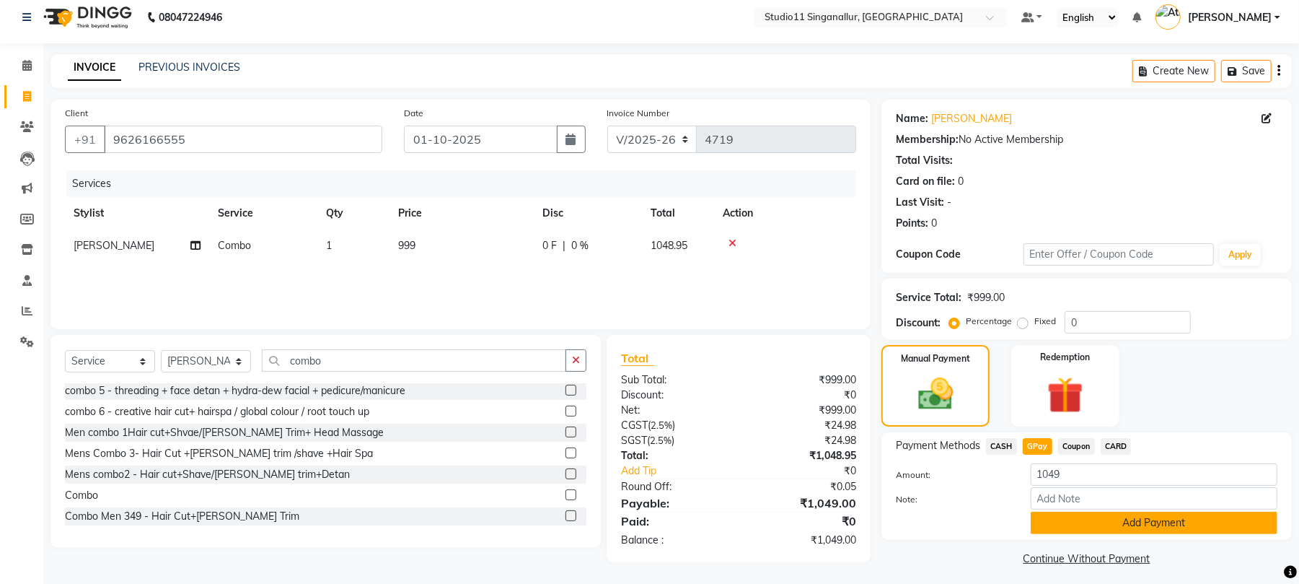
click at [1053, 519] on button "Add Payment" at bounding box center [1154, 522] width 247 height 22
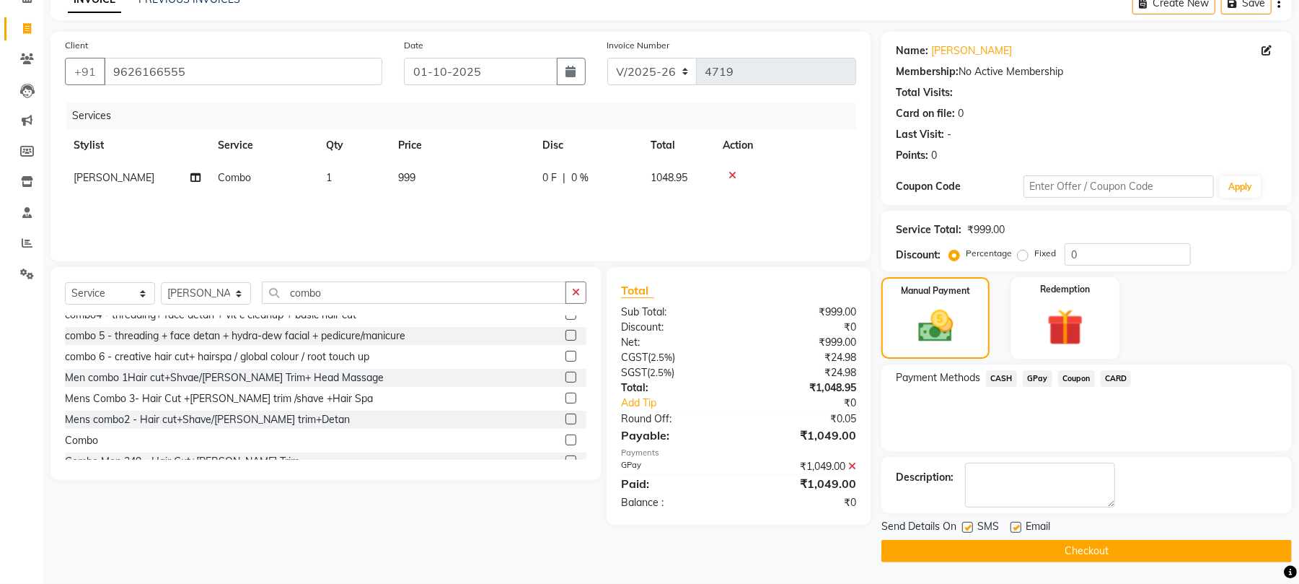
scroll to position [85, 0]
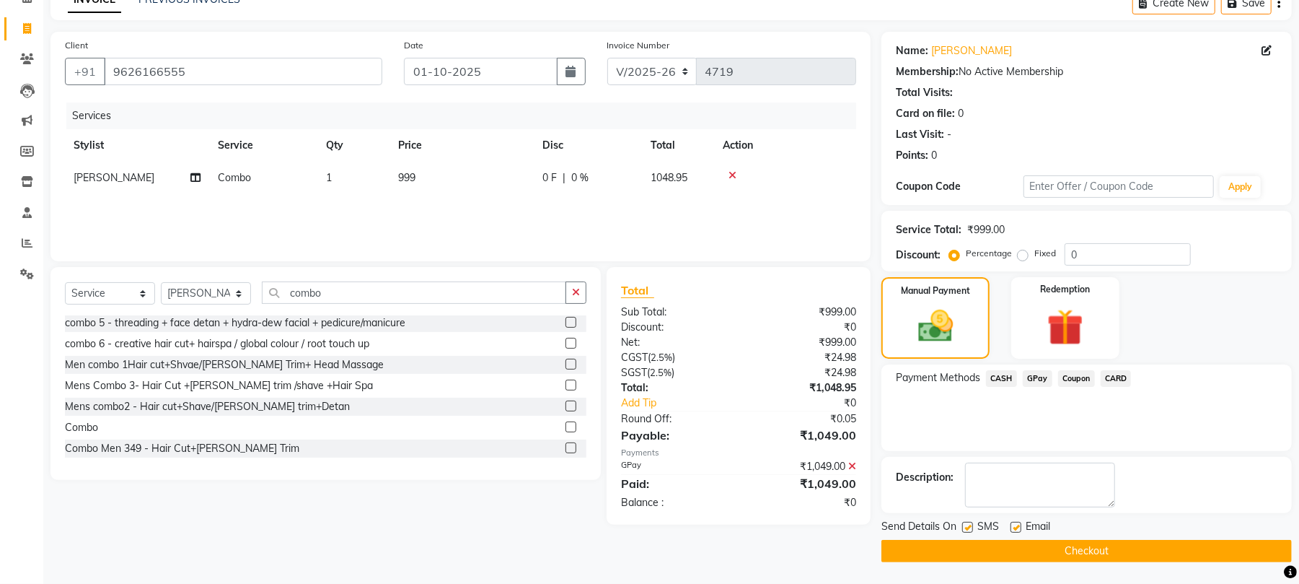
click at [973, 527] on label at bounding box center [967, 527] width 11 height 11
click at [972, 527] on input "checkbox" at bounding box center [966, 527] width 9 height 9
checkbox input "false"
click at [1014, 530] on label at bounding box center [1016, 527] width 11 height 11
click at [1014, 530] on input "checkbox" at bounding box center [1015, 527] width 9 height 9
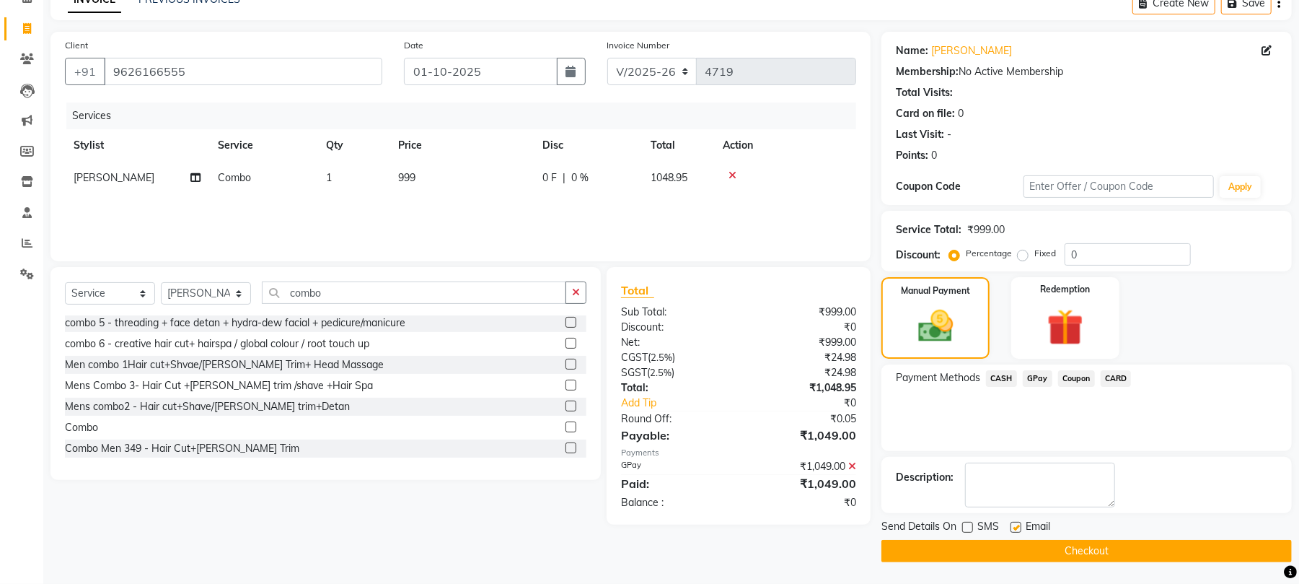
checkbox input "false"
click at [1029, 549] on button "Checkout" at bounding box center [1087, 551] width 410 height 22
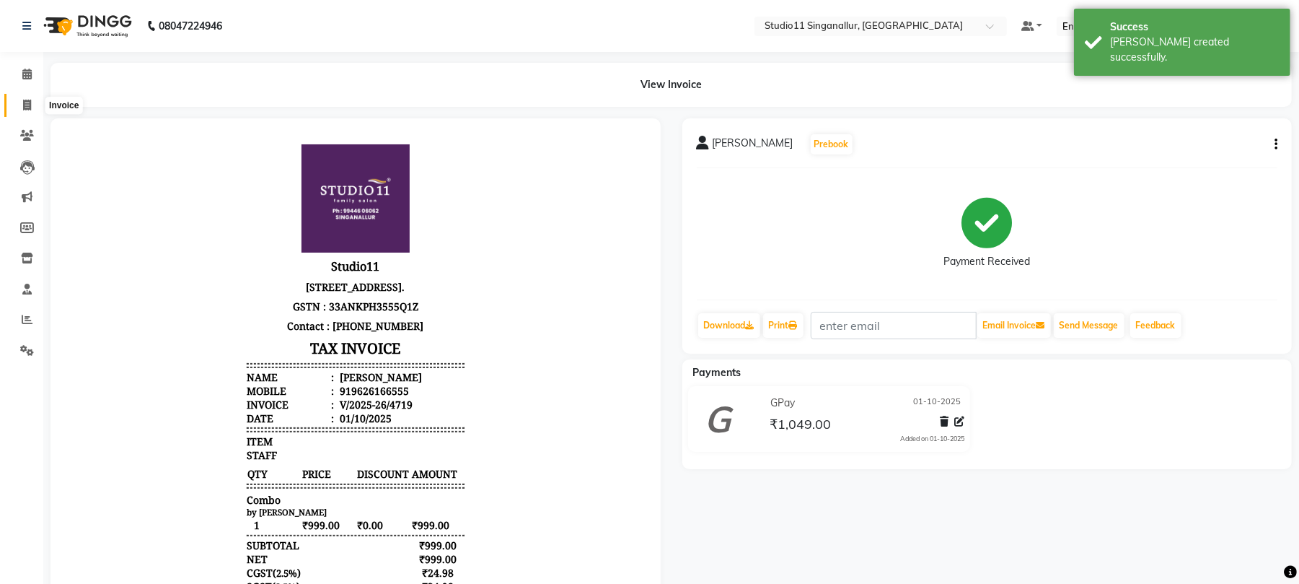
click at [24, 108] on icon at bounding box center [27, 105] width 8 height 11
select select "service"
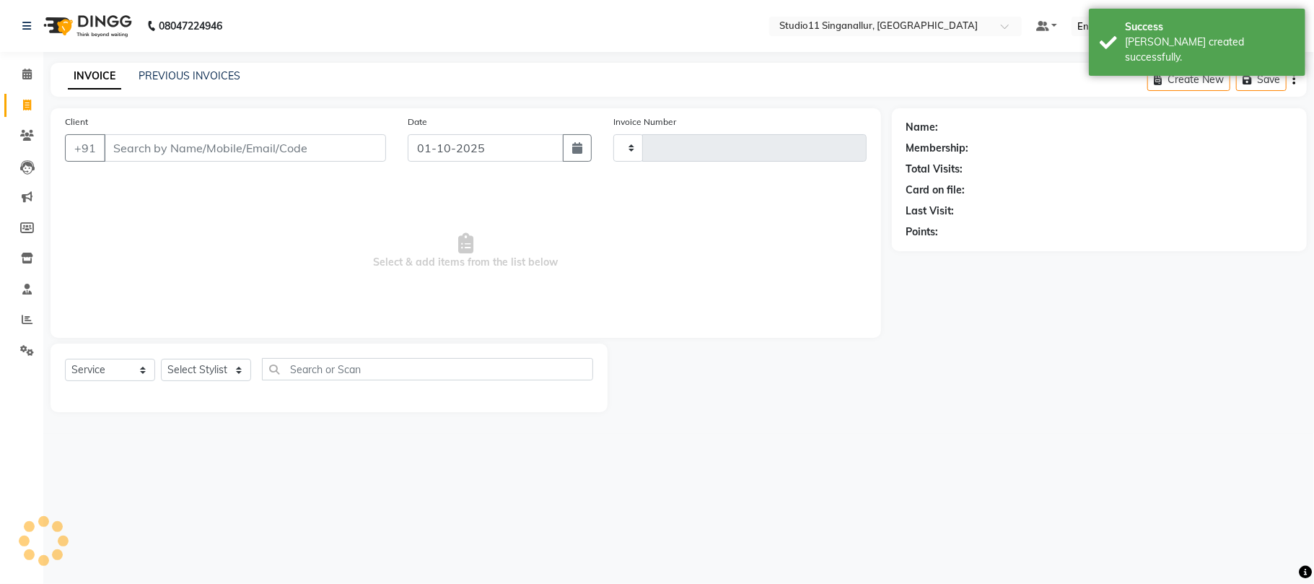
type input "4720"
select select "6616"
click at [191, 65] on div "INVOICE PREVIOUS INVOICES Create New Save" at bounding box center [678, 80] width 1256 height 34
click at [192, 76] on link "PREVIOUS INVOICES" at bounding box center [190, 75] width 102 height 13
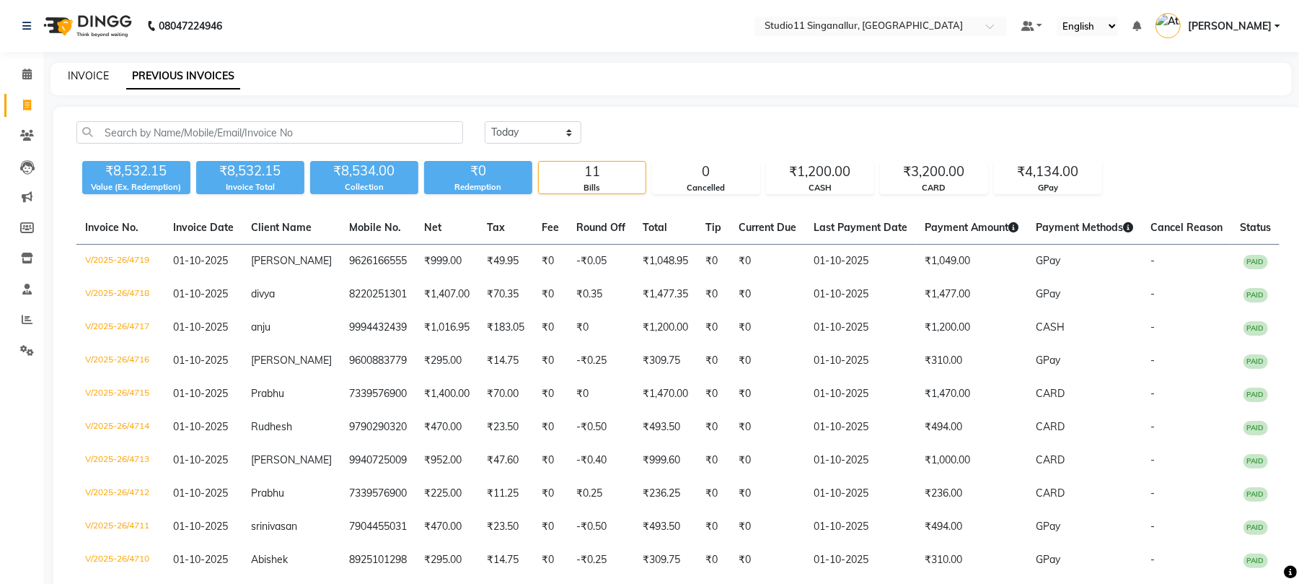
click at [75, 79] on link "INVOICE" at bounding box center [88, 75] width 41 height 13
select select "service"
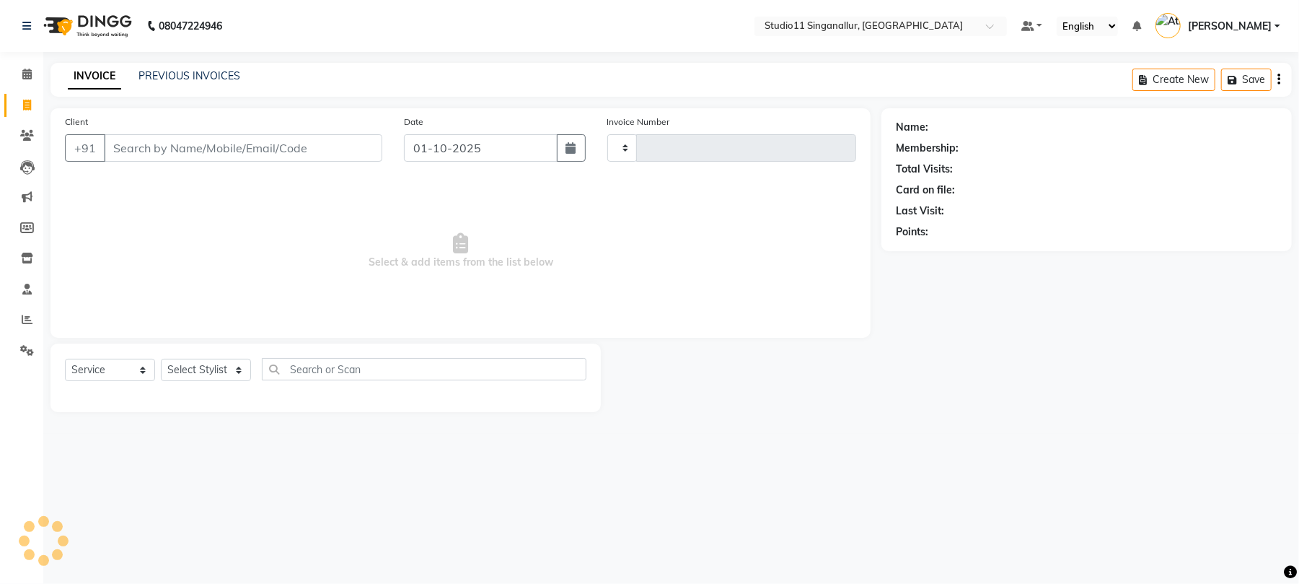
type input "4720"
select select "6616"
click at [269, 160] on input "Client" at bounding box center [245, 147] width 282 height 27
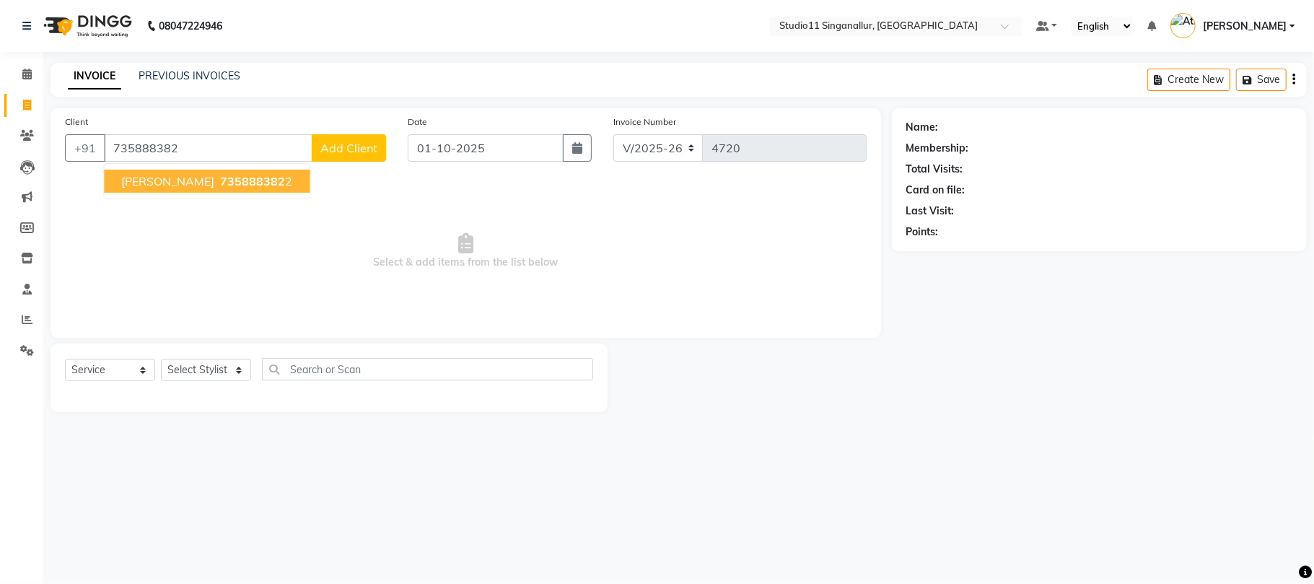
click at [252, 185] on span "735888382" at bounding box center [252, 181] width 65 height 14
type input "7358883822"
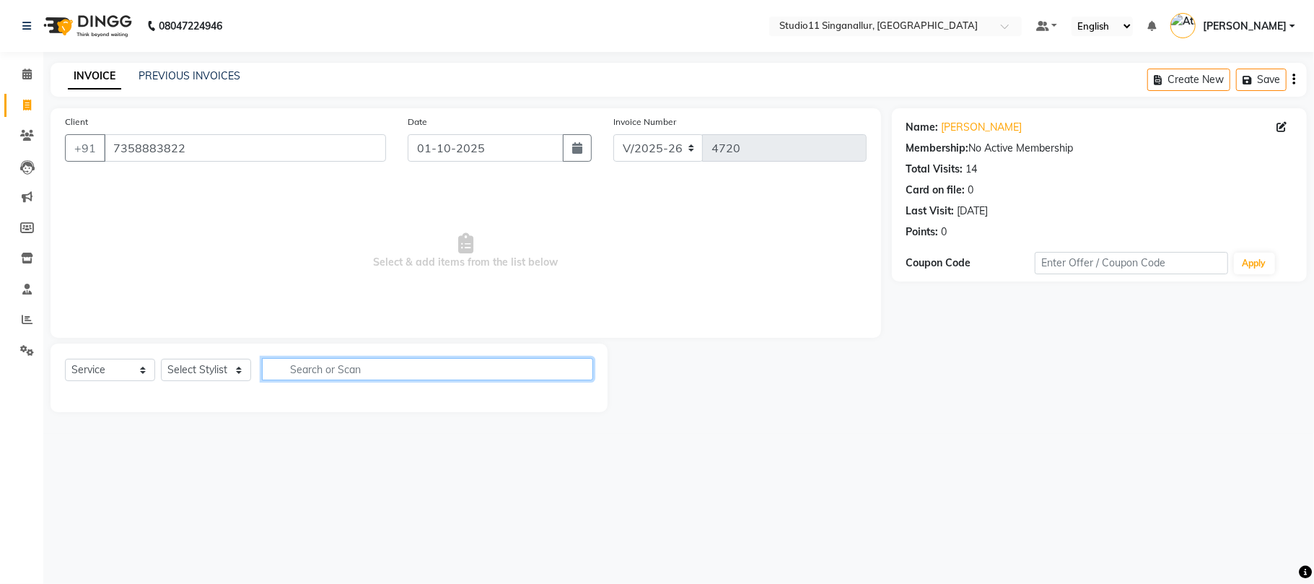
click at [307, 364] on input "text" at bounding box center [427, 369] width 331 height 22
type input "eyeb"
click at [227, 365] on select "Select Stylist akbar Athira daniel Divya Haritha kowsalya krithika narmatha pan…" at bounding box center [206, 370] width 90 height 22
select select "70620"
click at [161, 359] on select "Select Stylist akbar Athira daniel Divya Haritha kowsalya krithika narmatha pan…" at bounding box center [206, 370] width 90 height 22
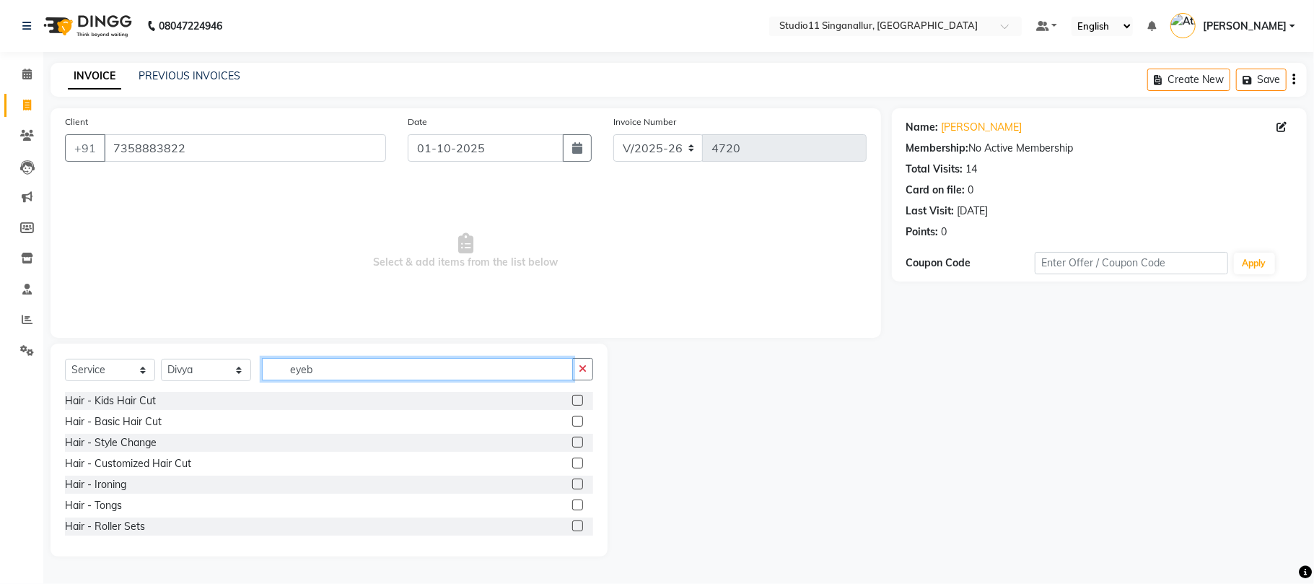
click at [454, 369] on input "eyeb" at bounding box center [417, 369] width 311 height 22
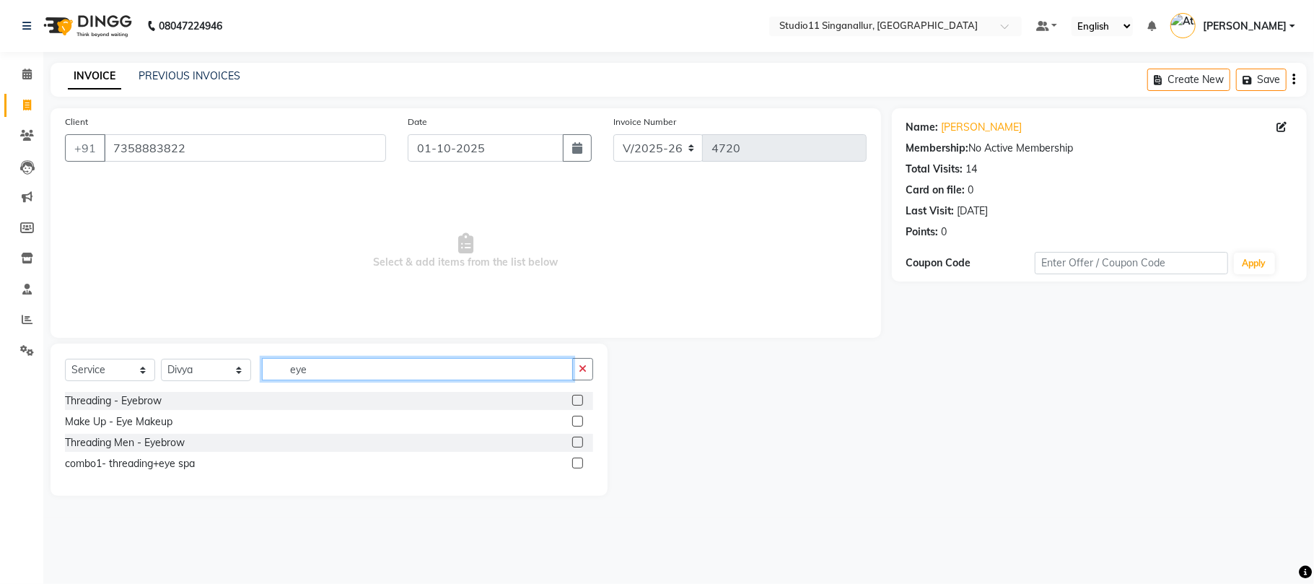
type input "eyeb"
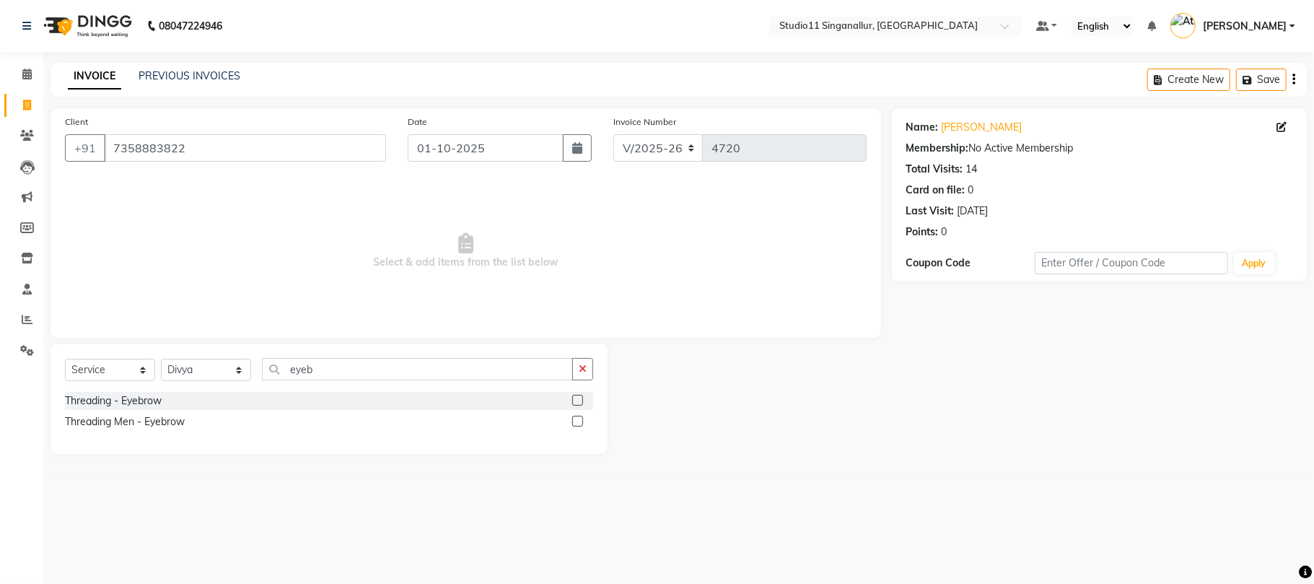
click at [577, 396] on label at bounding box center [577, 400] width 11 height 11
click at [577, 396] on input "checkbox" at bounding box center [576, 400] width 9 height 9
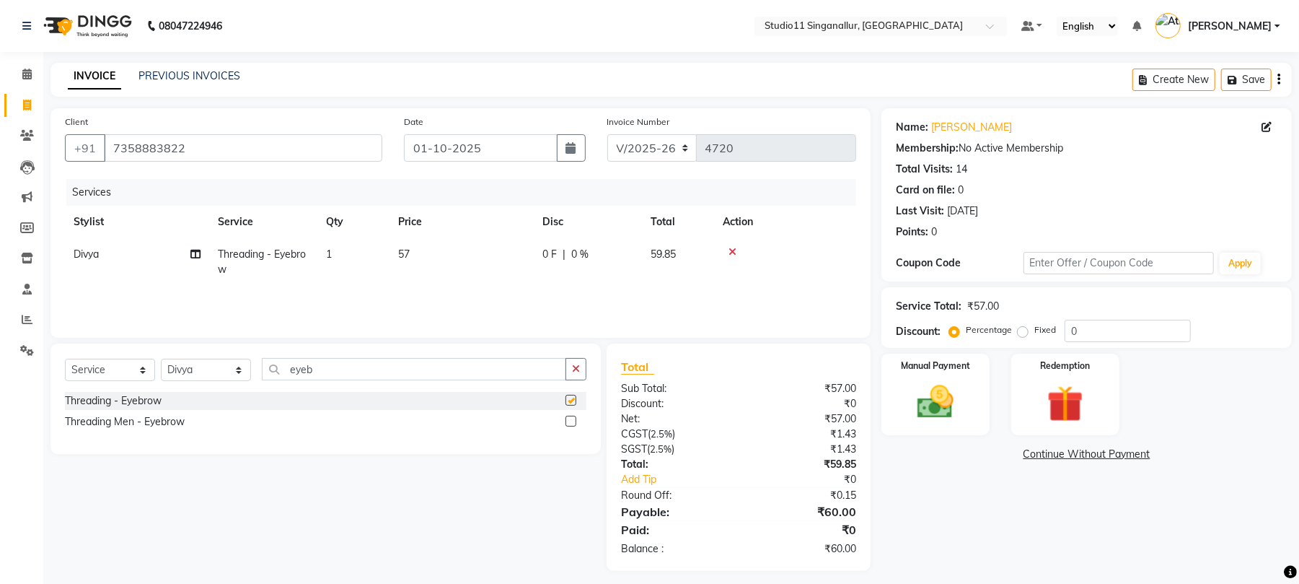
checkbox input "false"
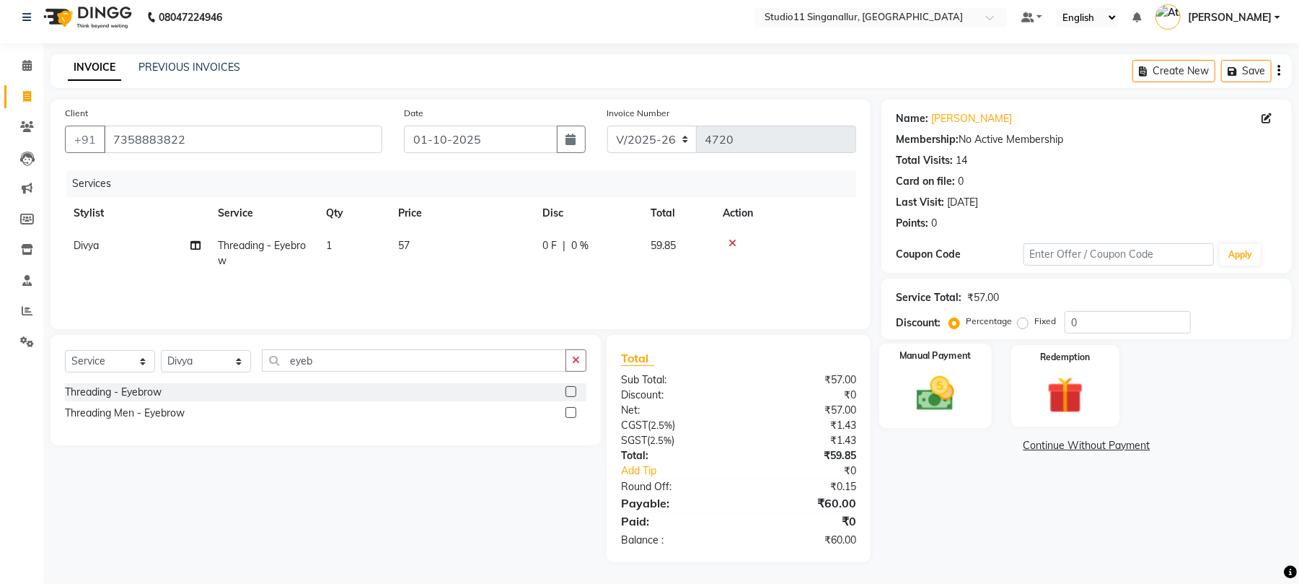
click at [926, 391] on img at bounding box center [936, 394] width 62 height 44
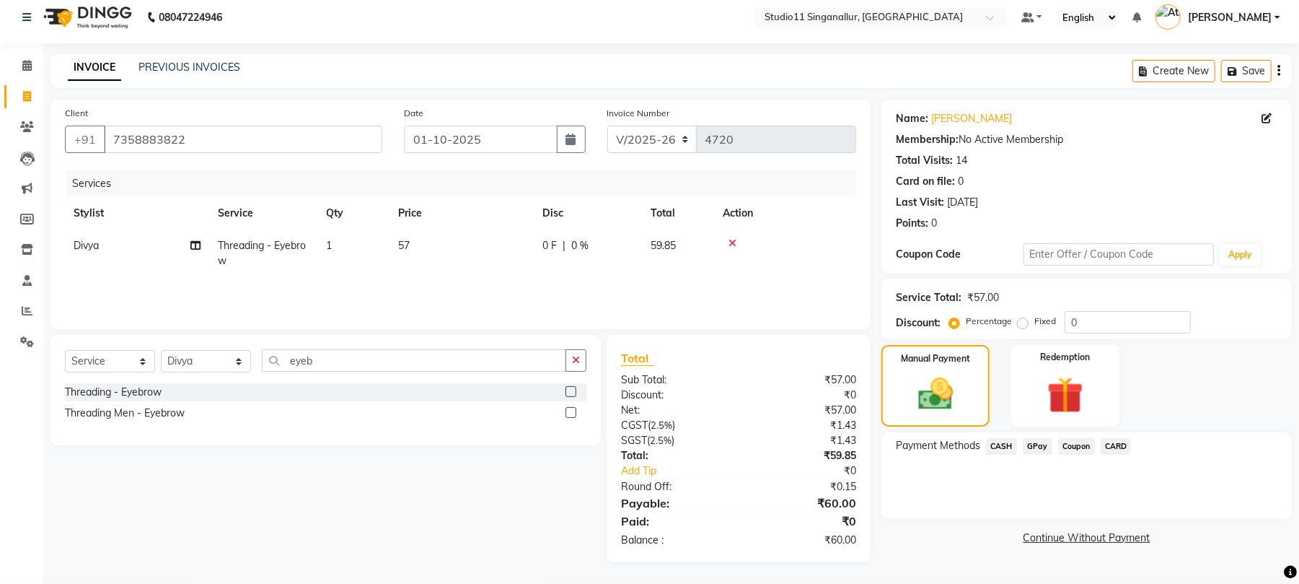
click at [988, 447] on span "CASH" at bounding box center [1001, 446] width 31 height 17
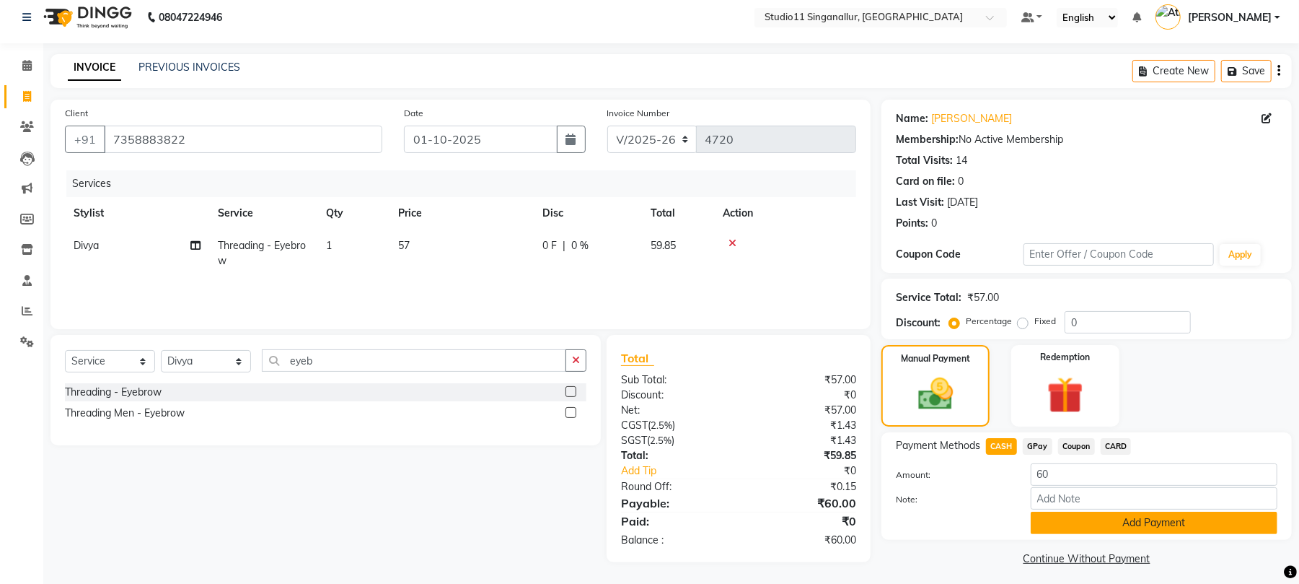
click at [1047, 521] on button "Add Payment" at bounding box center [1154, 522] width 247 height 22
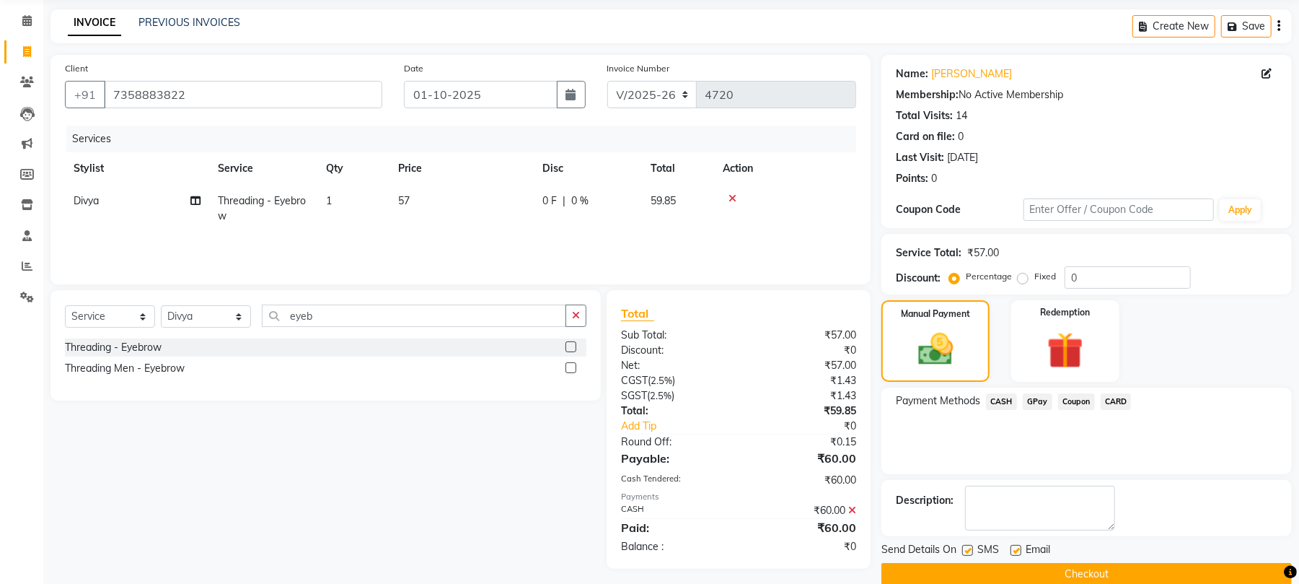
scroll to position [78, 0]
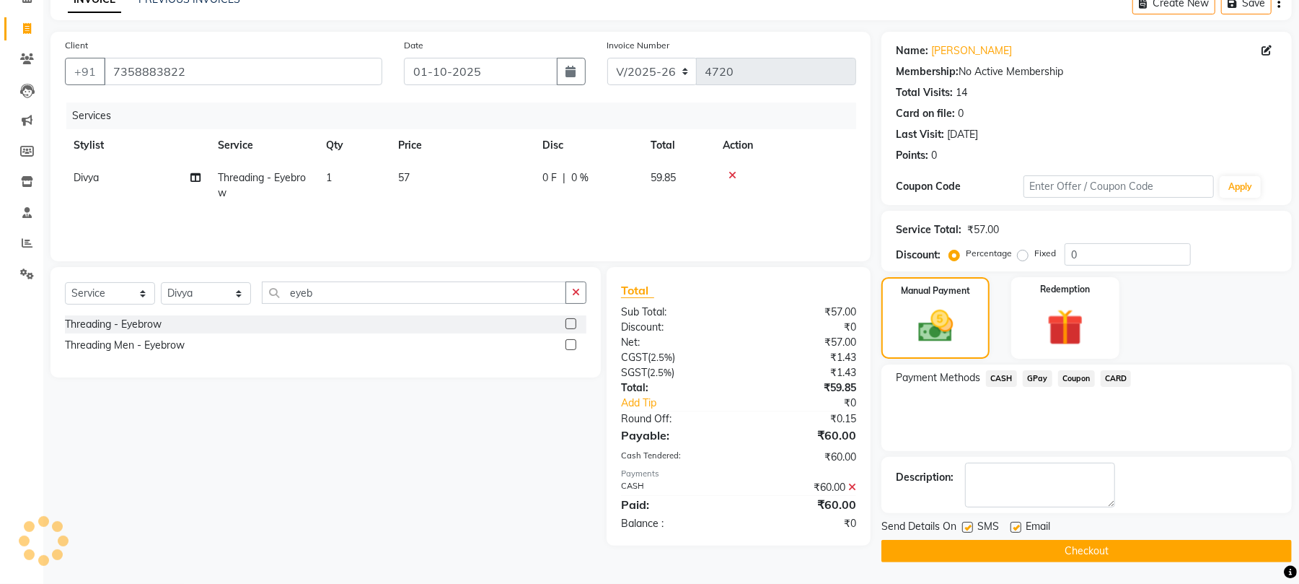
drag, startPoint x: 965, startPoint y: 526, endPoint x: 1014, endPoint y: 534, distance: 49.7
click at [970, 526] on label at bounding box center [967, 527] width 11 height 11
click at [970, 526] on input "checkbox" at bounding box center [966, 527] width 9 height 9
checkbox input "false"
click at [1016, 523] on label at bounding box center [1016, 527] width 11 height 11
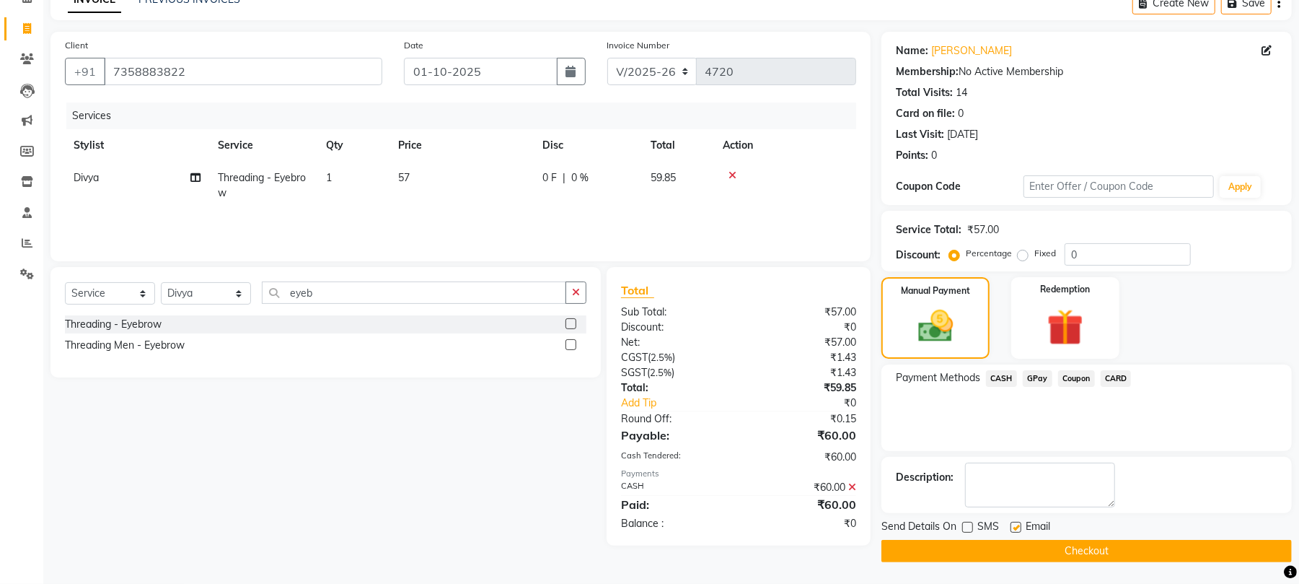
click at [1016, 523] on input "checkbox" at bounding box center [1015, 527] width 9 height 9
checkbox input "false"
click at [1025, 541] on button "Checkout" at bounding box center [1087, 551] width 410 height 22
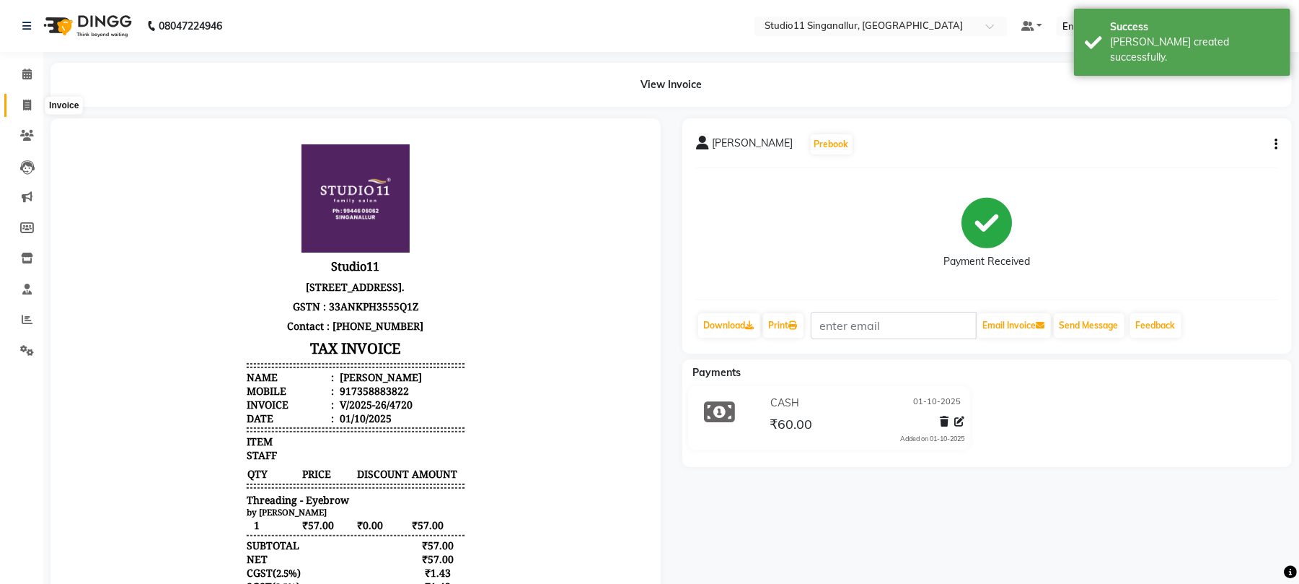
click at [23, 102] on icon at bounding box center [27, 105] width 8 height 11
select select "6616"
select select "service"
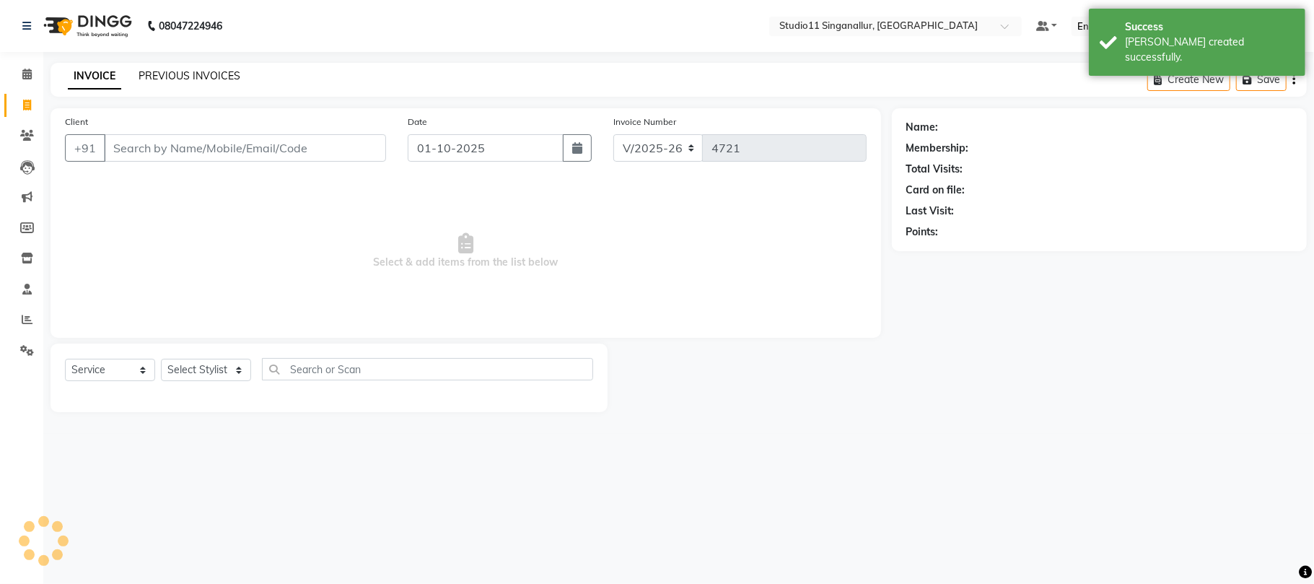
click at [183, 75] on link "PREVIOUS INVOICES" at bounding box center [190, 75] width 102 height 13
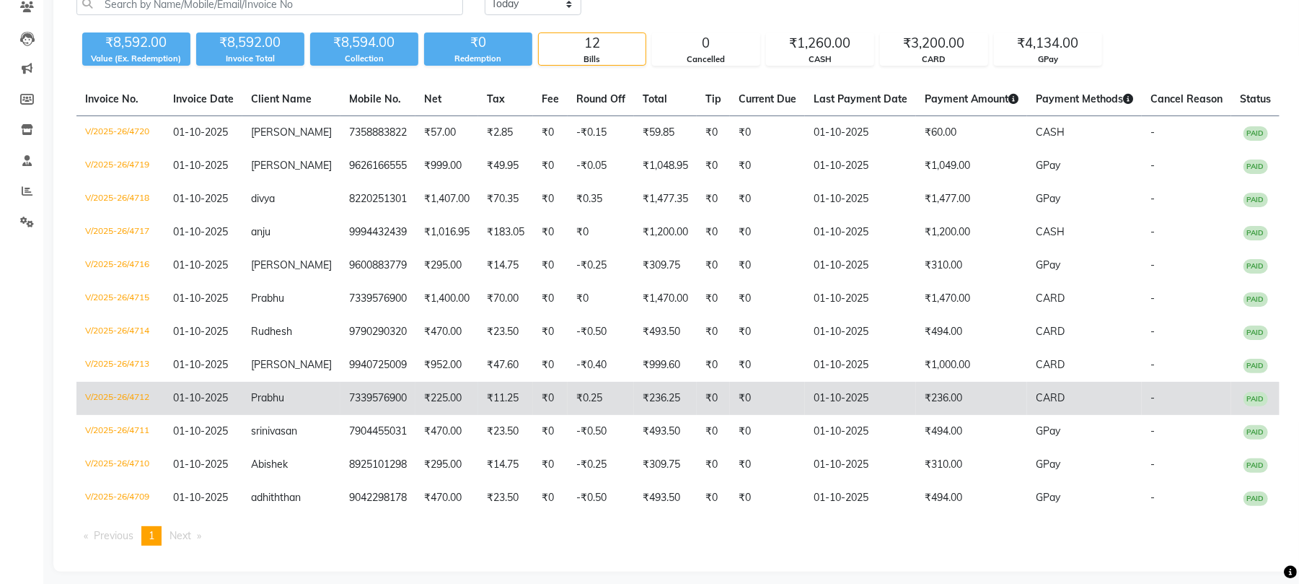
scroll to position [136, 0]
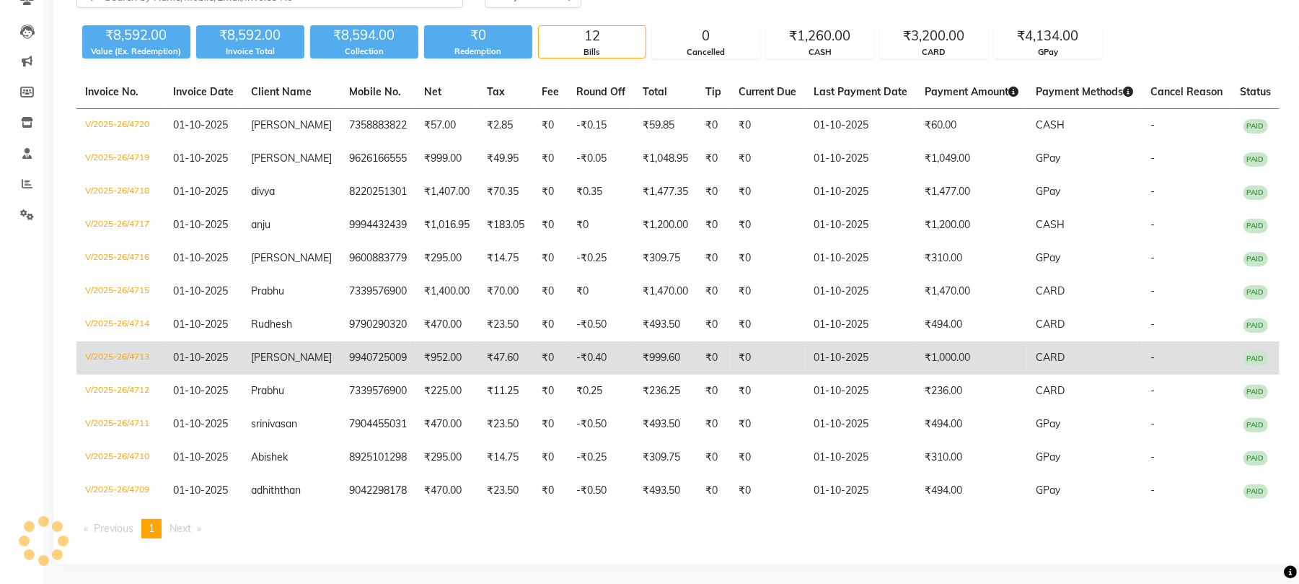
click at [136, 356] on td "V/2025-26/4713" at bounding box center [120, 357] width 88 height 33
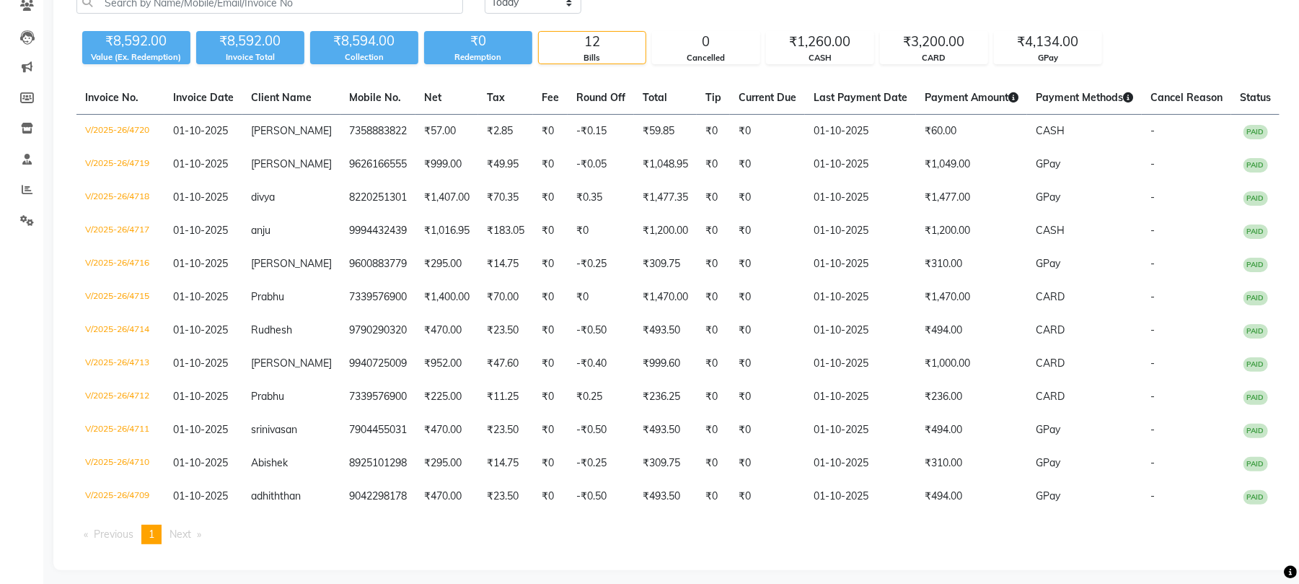
scroll to position [0, 0]
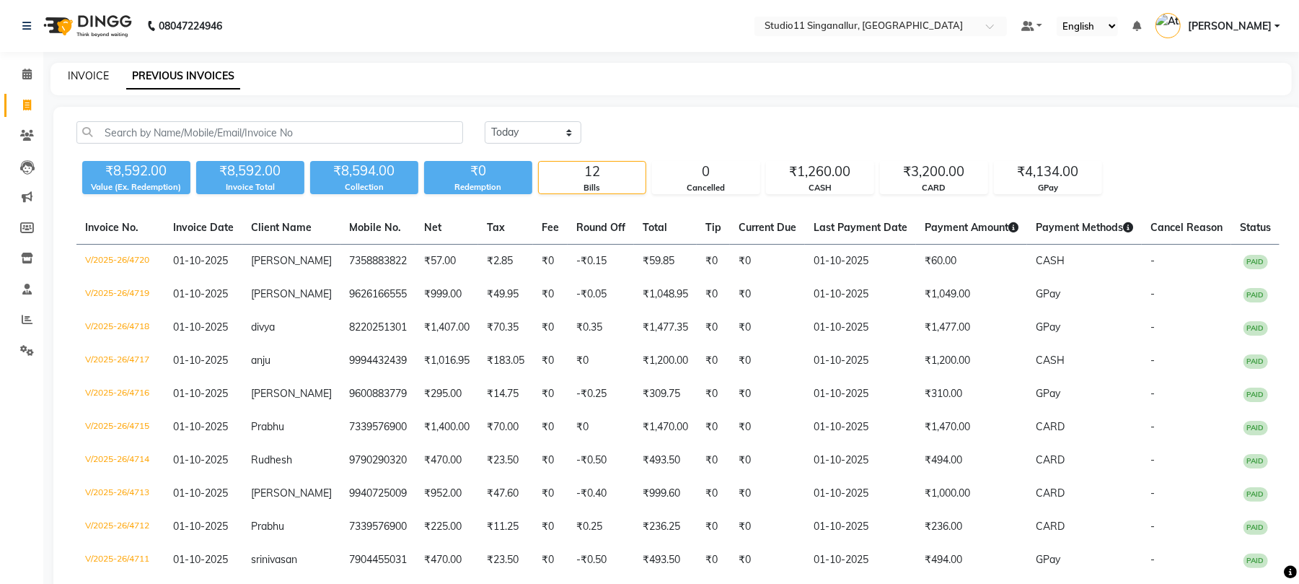
click at [79, 76] on link "INVOICE" at bounding box center [88, 75] width 41 height 13
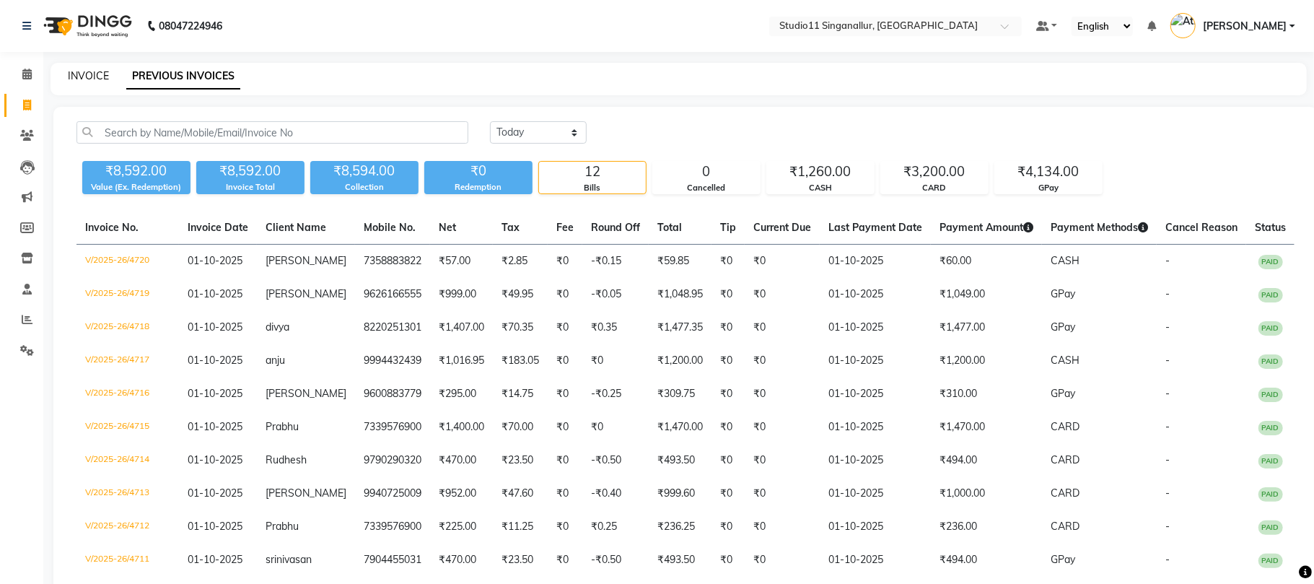
select select "6616"
select select "service"
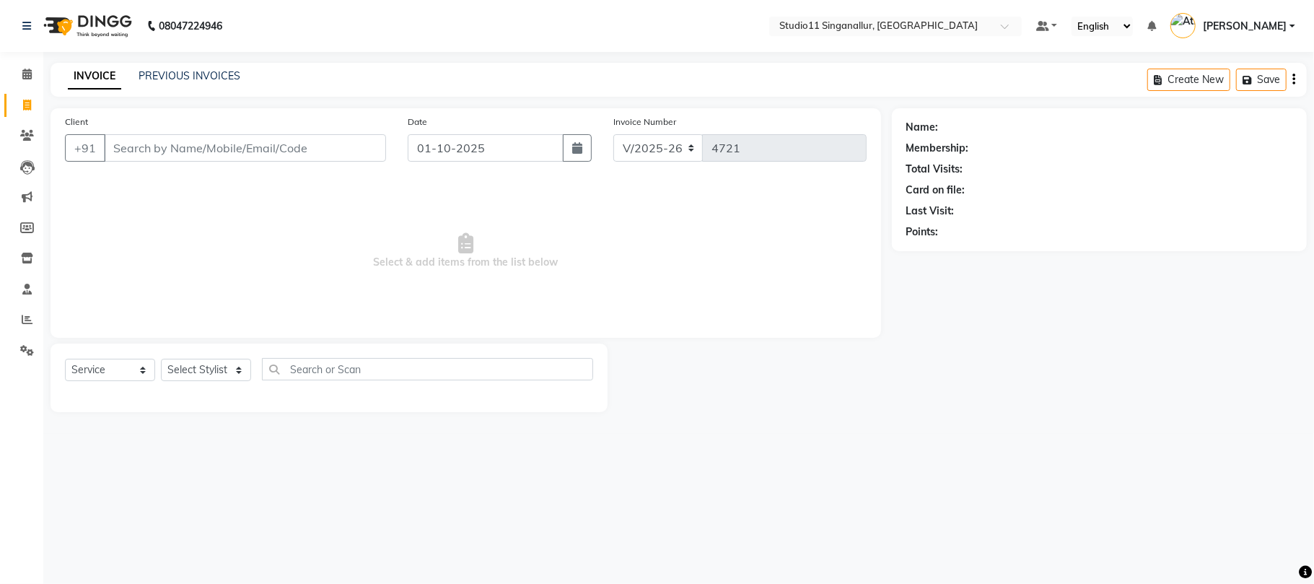
click at [186, 140] on input "Client" at bounding box center [245, 147] width 282 height 27
click at [145, 157] on input "Client" at bounding box center [245, 147] width 282 height 27
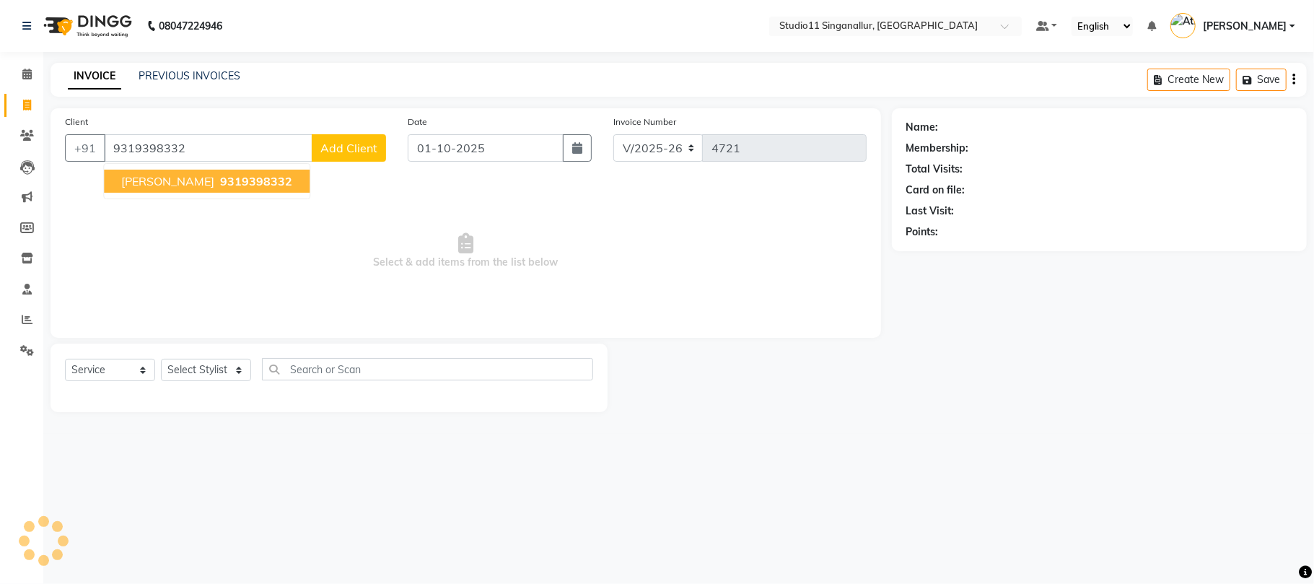
click at [186, 188] on button "arthi 9319398332" at bounding box center [207, 181] width 206 height 23
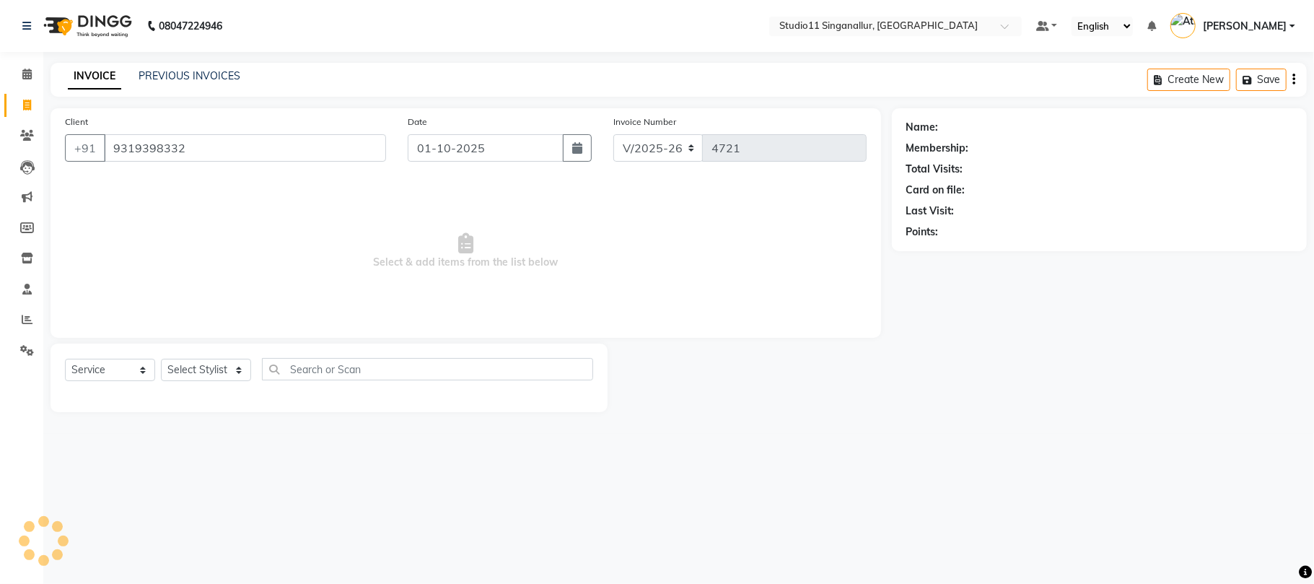
type input "9319398332"
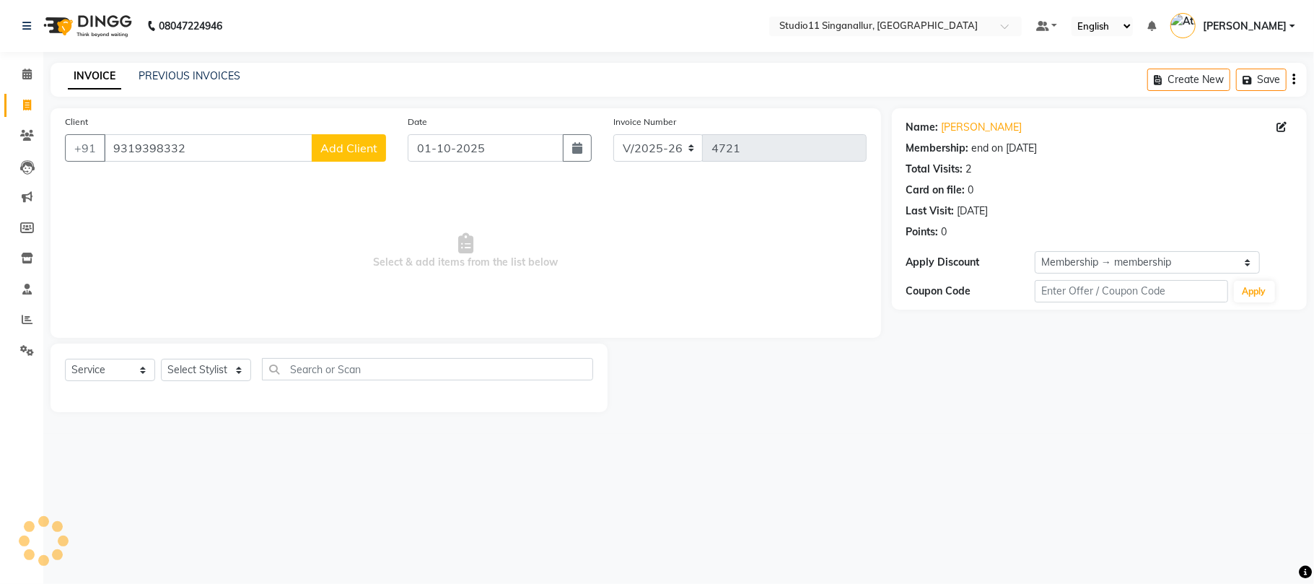
select select "2: Object"
click at [219, 379] on select "Select Stylist akbar Athira daniel Divya Haritha kowsalya krithika narmatha pan…" at bounding box center [206, 370] width 90 height 22
select select "51161"
click at [161, 359] on select "Select Stylist akbar Athira daniel Divya Haritha kowsalya krithika narmatha pan…" at bounding box center [206, 370] width 90 height 22
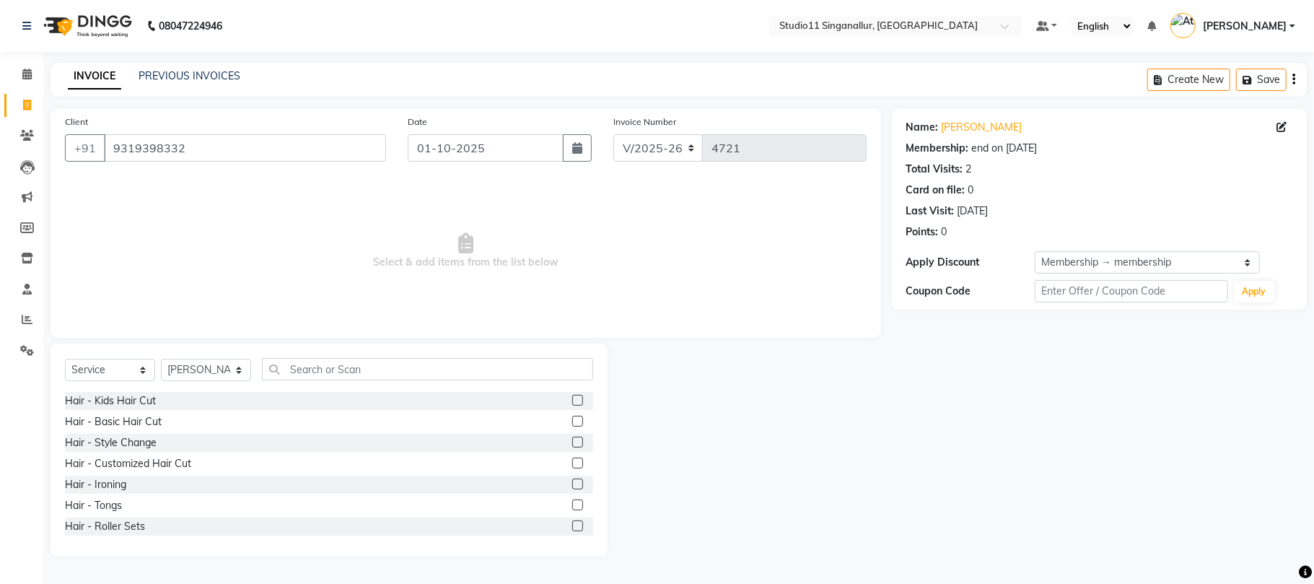
click at [572, 465] on label at bounding box center [577, 462] width 11 height 11
click at [572, 465] on input "checkbox" at bounding box center [576, 463] width 9 height 9
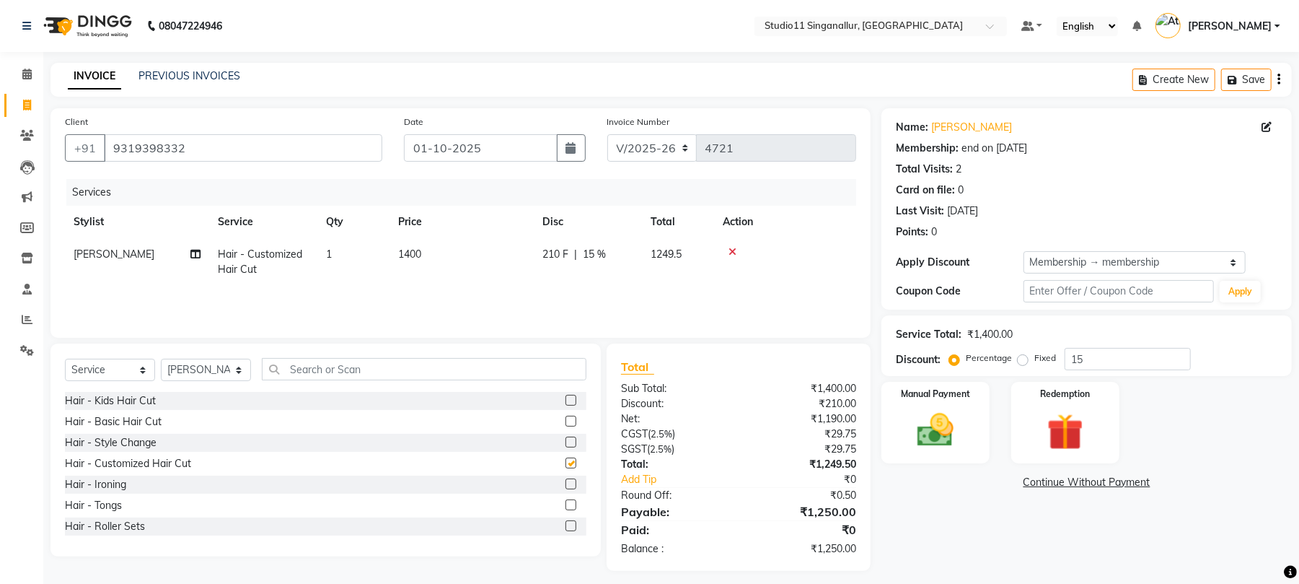
checkbox input "false"
click at [399, 364] on input "text" at bounding box center [424, 369] width 325 height 22
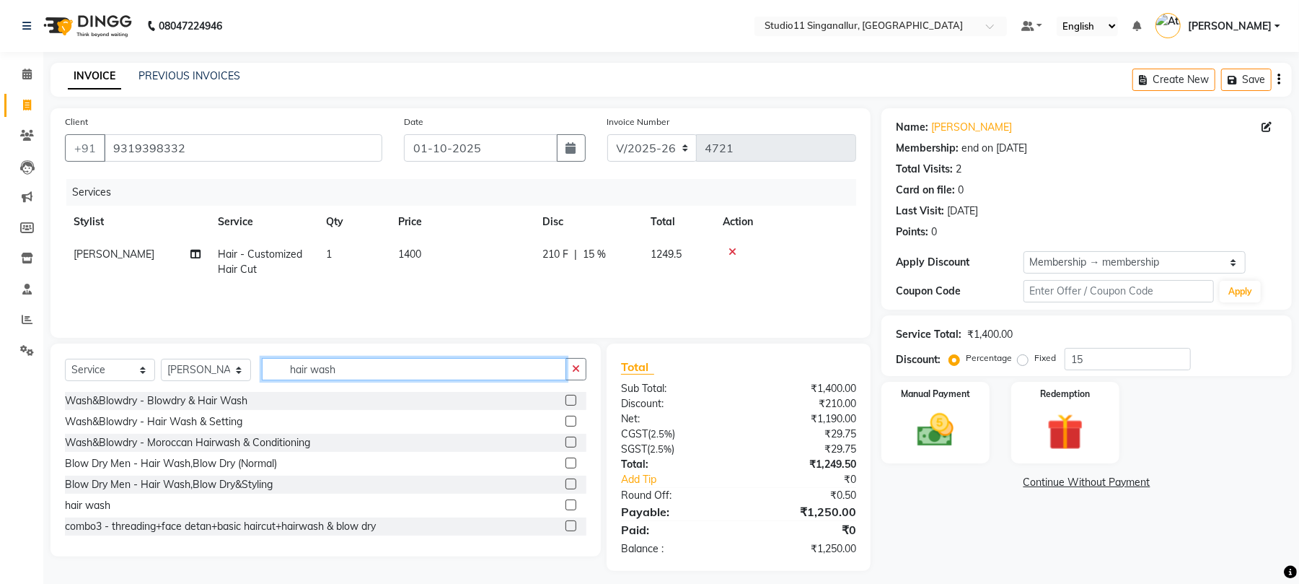
type input "hair wash"
click at [566, 503] on label at bounding box center [571, 504] width 11 height 11
click at [566, 503] on input "checkbox" at bounding box center [570, 505] width 9 height 9
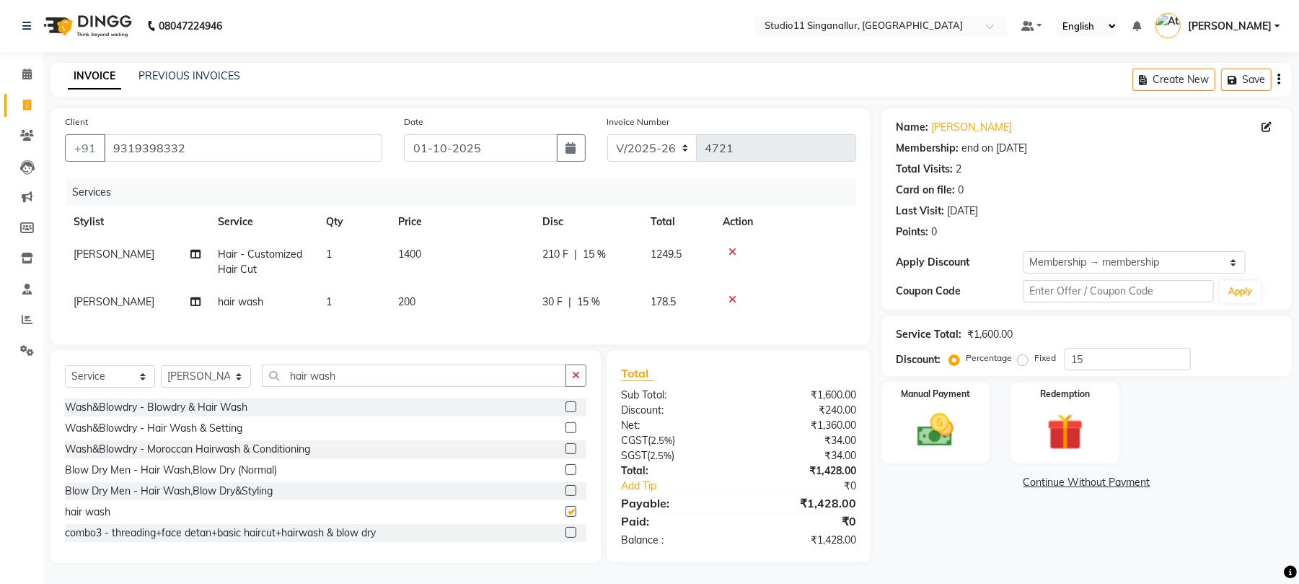
checkbox input "false"
click at [451, 387] on input "hair wash" at bounding box center [414, 375] width 304 height 22
click at [572, 387] on button "button" at bounding box center [576, 375] width 21 height 22
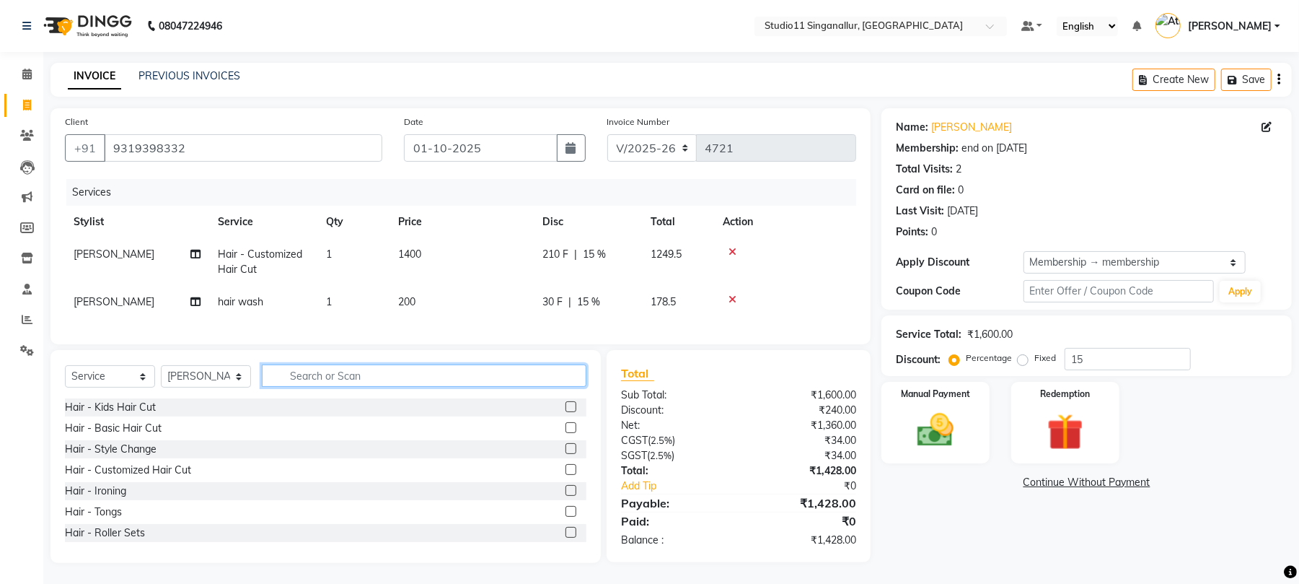
click at [476, 381] on input "text" at bounding box center [424, 375] width 325 height 22
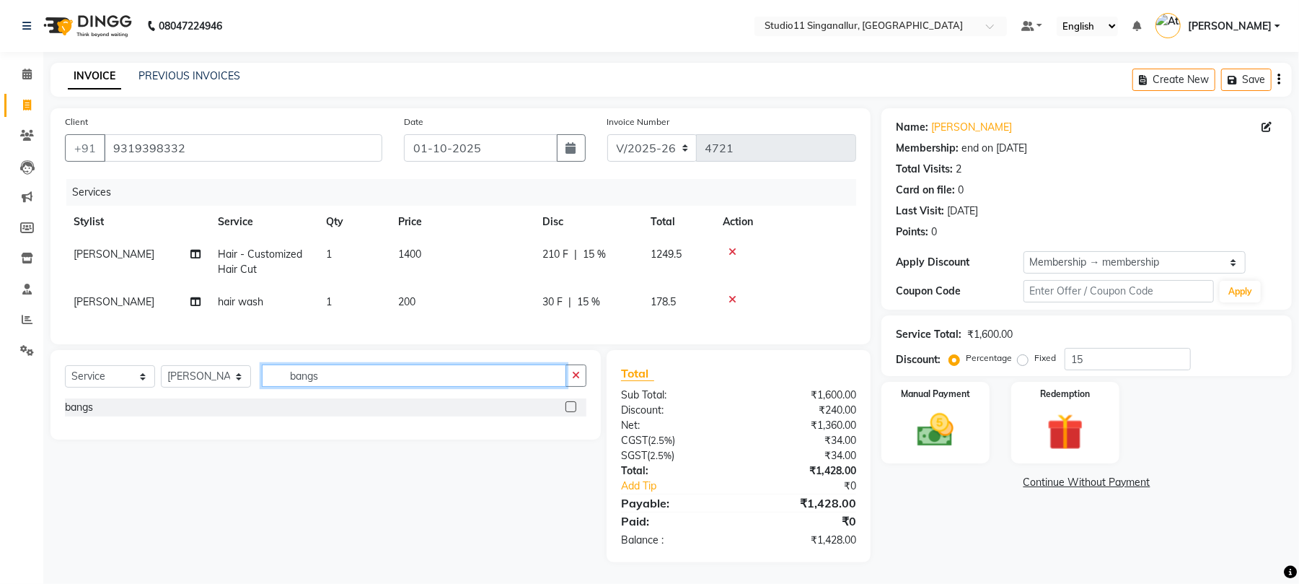
type input "bangs"
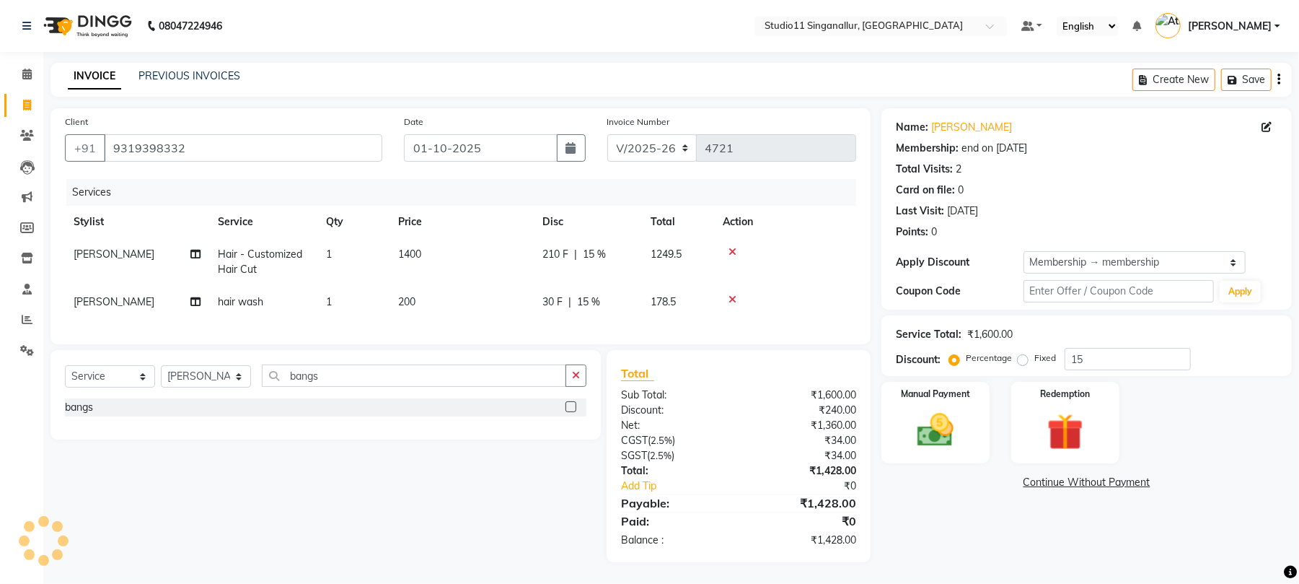
click at [573, 416] on div at bounding box center [570, 408] width 9 height 15
click at [572, 412] on label at bounding box center [571, 406] width 11 height 11
click at [572, 412] on input "checkbox" at bounding box center [570, 407] width 9 height 9
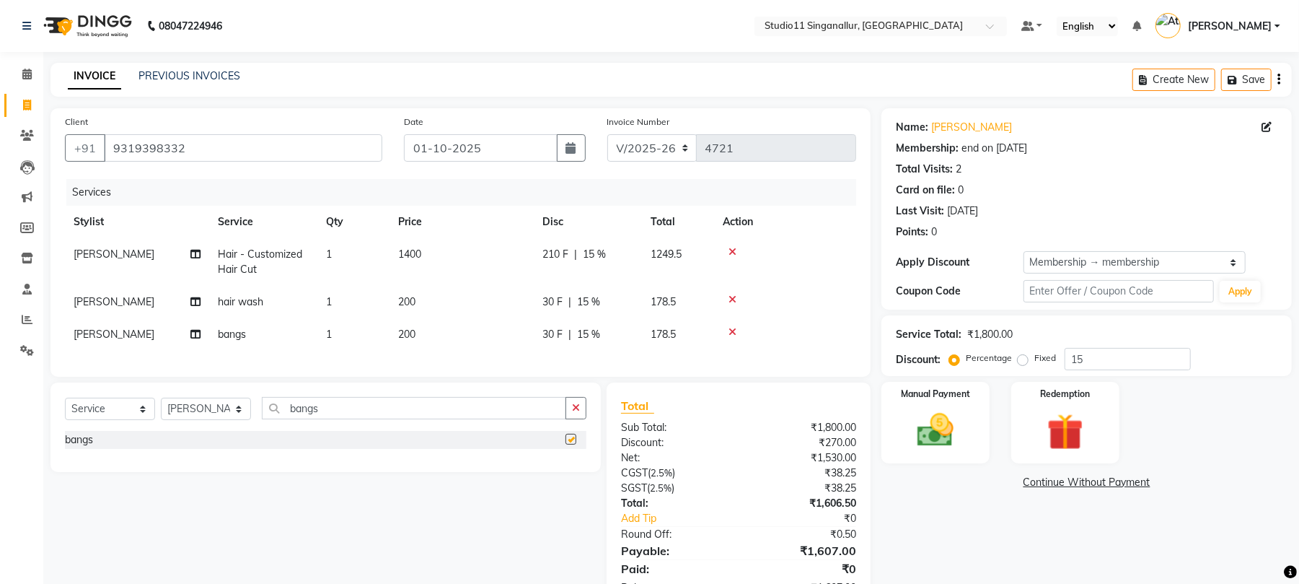
checkbox input "false"
click at [442, 260] on td "1400" at bounding box center [462, 262] width 144 height 48
select select "51161"
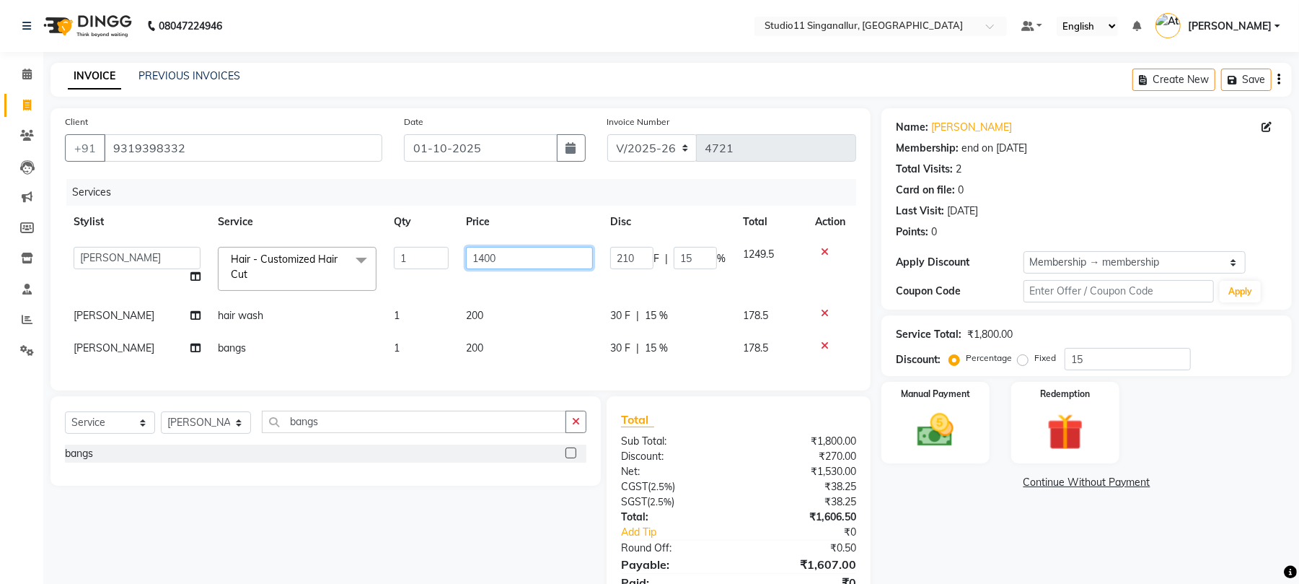
click at [530, 258] on input "1400" at bounding box center [529, 258] width 127 height 22
type input "1500"
click at [543, 302] on tr "krithika hair wash 1 200 30 F | 15 % 178.5" at bounding box center [460, 315] width 791 height 32
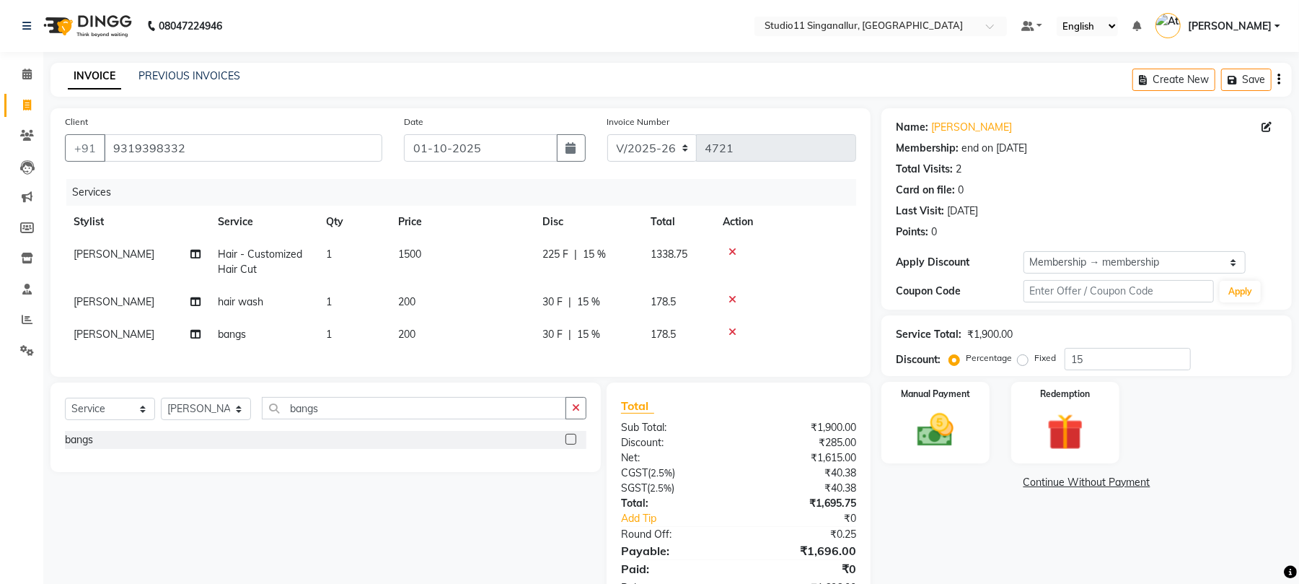
click at [424, 301] on td "200" at bounding box center [462, 302] width 144 height 32
select select "51161"
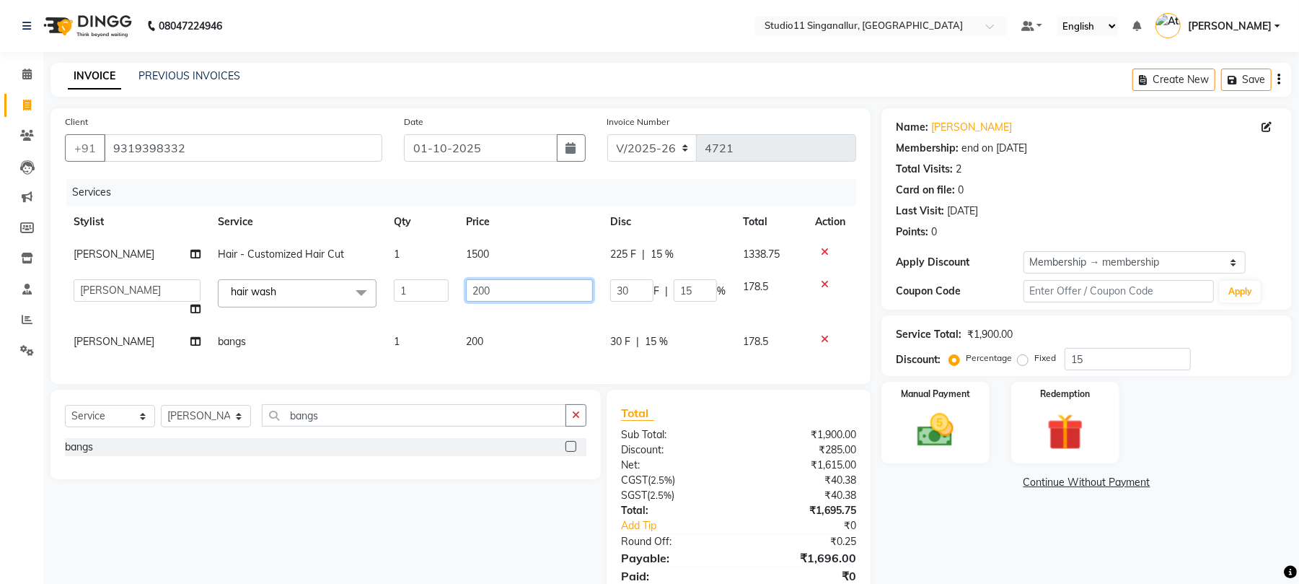
click at [531, 292] on input "200" at bounding box center [529, 290] width 127 height 22
type input "250"
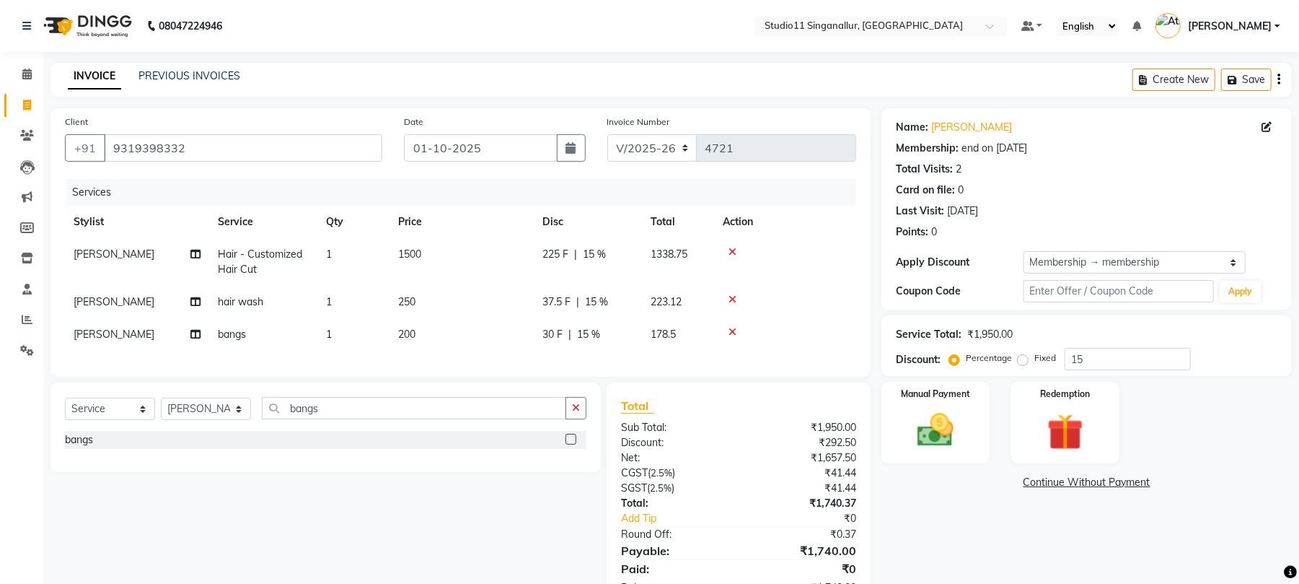
click at [528, 351] on div "Services Stylist Service Qty Price Disc Total Action krithika Hair - Customized…" at bounding box center [460, 270] width 791 height 183
click at [442, 333] on td "200" at bounding box center [462, 334] width 144 height 32
select select "51161"
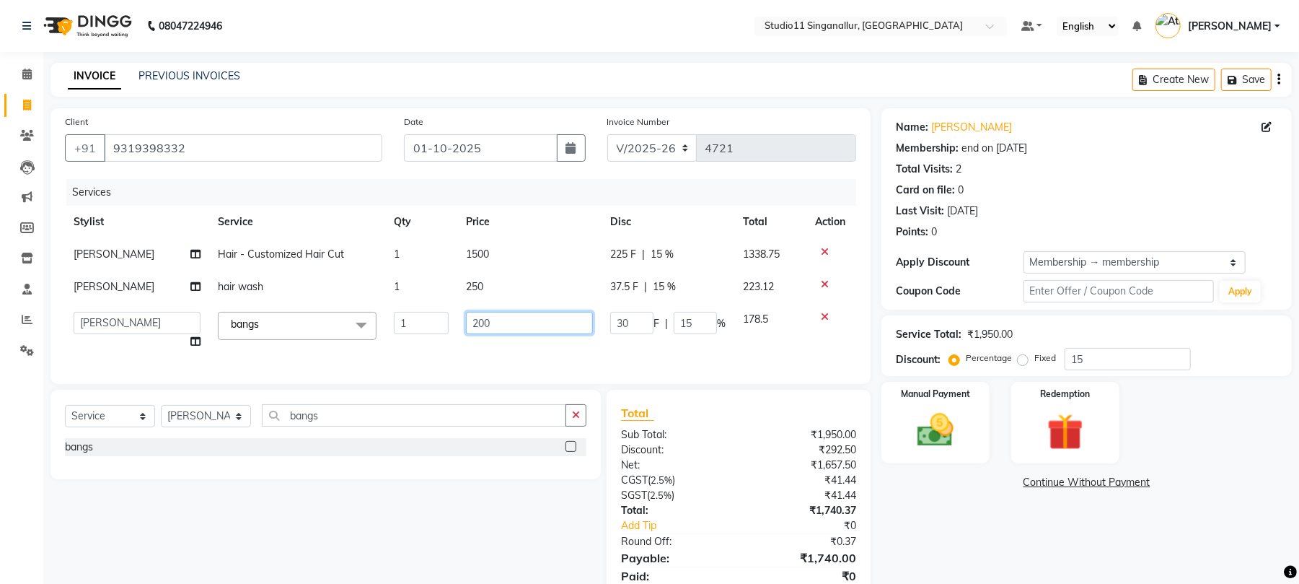
click at [511, 324] on input "200" at bounding box center [529, 323] width 127 height 22
type input "250"
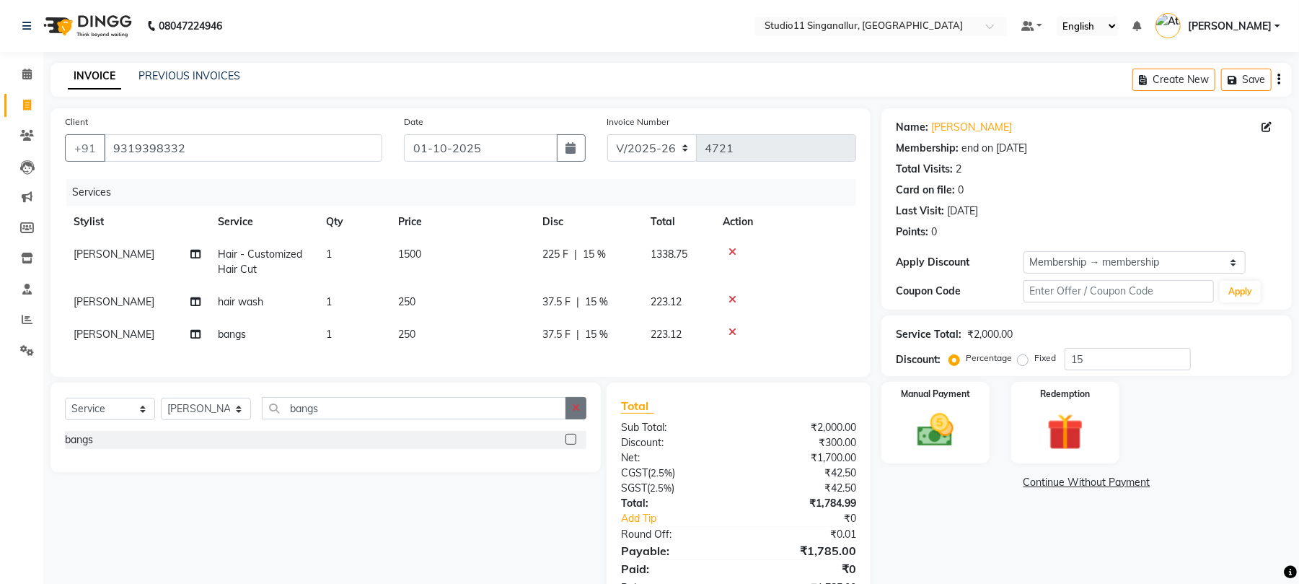
click at [579, 413] on icon "button" at bounding box center [576, 408] width 8 height 10
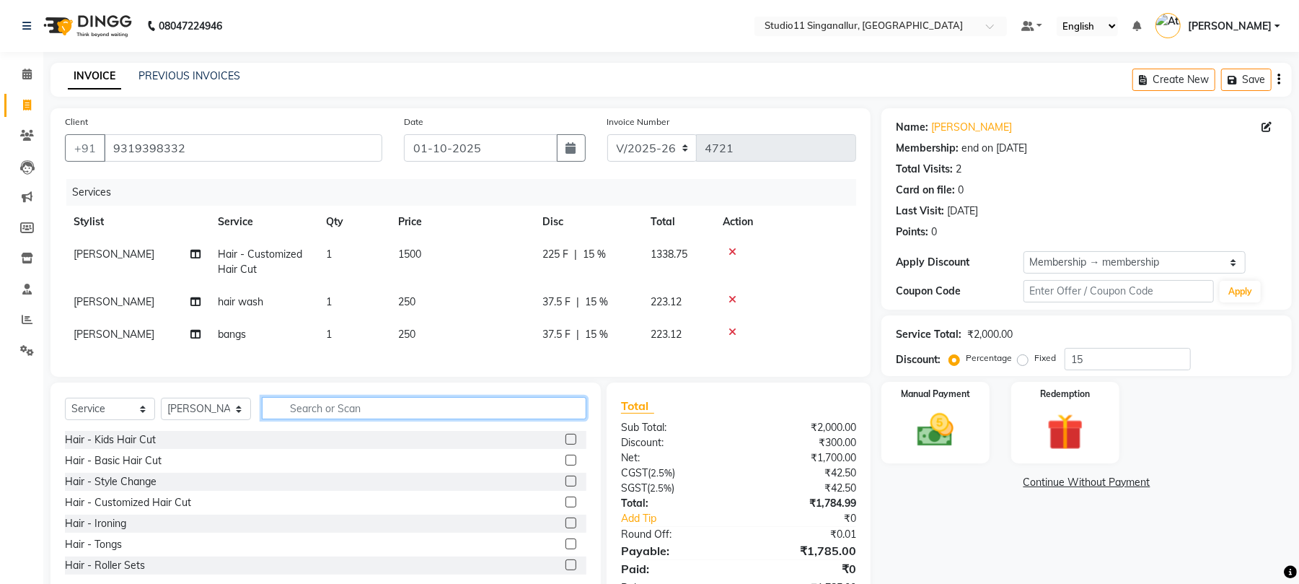
click at [359, 418] on input "text" at bounding box center [424, 408] width 325 height 22
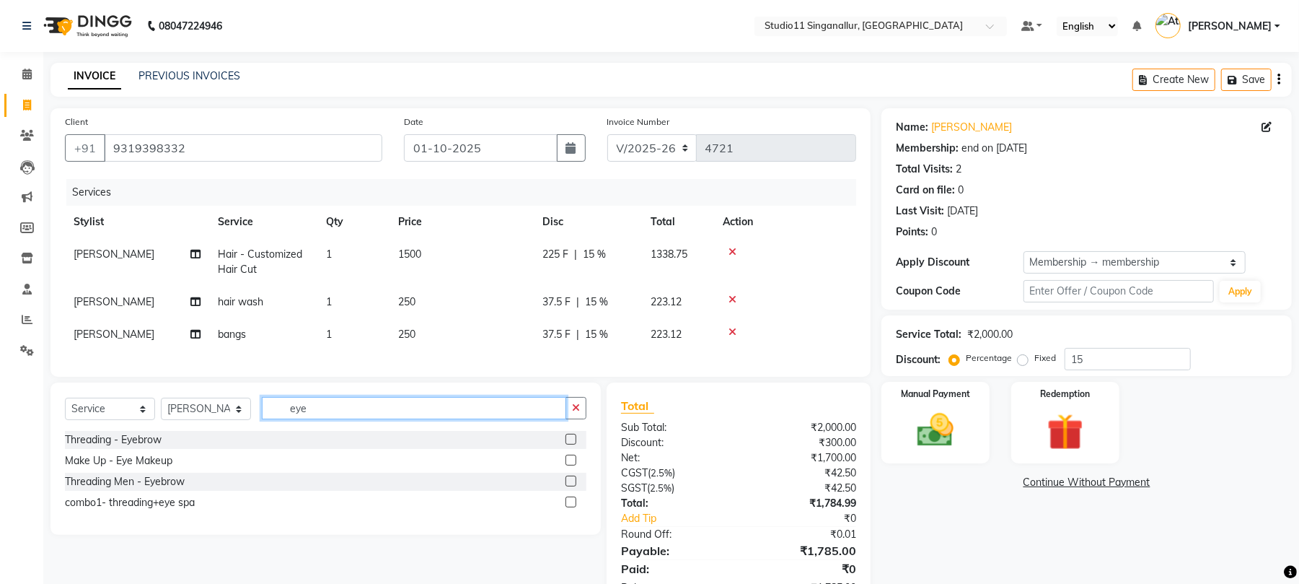
type input "eye"
click at [569, 444] on label at bounding box center [571, 439] width 11 height 11
click at [569, 444] on input "checkbox" at bounding box center [570, 439] width 9 height 9
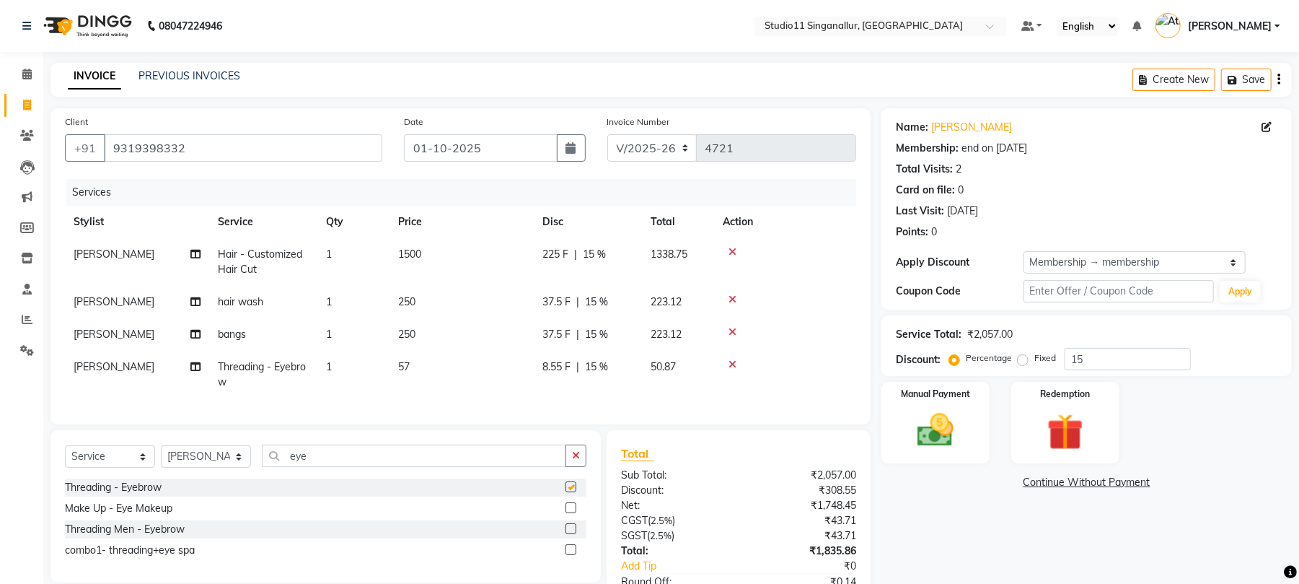
checkbox input "false"
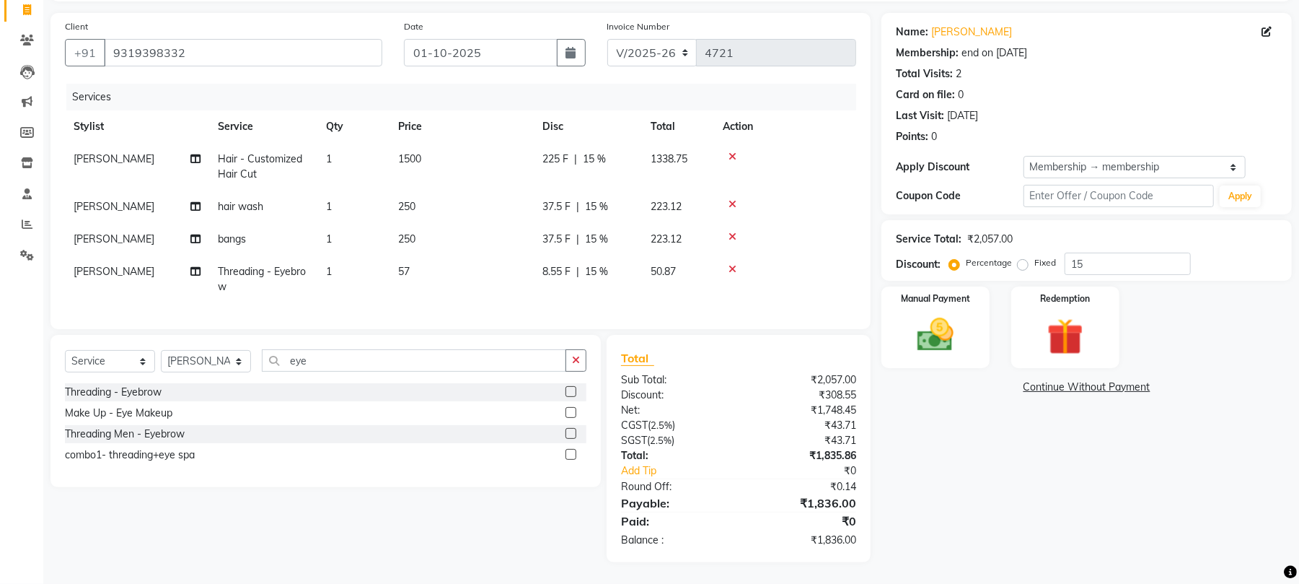
scroll to position [110, 0]
click at [1107, 258] on input "15" at bounding box center [1128, 263] width 126 height 22
type input "1"
type input "0"
click at [794, 276] on td at bounding box center [785, 279] width 142 height 48
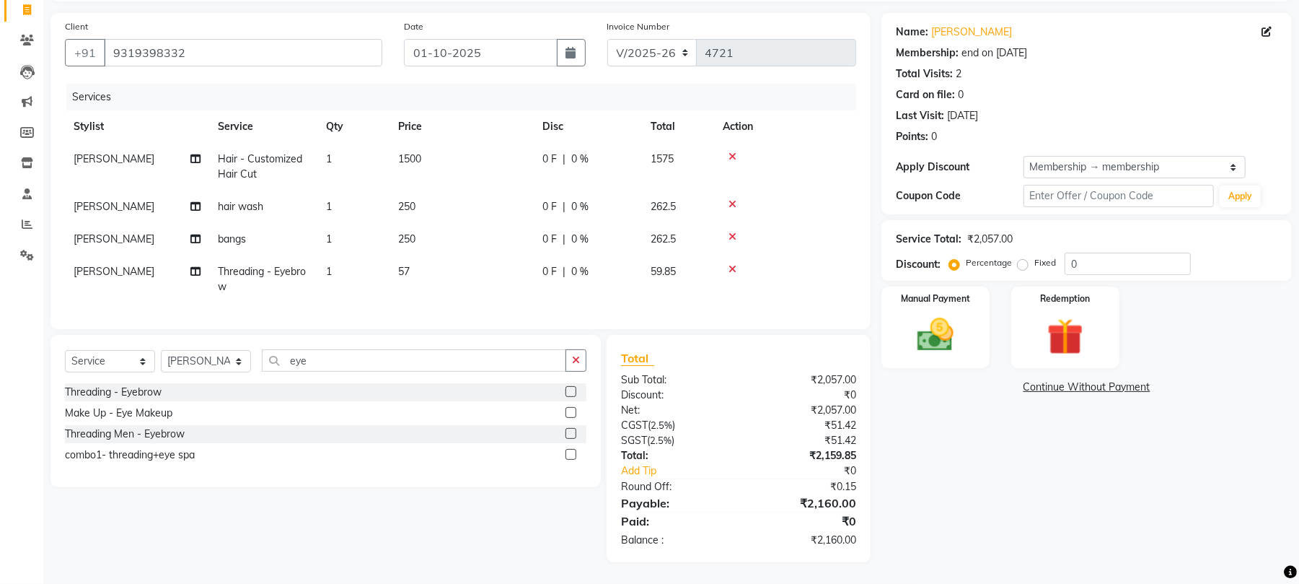
click at [1060, 532] on div "Name: Arthi Membership: end on 30-12-2124 Total Visits: 2 Card on file: 0 Last …" at bounding box center [1092, 287] width 421 height 549
click at [936, 336] on img at bounding box center [936, 335] width 62 height 44
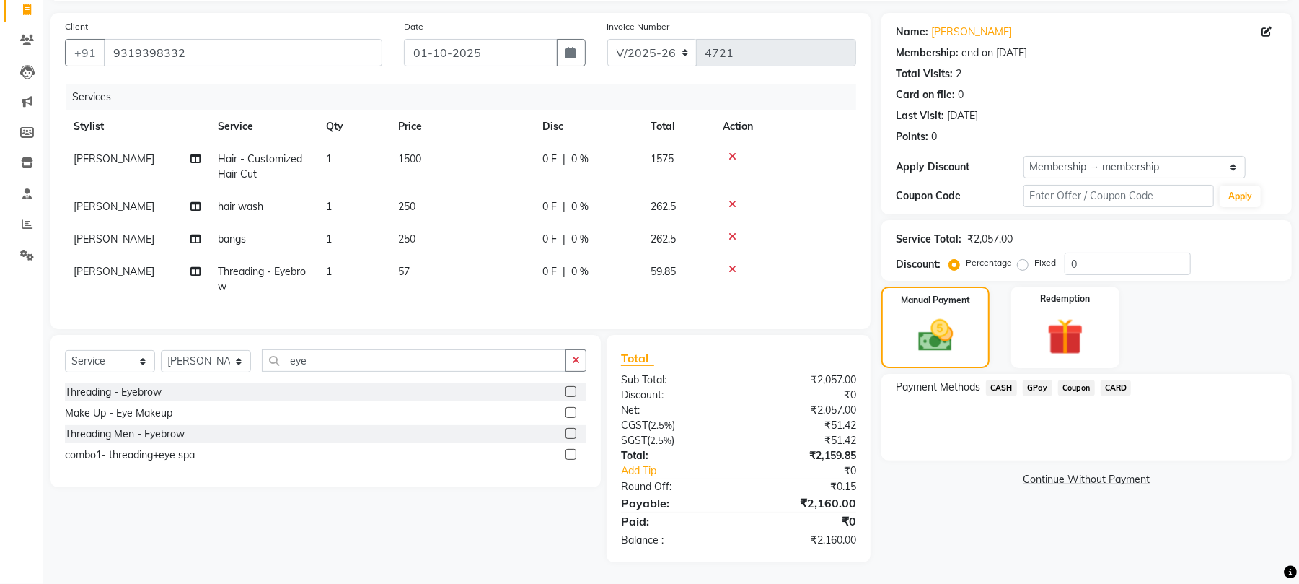
click at [1037, 390] on span "GPay" at bounding box center [1038, 387] width 30 height 17
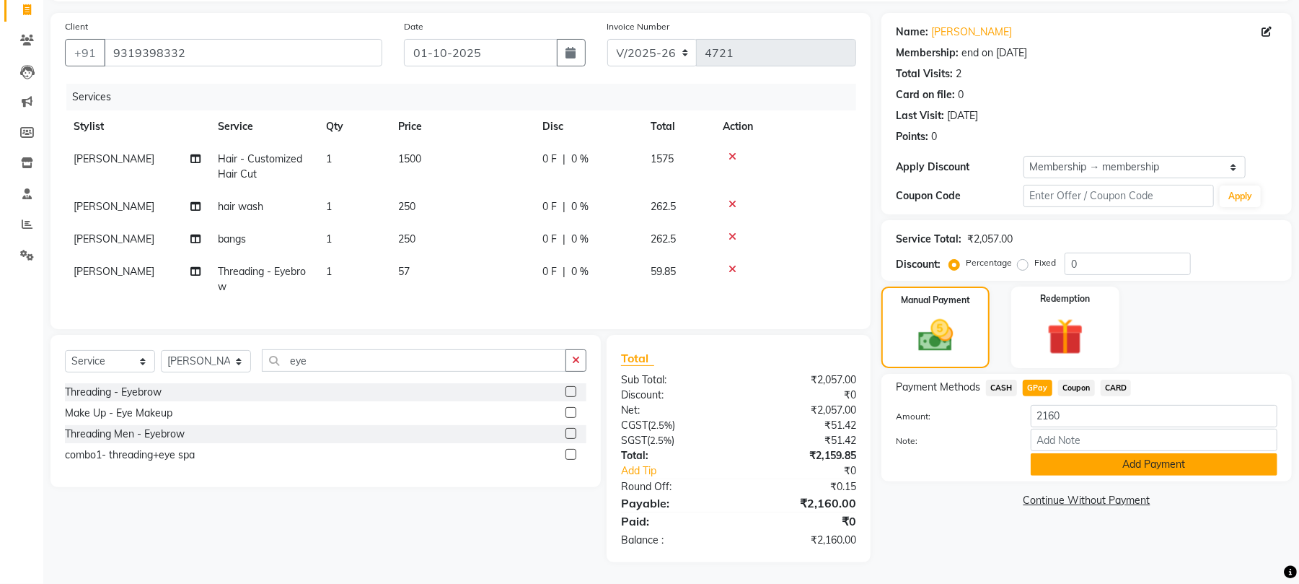
click at [1100, 473] on button "Add Payment" at bounding box center [1154, 464] width 247 height 22
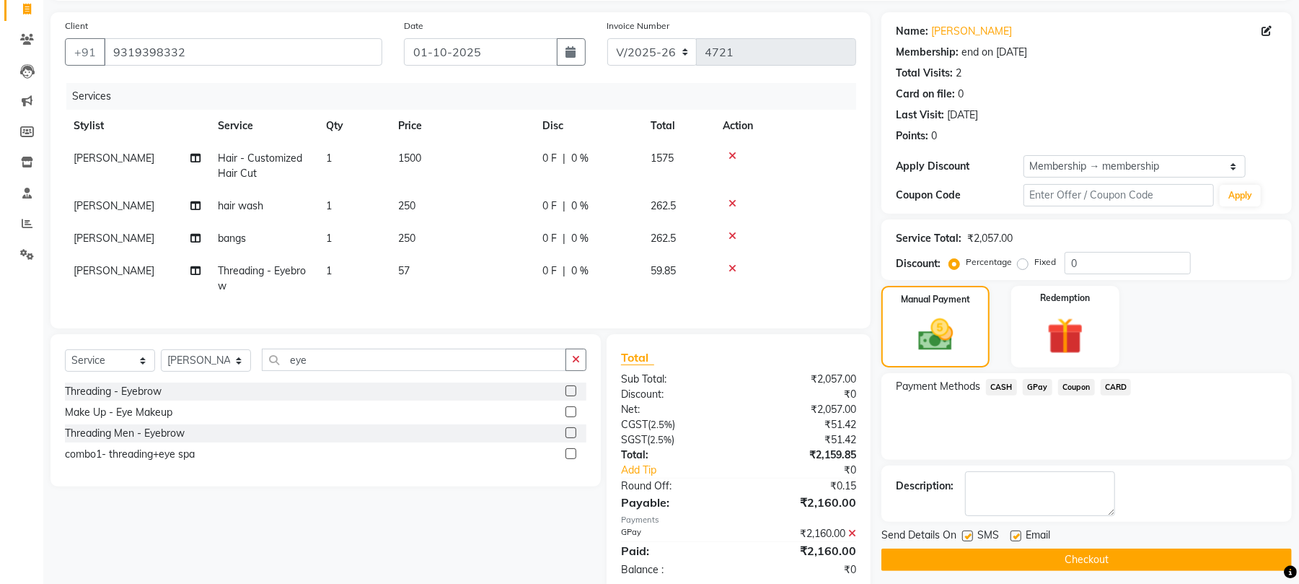
scroll to position [140, 0]
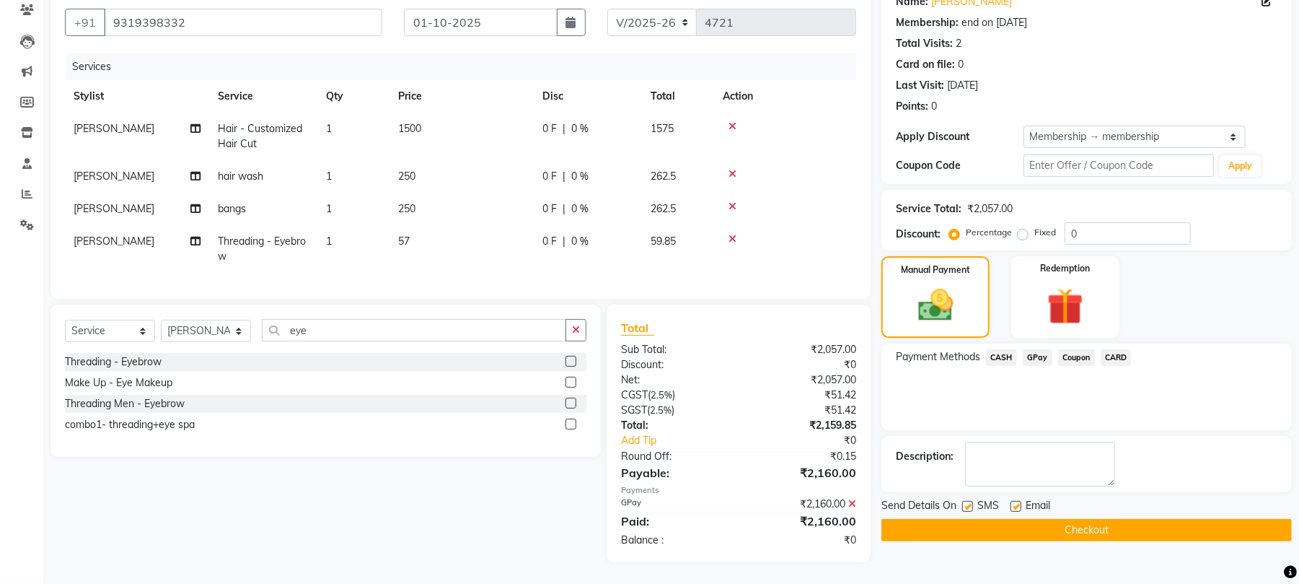
click at [968, 501] on label at bounding box center [967, 506] width 11 height 11
click at [968, 502] on input "checkbox" at bounding box center [966, 506] width 9 height 9
checkbox input "false"
click at [1014, 501] on label at bounding box center [1016, 506] width 11 height 11
click at [1014, 502] on input "checkbox" at bounding box center [1015, 506] width 9 height 9
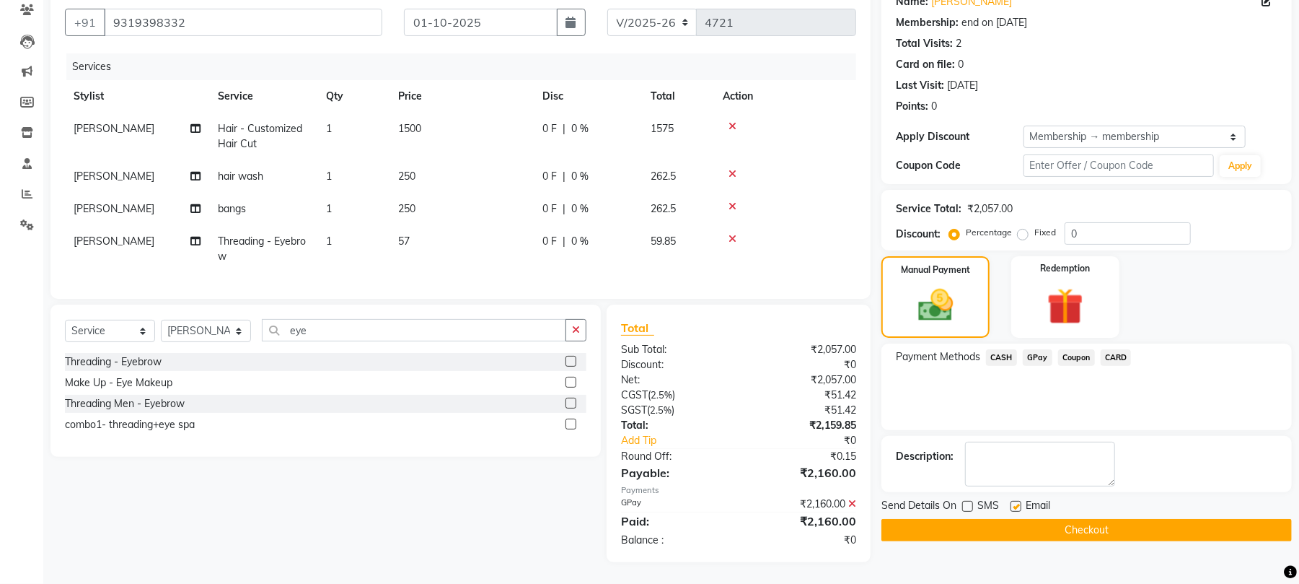
checkbox input "false"
click at [1022, 519] on button "Checkout" at bounding box center [1087, 530] width 410 height 22
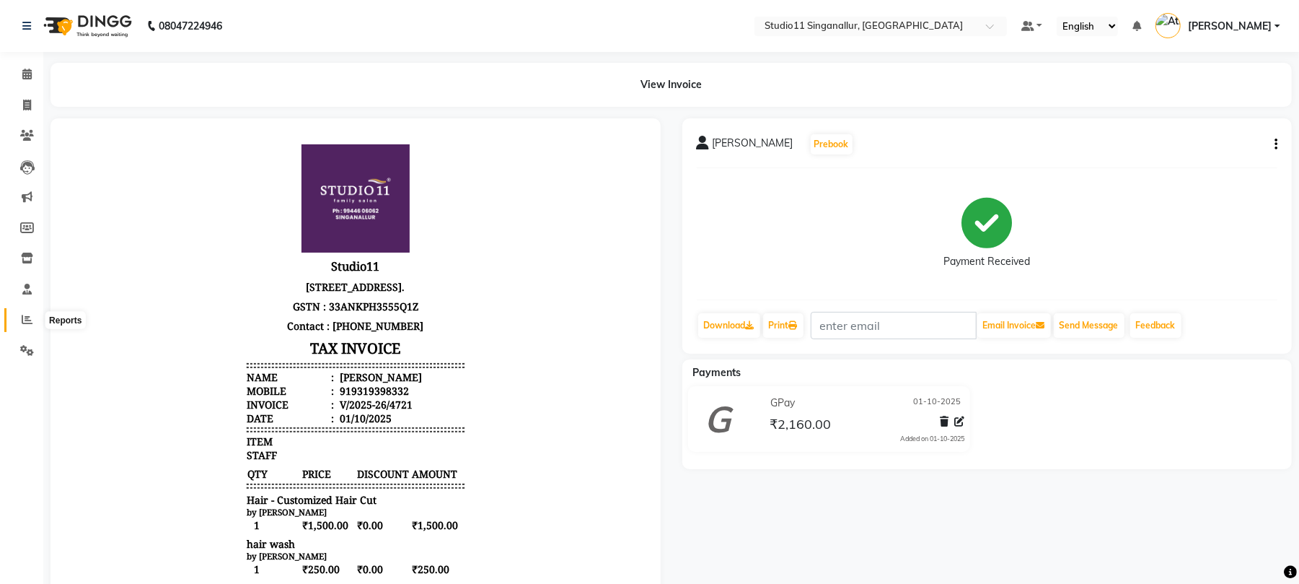
click at [18, 320] on span at bounding box center [26, 320] width 25 height 17
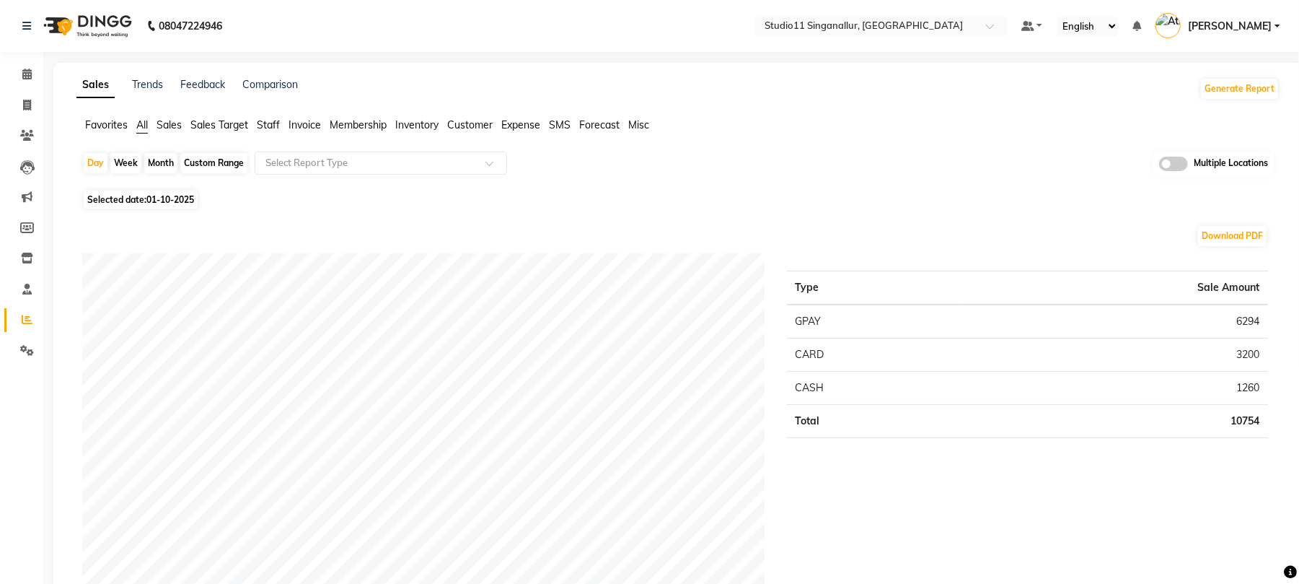
click at [268, 120] on span "Staff" at bounding box center [268, 124] width 23 height 13
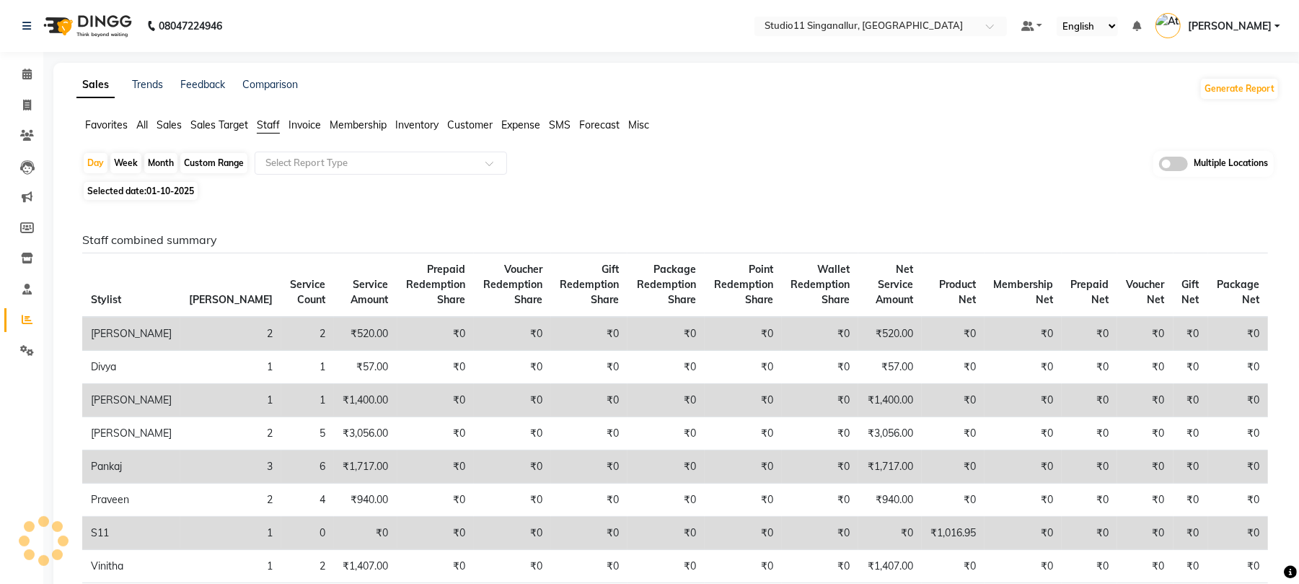
click at [160, 163] on div "Month" at bounding box center [160, 163] width 33 height 20
select select "10"
select select "2025"
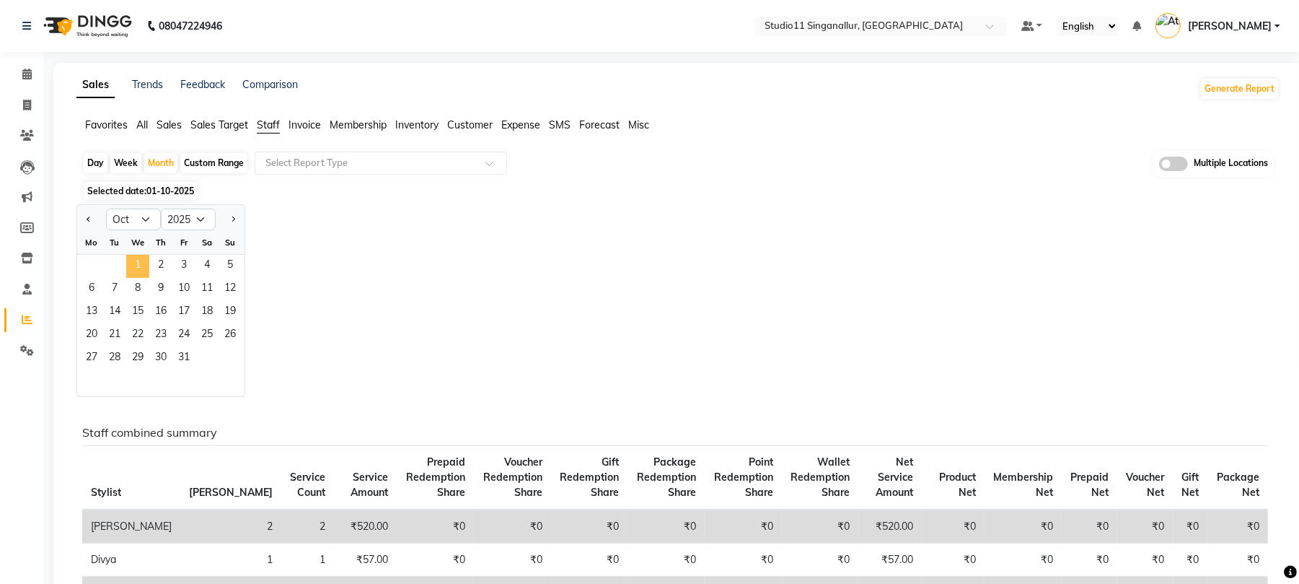
click at [136, 260] on span "1" at bounding box center [137, 266] width 23 height 23
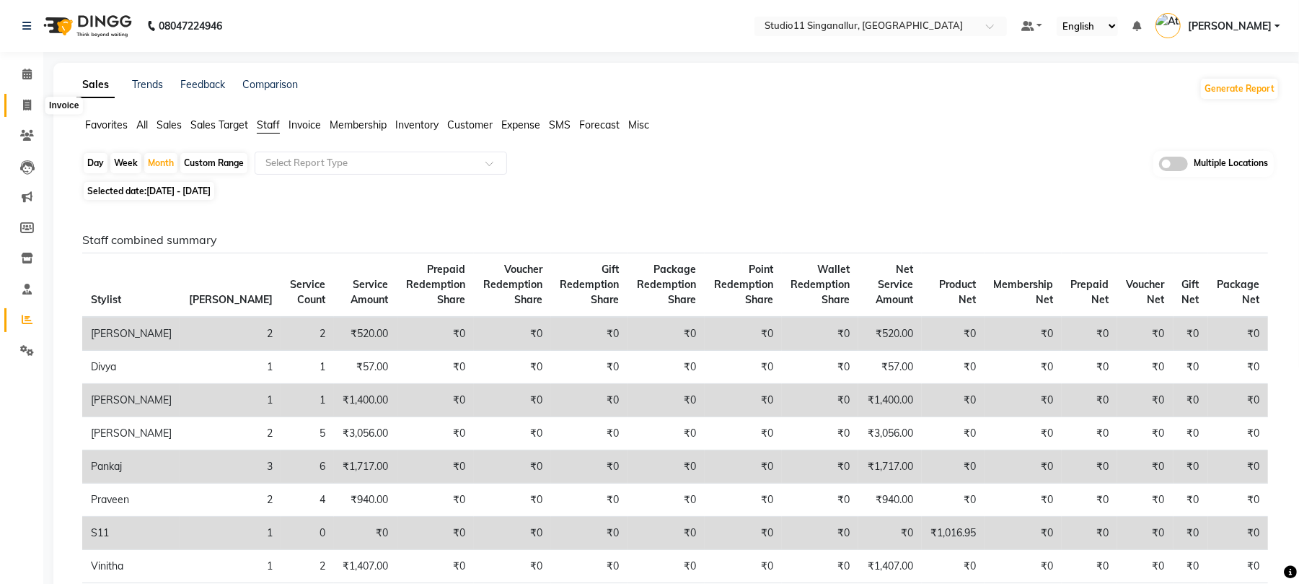
click at [25, 108] on icon at bounding box center [27, 105] width 8 height 11
select select "6616"
select select "service"
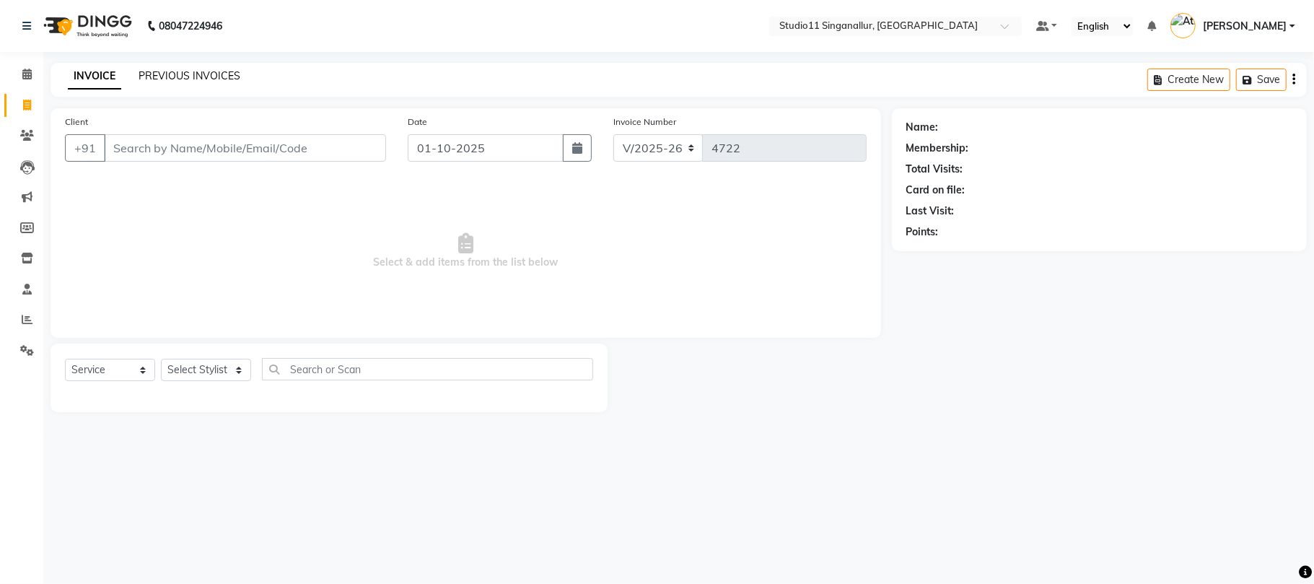
click at [205, 79] on link "PREVIOUS INVOICES" at bounding box center [190, 75] width 102 height 13
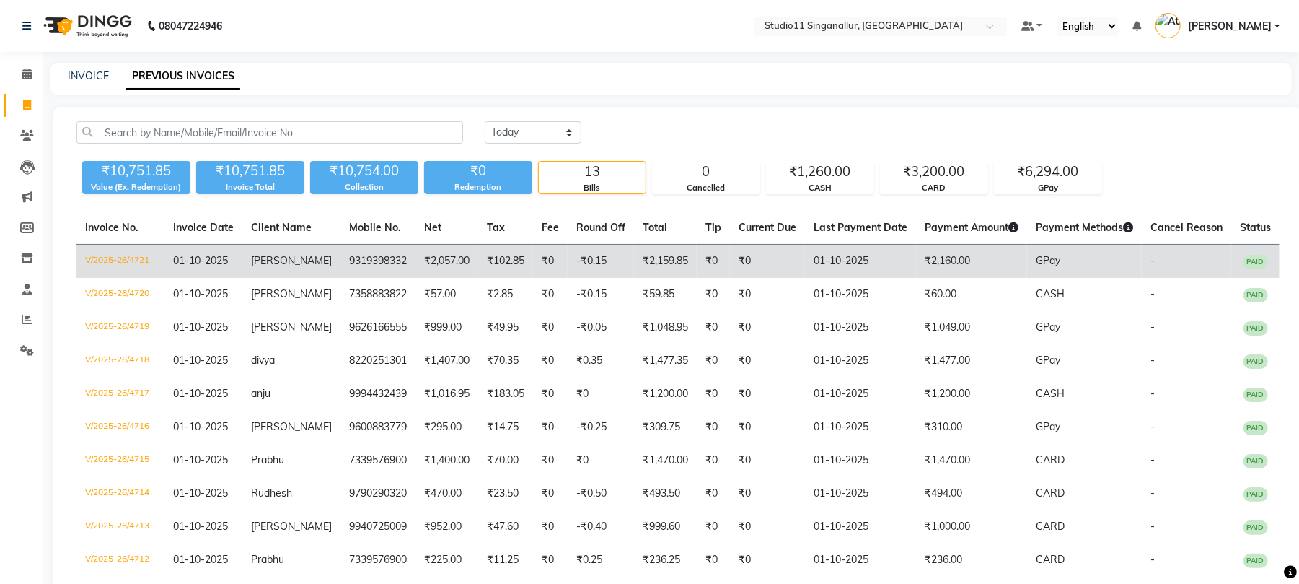
click at [104, 263] on td "V/2025-26/4721" at bounding box center [120, 262] width 88 height 34
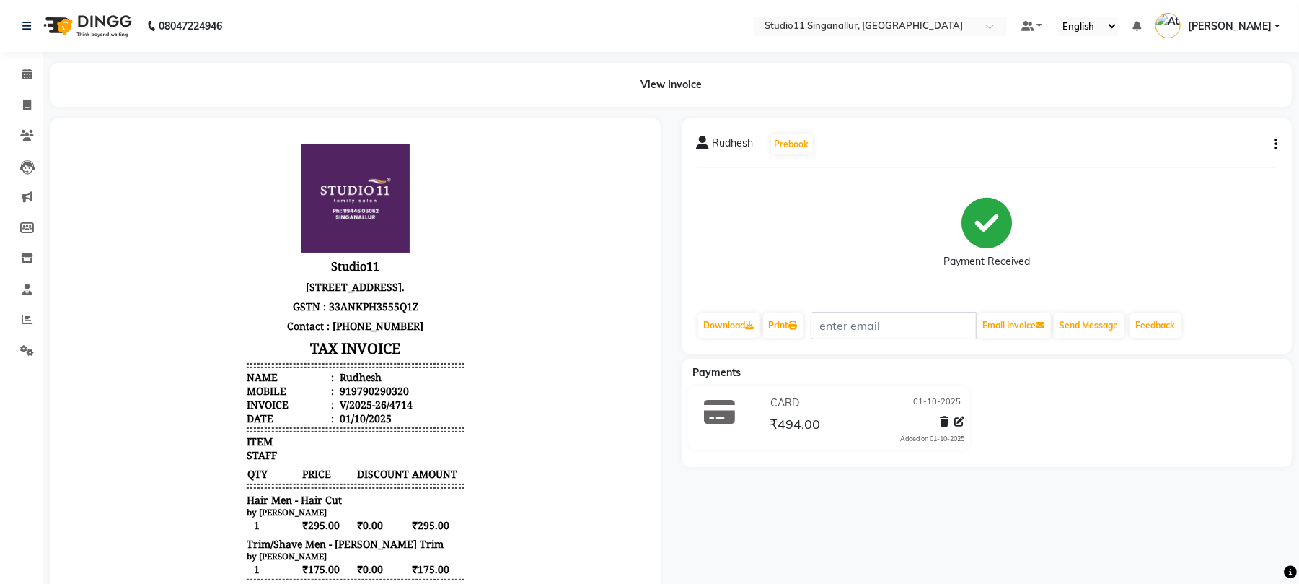
scroll to position [10, 0]
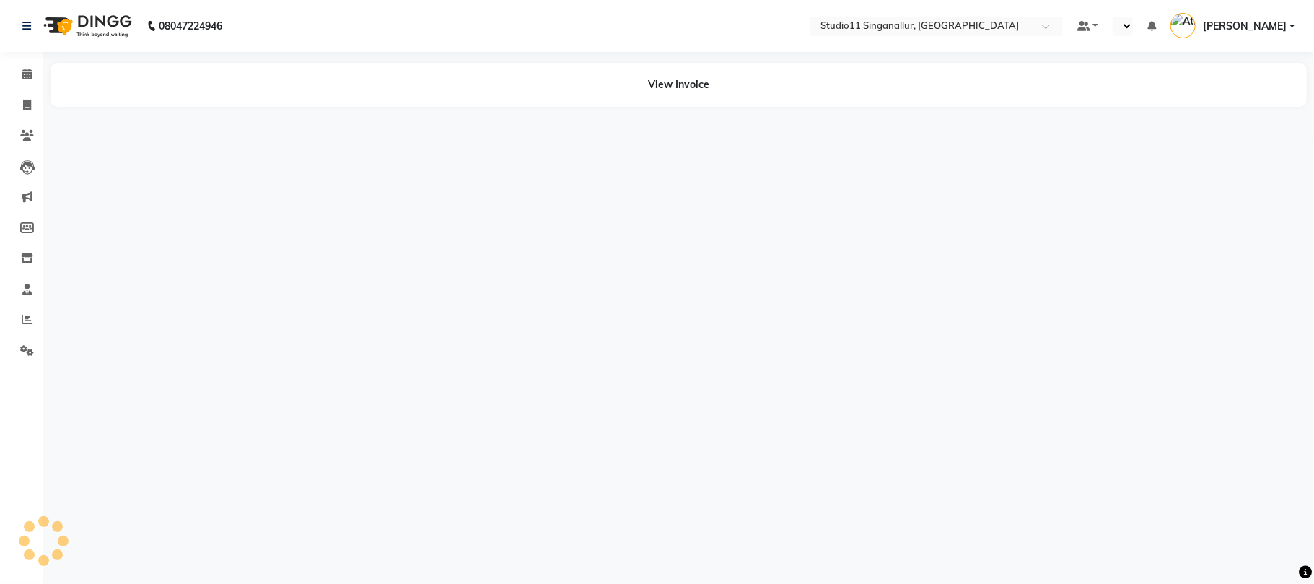
select select "en"
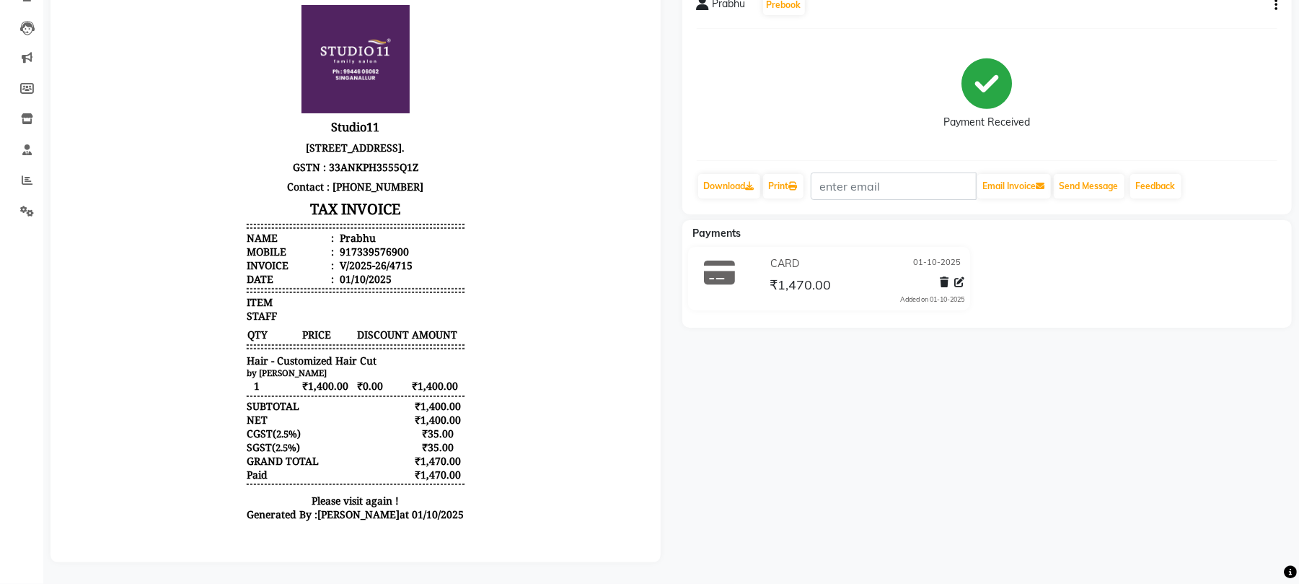
scroll to position [154, 0]
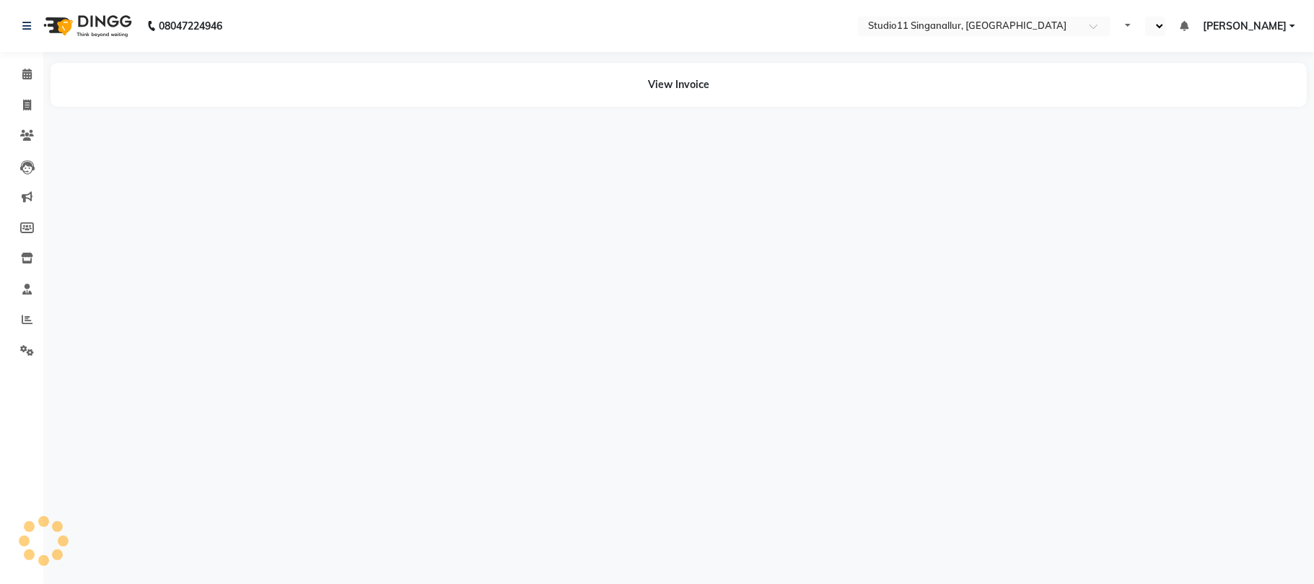
select select "en"
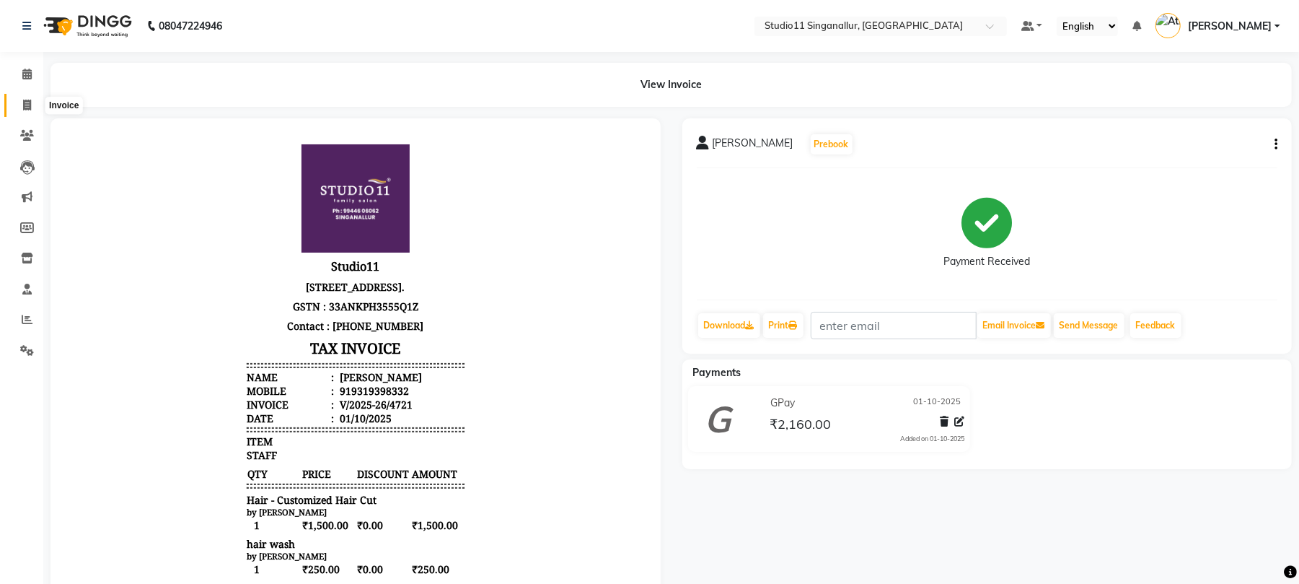
click at [24, 111] on span at bounding box center [26, 105] width 25 height 17
select select "6616"
select select "service"
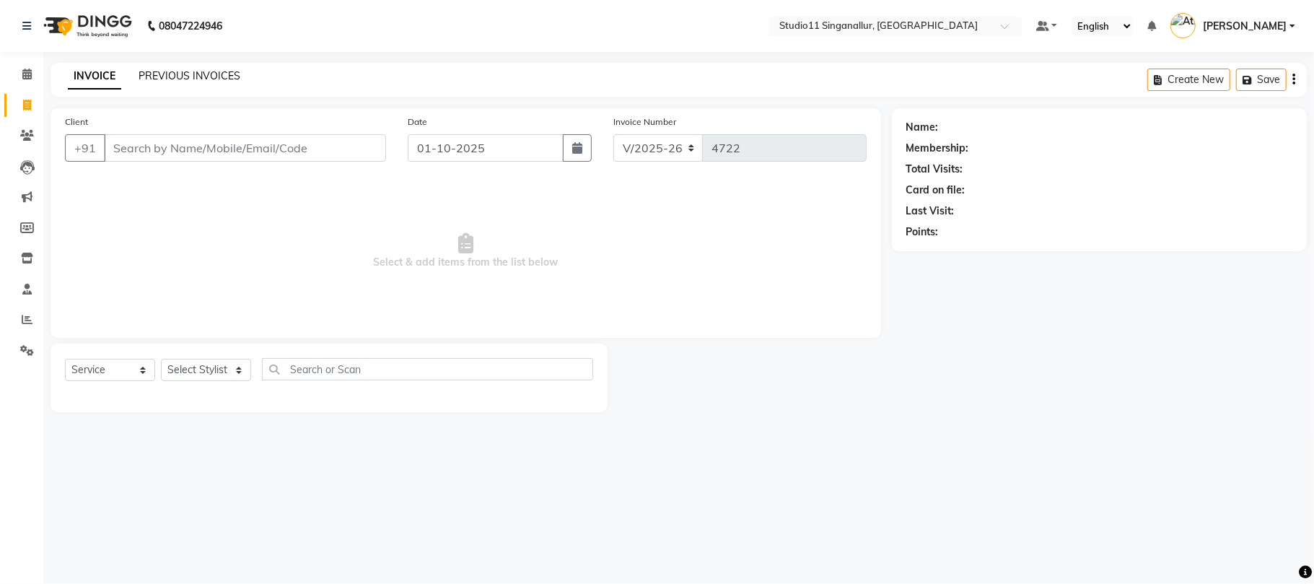
click at [188, 74] on link "PREVIOUS INVOICES" at bounding box center [190, 75] width 102 height 13
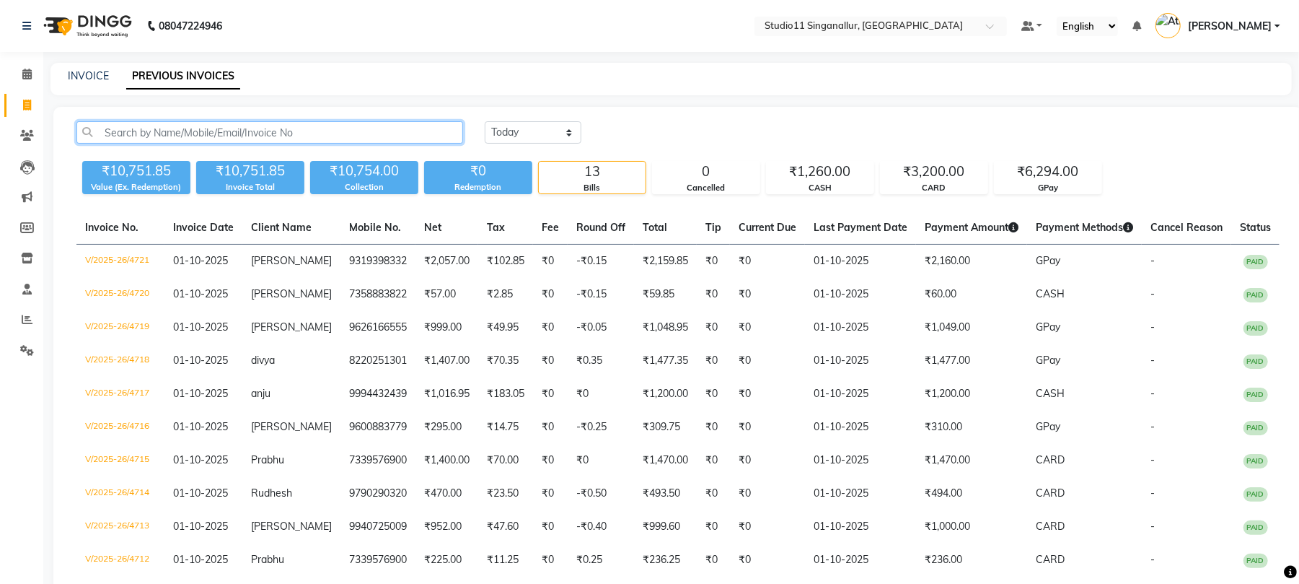
click at [198, 133] on input "text" at bounding box center [269, 132] width 387 height 22
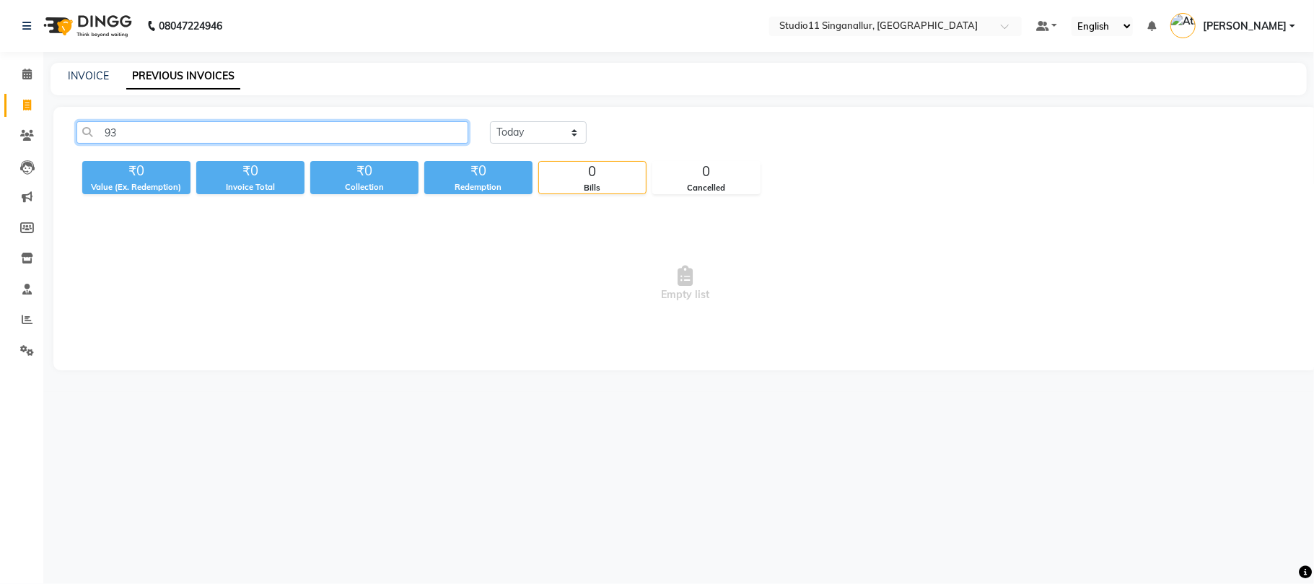
type input "9"
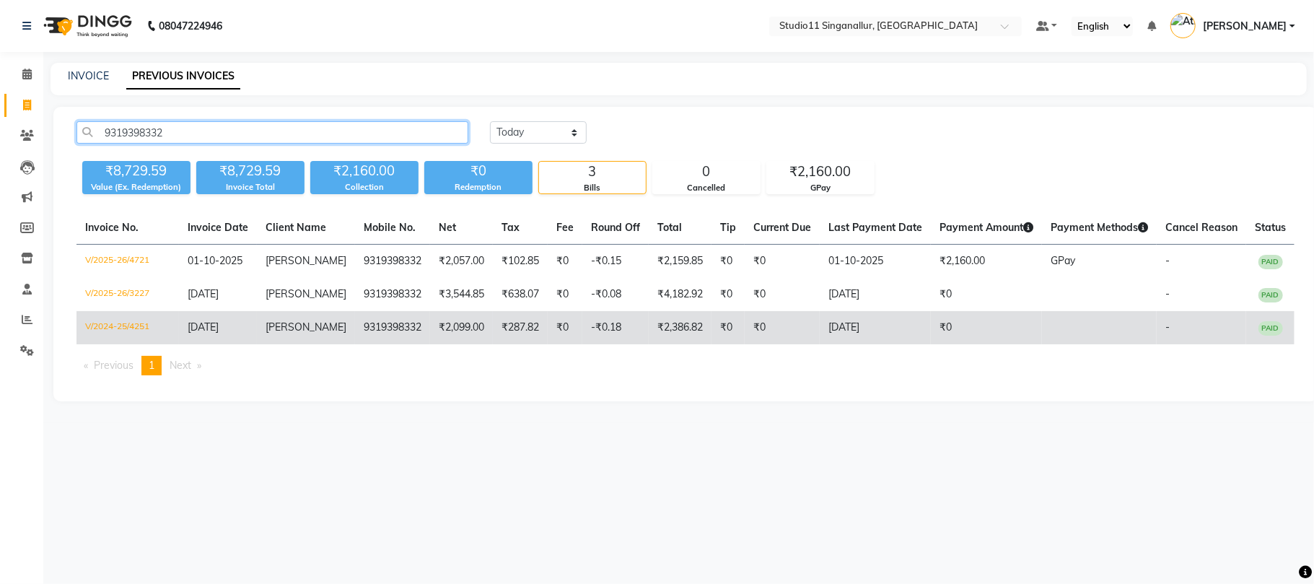
type input "9319398332"
click at [642, 335] on td "-₹0.18" at bounding box center [615, 327] width 66 height 33
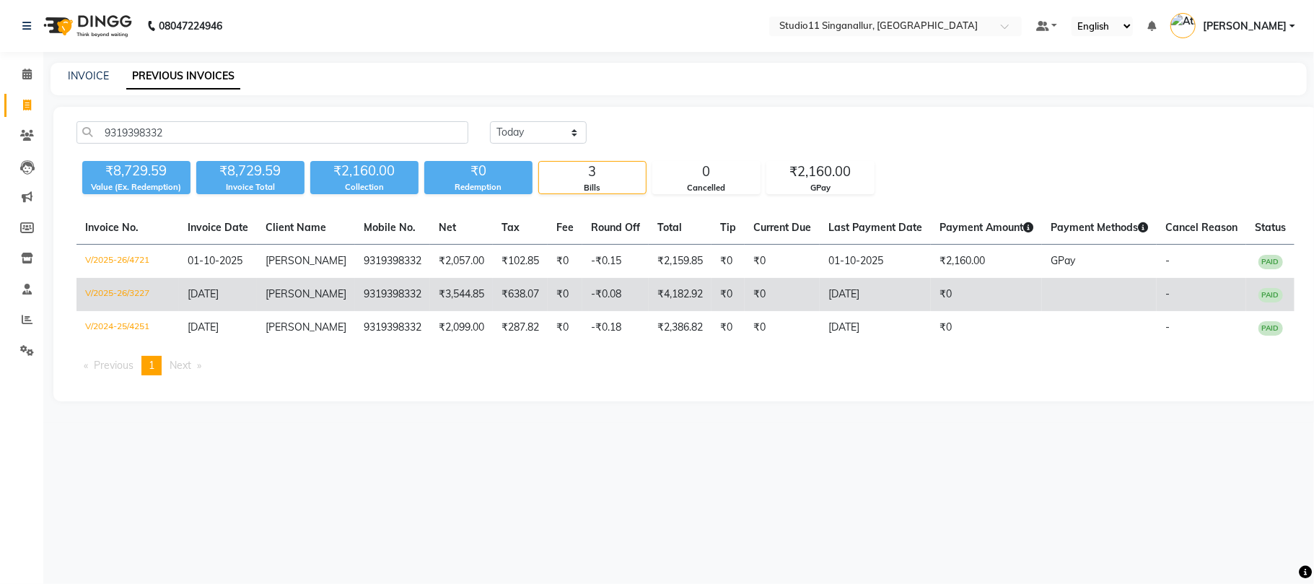
click at [726, 300] on td "₹0" at bounding box center [727, 294] width 33 height 33
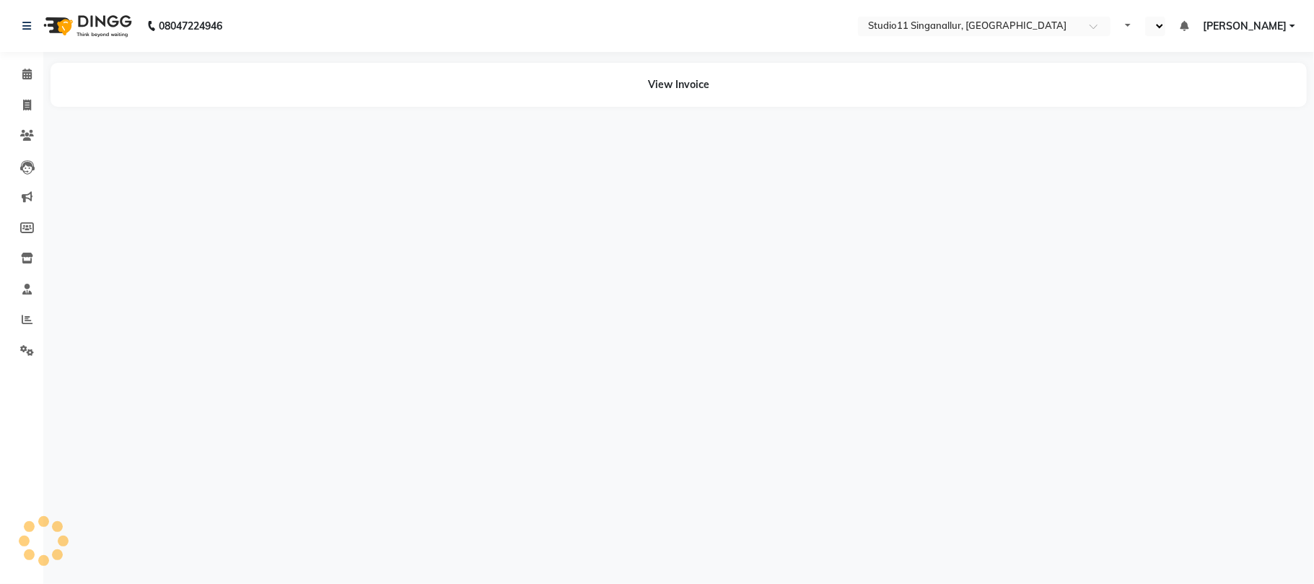
select select "en"
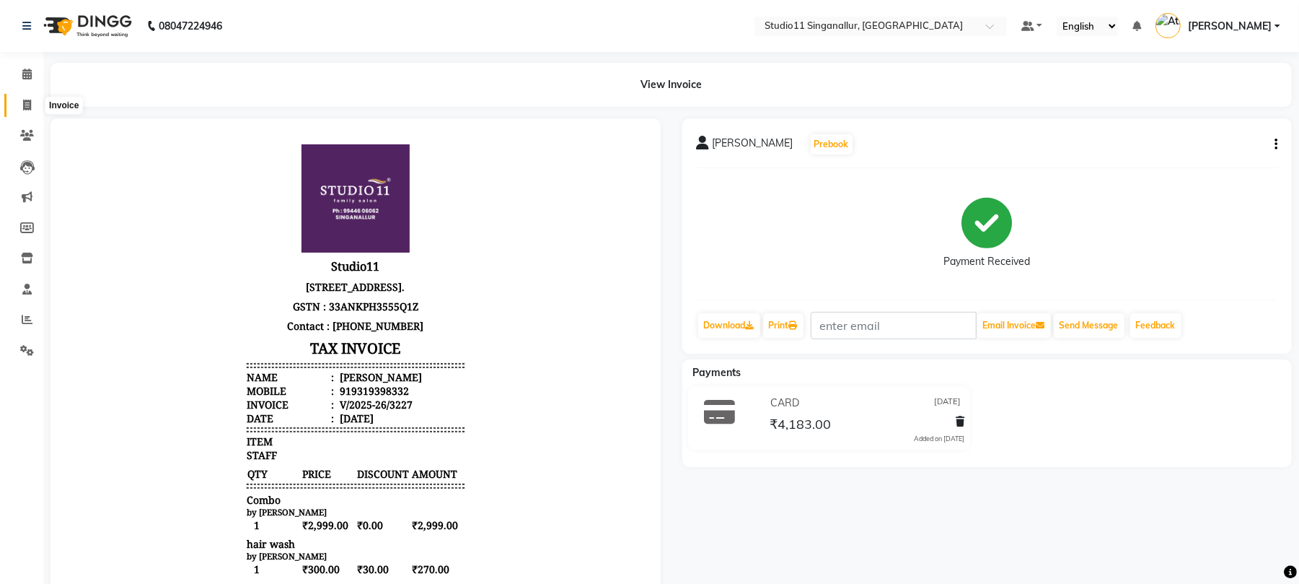
click at [32, 107] on span at bounding box center [26, 105] width 25 height 17
select select "service"
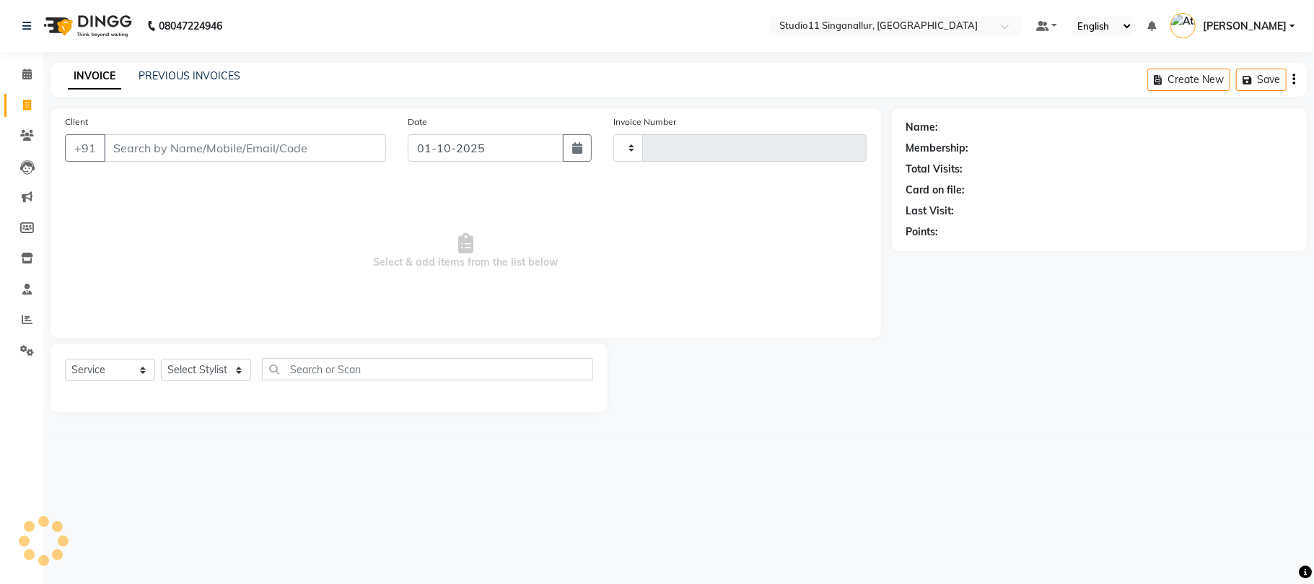
type input "4722"
select select "6616"
